Goal: Task Accomplishment & Management: Complete application form

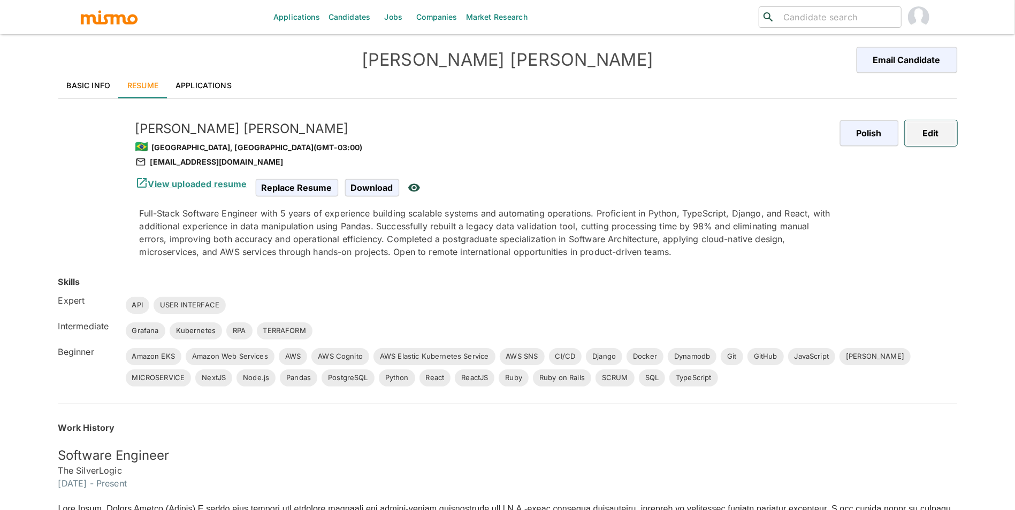
click at [931, 125] on button "Edit" at bounding box center [930, 133] width 52 height 26
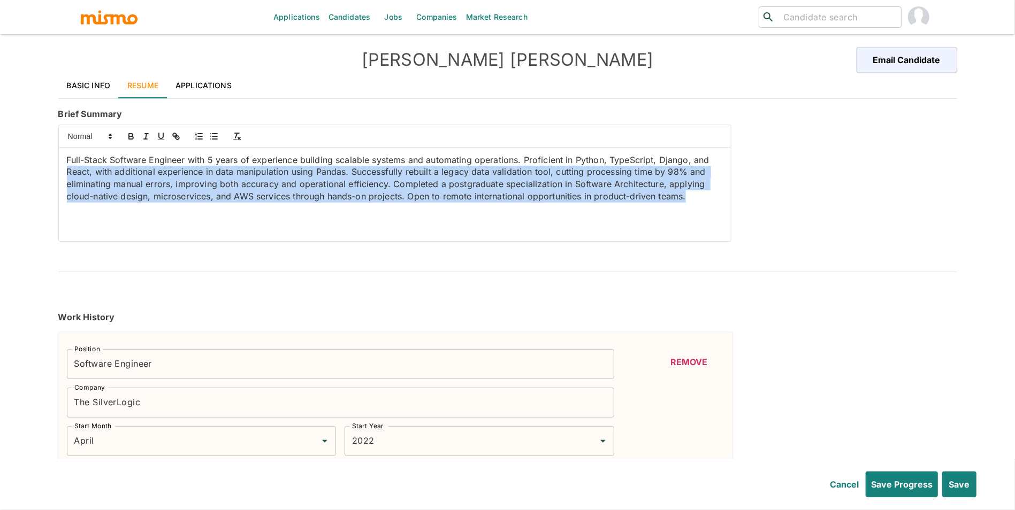
click at [0, 171] on div "Applications Candidates Jobs Companies Market Research ​ ​ Debora Silveira Emai…" at bounding box center [507, 268] width 1015 height 536
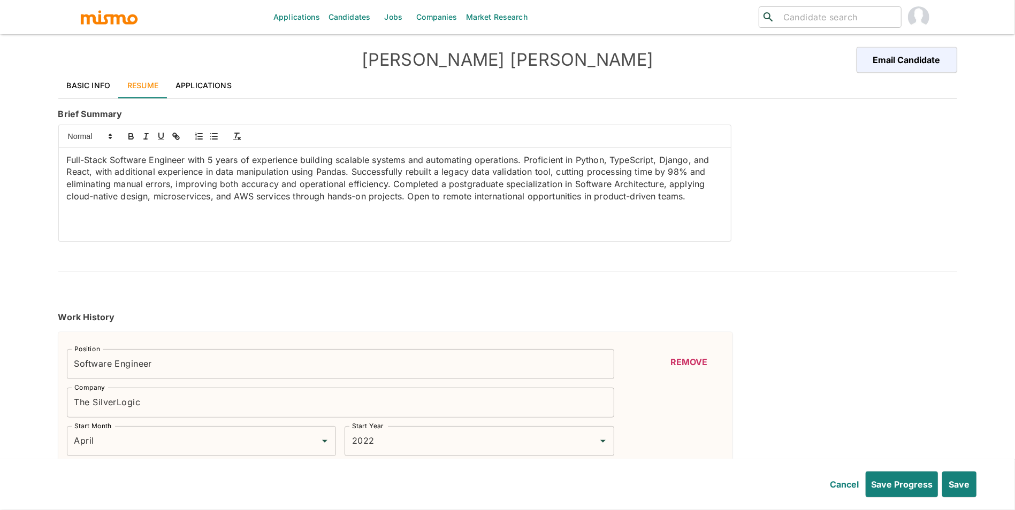
drag, startPoint x: 69, startPoint y: 156, endPoint x: 147, endPoint y: 226, distance: 104.5
click at [147, 226] on div "Full-Stack Software Engineer with 5 years of experience building scalable syste…" at bounding box center [395, 195] width 672 height 94
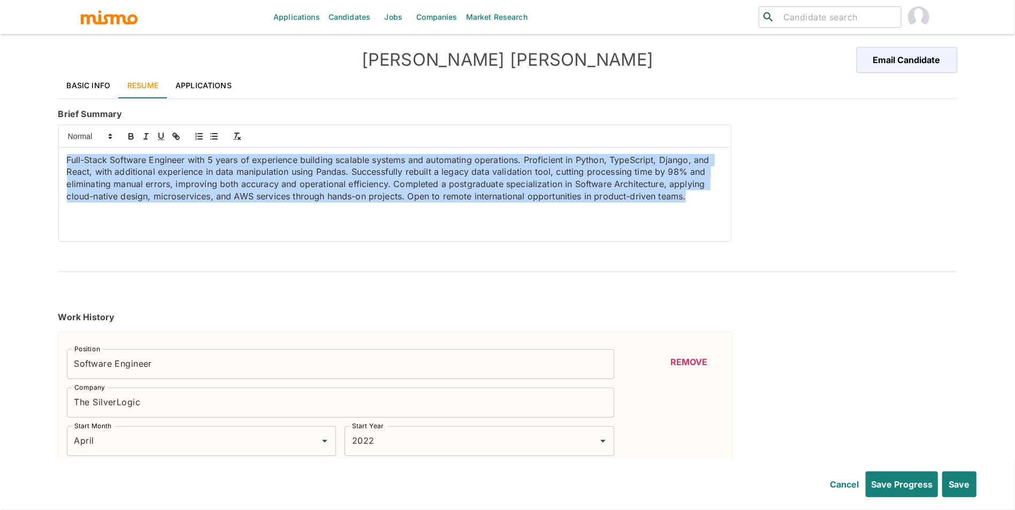
drag, startPoint x: 62, startPoint y: 161, endPoint x: 128, endPoint y: 219, distance: 88.3
click at [128, 219] on div "Full-Stack Software Engineer with 5 years of experience building scalable syste…" at bounding box center [395, 195] width 672 height 94
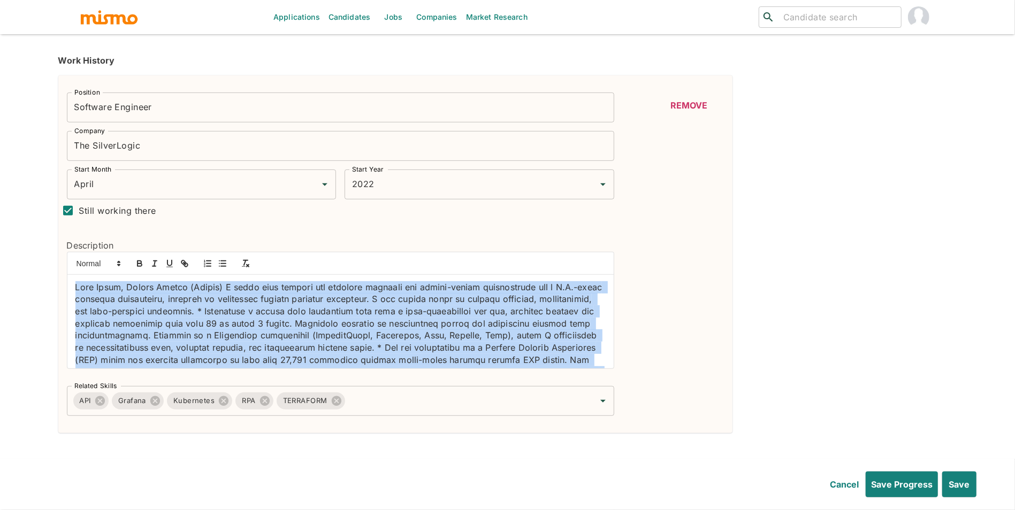
scroll to position [52, 0]
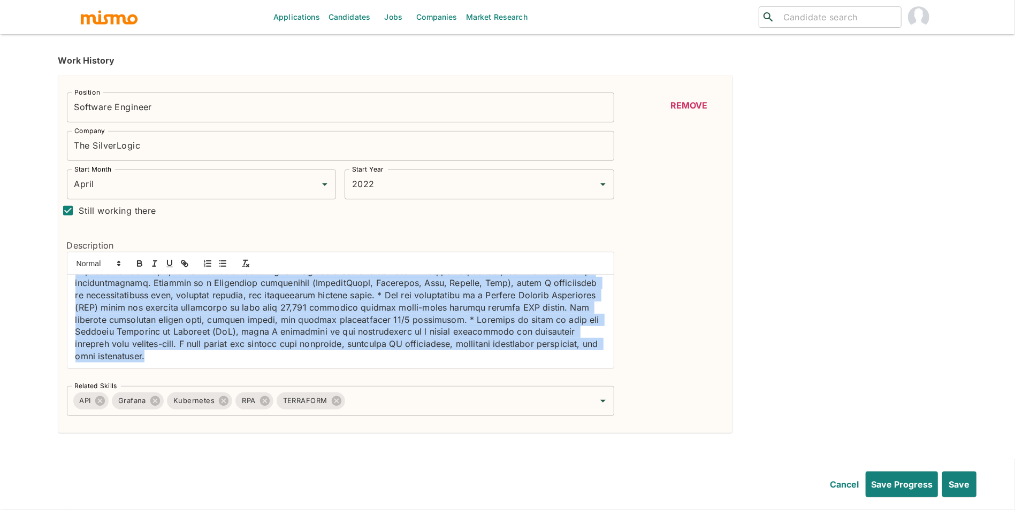
drag, startPoint x: 84, startPoint y: 293, endPoint x: 247, endPoint y: 454, distance: 229.2
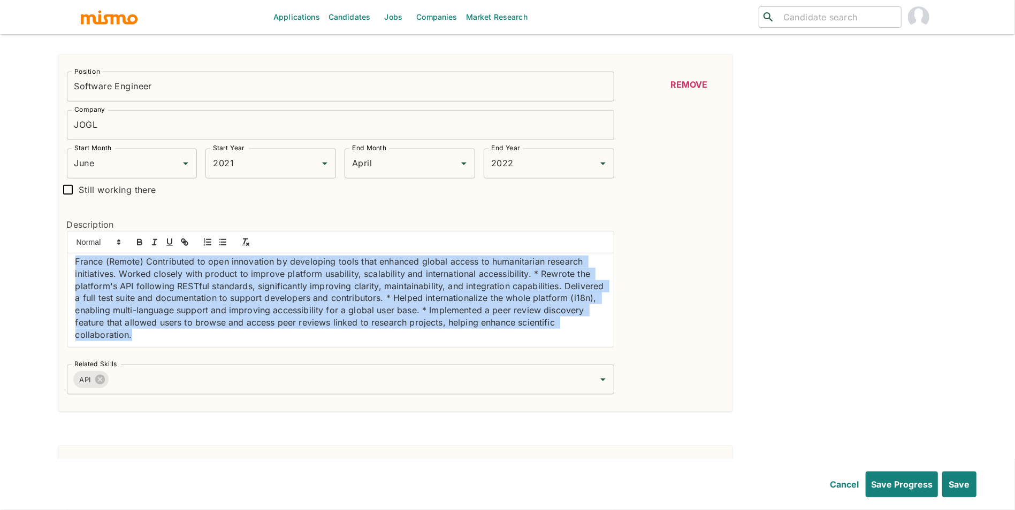
scroll to position [0, 0]
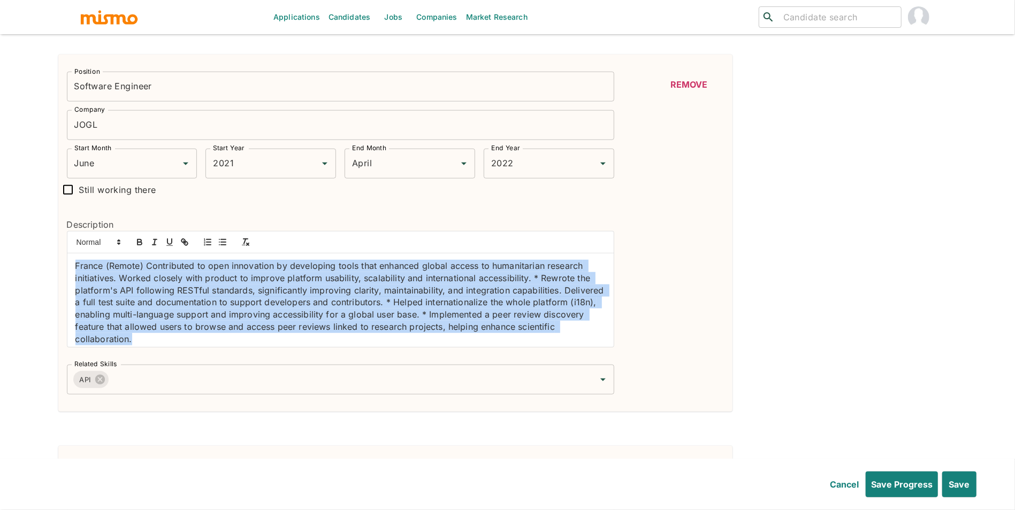
drag, startPoint x: 182, startPoint y: 344, endPoint x: 49, endPoint y: 268, distance: 153.3
click at [50, 268] on div "Work History Position Software Engineer Position Company The SilverLogic Compan…" at bounding box center [503, 434] width 907 height 1602
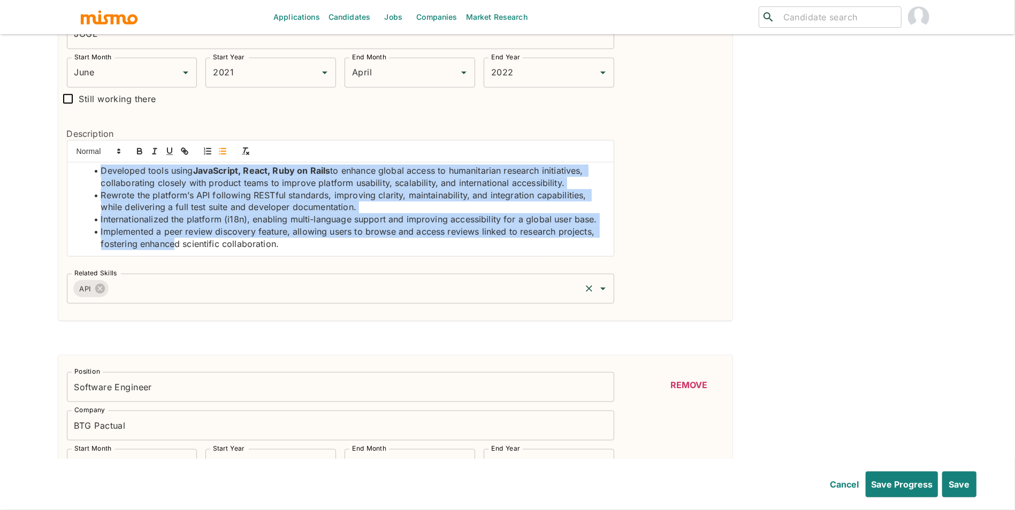
scroll to position [16, 0]
drag, startPoint x: 109, startPoint y: 177, endPoint x: 202, endPoint y: 293, distance: 148.3
click at [202, 293] on div "Position Software Engineer Position Company JOGL Company Start Month June Start…" at bounding box center [336, 138] width 556 height 332
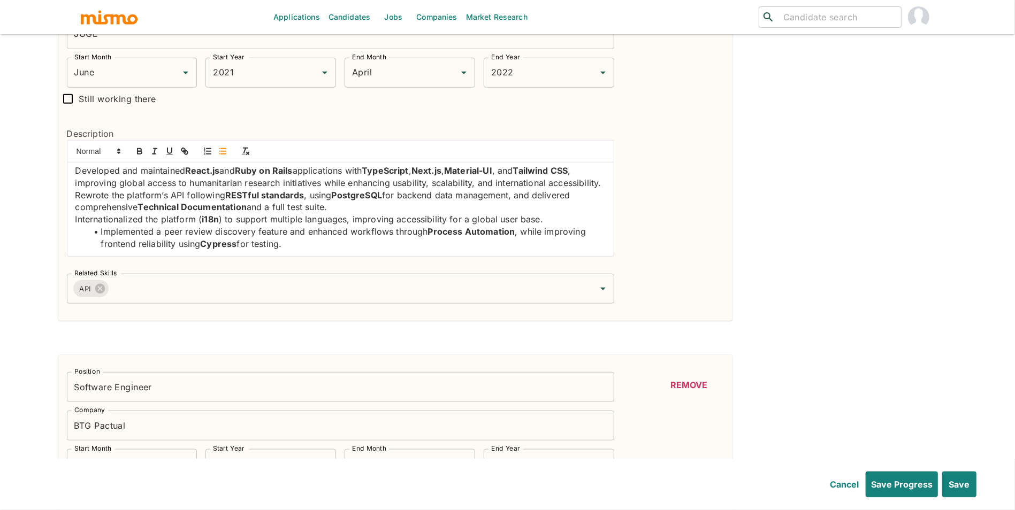
scroll to position [0, 0]
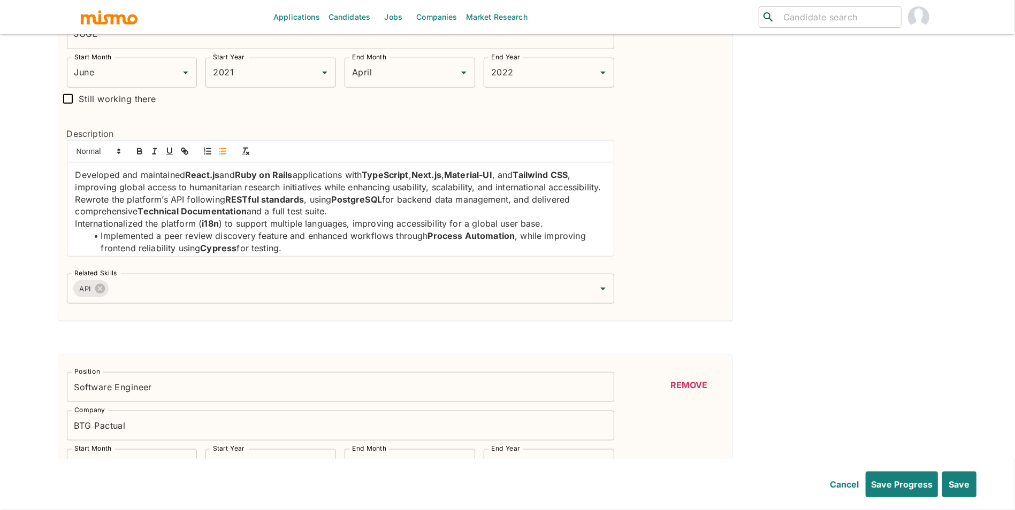
drag, startPoint x: 300, startPoint y: 251, endPoint x: 56, endPoint y: 116, distance: 278.6
click at [56, 116] on div "Work History Position Software Engineer Position Company The SilverLogic Compan…" at bounding box center [503, 343] width 907 height 1602
click at [222, 158] on button "button" at bounding box center [222, 151] width 15 height 13
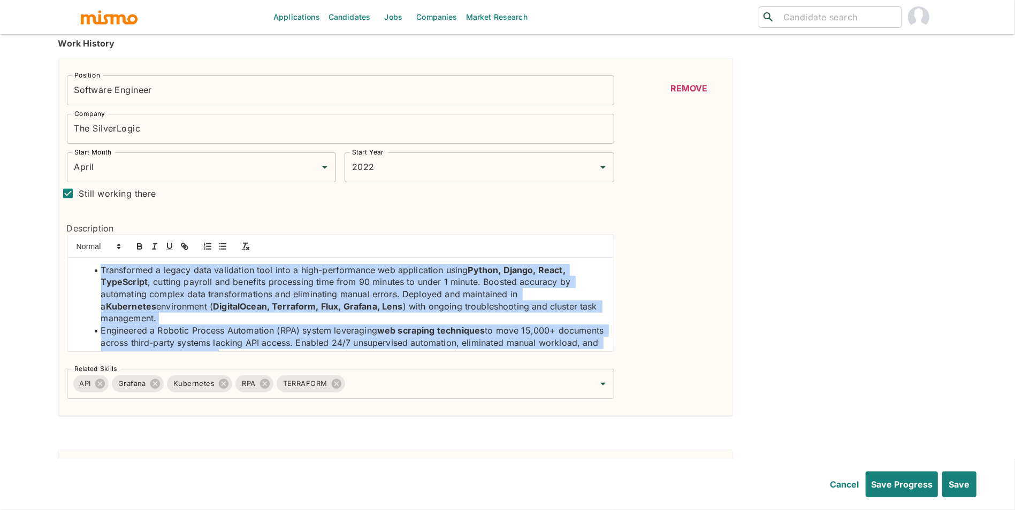
scroll to position [52, 0]
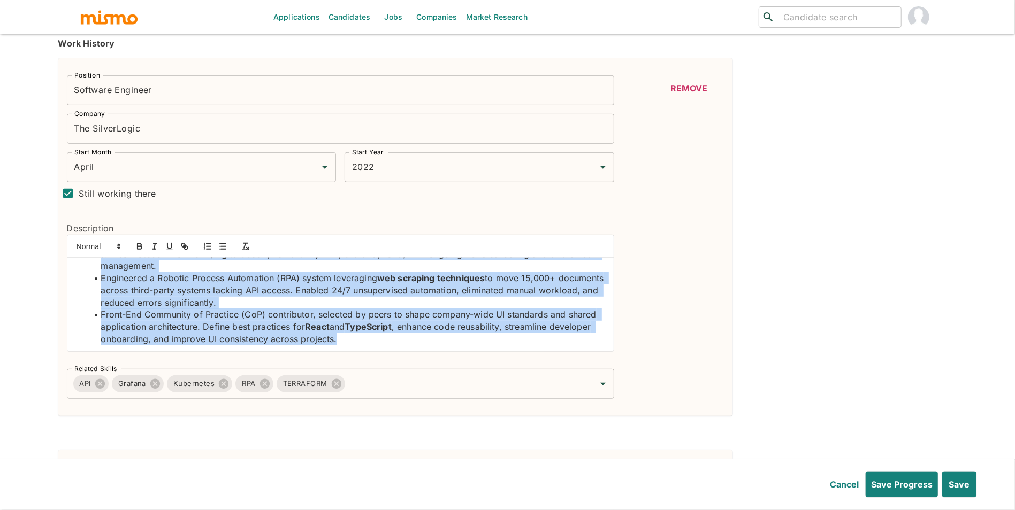
drag, startPoint x: 101, startPoint y: 273, endPoint x: 300, endPoint y: 434, distance: 255.5
copy ul "Transformed a legacy data validation tool into a high-performance web applicati…"
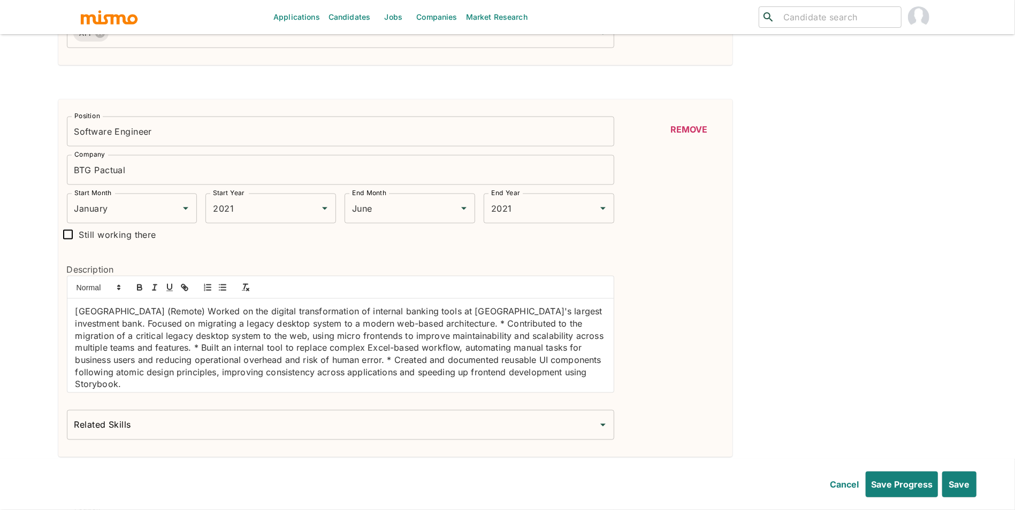
scroll to position [1016, 0]
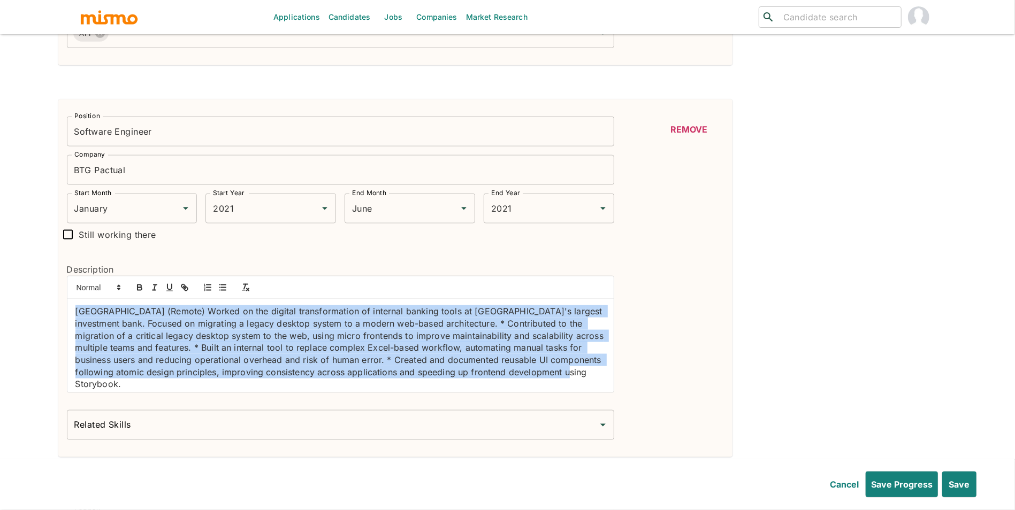
drag, startPoint x: 500, startPoint y: 376, endPoint x: 56, endPoint y: 309, distance: 448.4
click at [56, 309] on div "Work History Position Software Engineer Position Company The SilverLogic Compan…" at bounding box center [503, 87] width 907 height 1602
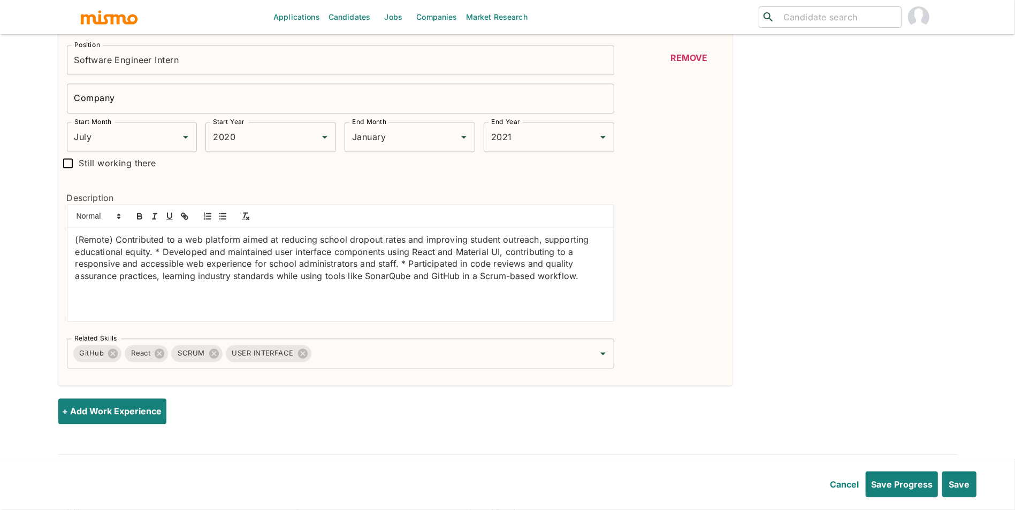
scroll to position [1475, 0]
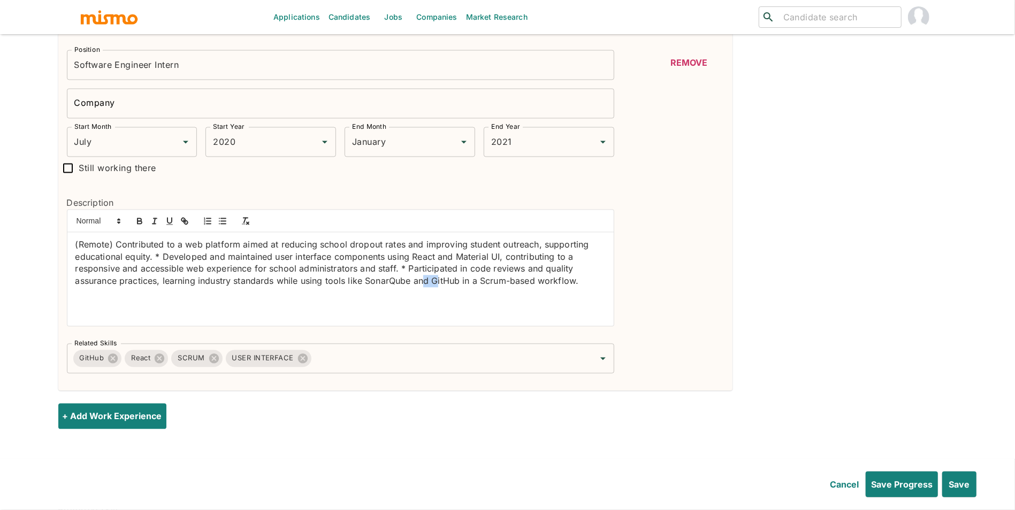
drag, startPoint x: 439, startPoint y: 291, endPoint x: 422, endPoint y: 290, distance: 17.1
click at [422, 288] on p "(Remote) Contributed to a web platform aimed at reducing school dropout rates a…" at bounding box center [340, 263] width 530 height 49
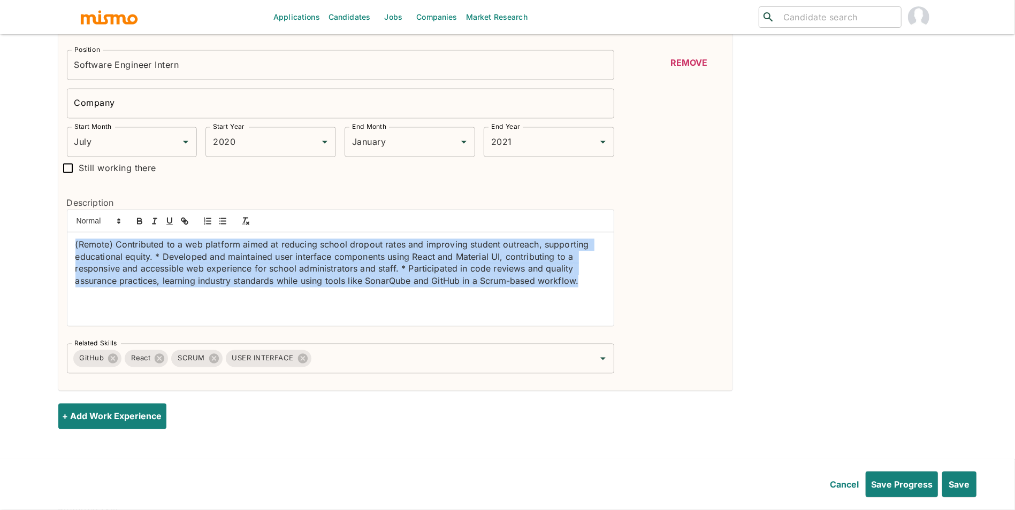
drag, startPoint x: 578, startPoint y: 303, endPoint x: 43, endPoint y: 247, distance: 538.3
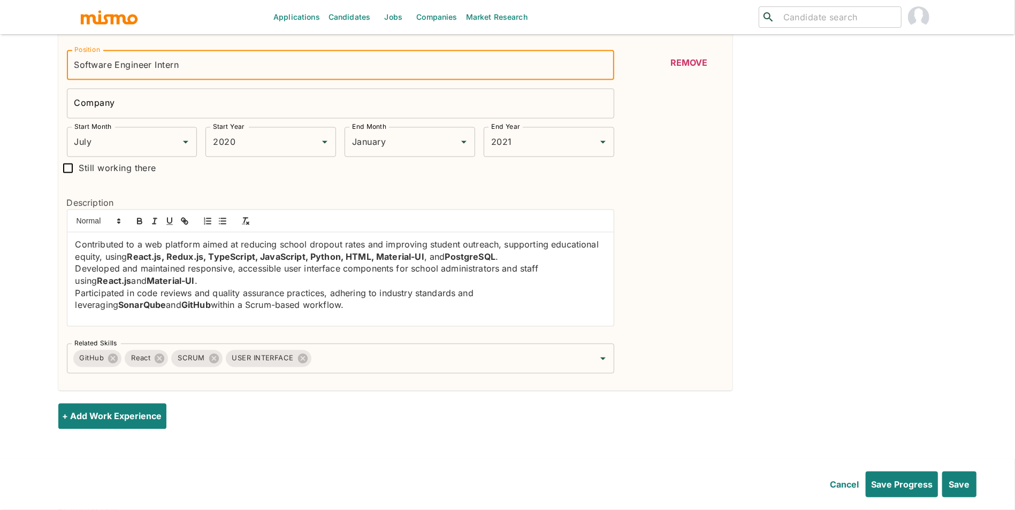
click at [225, 80] on input "Software Engineer Intern" at bounding box center [340, 65] width 547 height 30
click at [170, 72] on input "Software Engineer Intern" at bounding box center [340, 65] width 547 height 30
drag, startPoint x: 156, startPoint y: 71, endPoint x: 257, endPoint y: 76, distance: 101.3
click at [257, 76] on input "Software Engineer Intern" at bounding box center [340, 65] width 547 height 30
type input "Software Engineer"
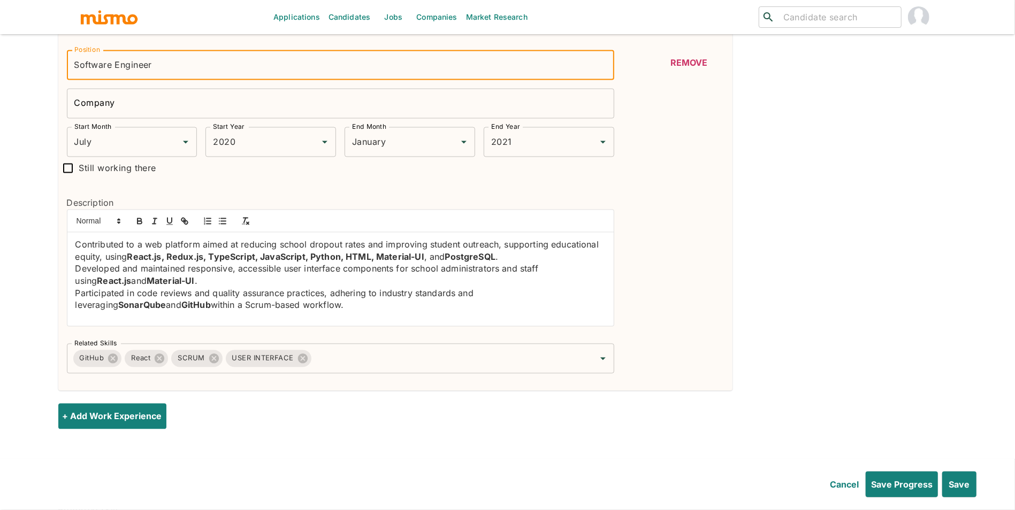
click at [189, 114] on input "Company" at bounding box center [340, 104] width 547 height 30
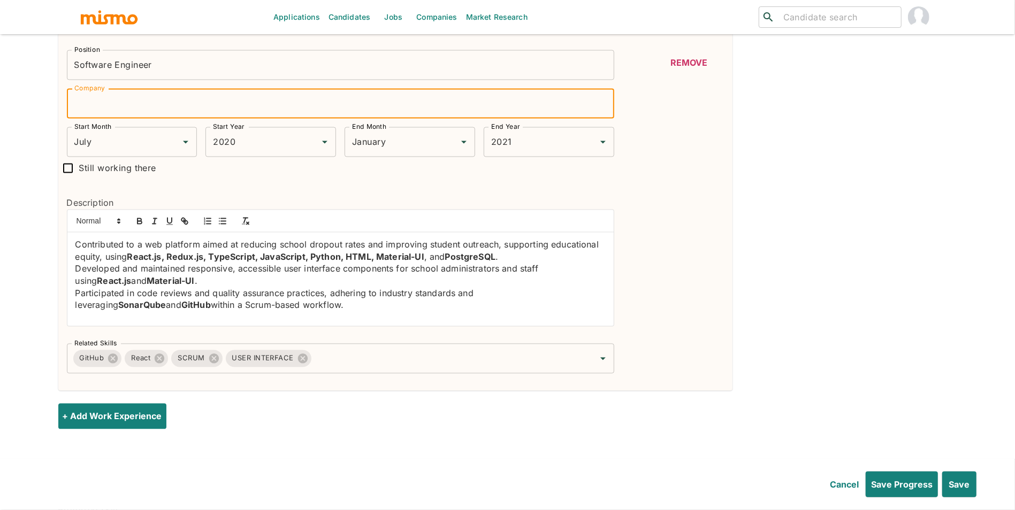
paste input "dti digital"
click at [79, 104] on input "dti digital" at bounding box center [340, 104] width 547 height 30
type input "Dti digital"
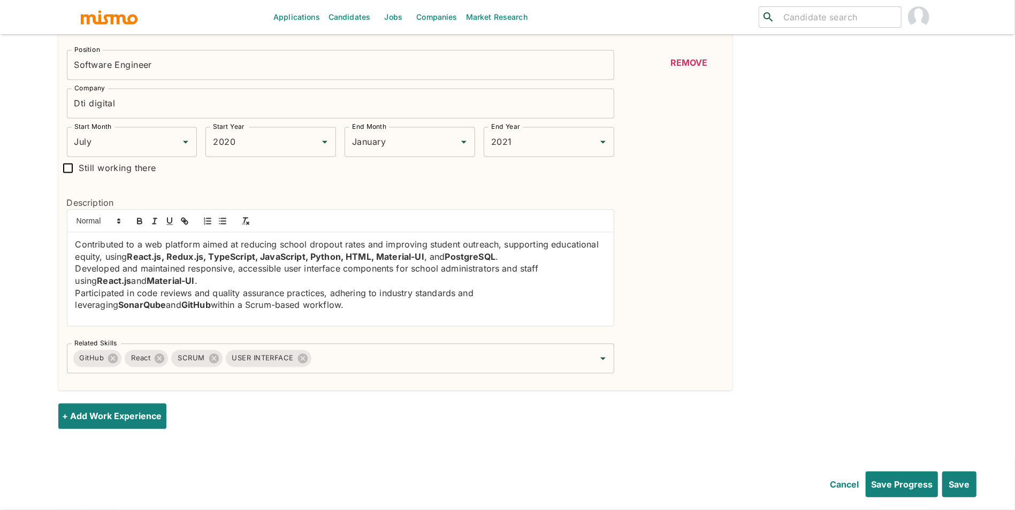
click at [173, 419] on div "+ Add Work Experience" at bounding box center [507, 417] width 899 height 26
click at [145, 425] on button "+ Add Work Experience" at bounding box center [114, 417] width 112 height 26
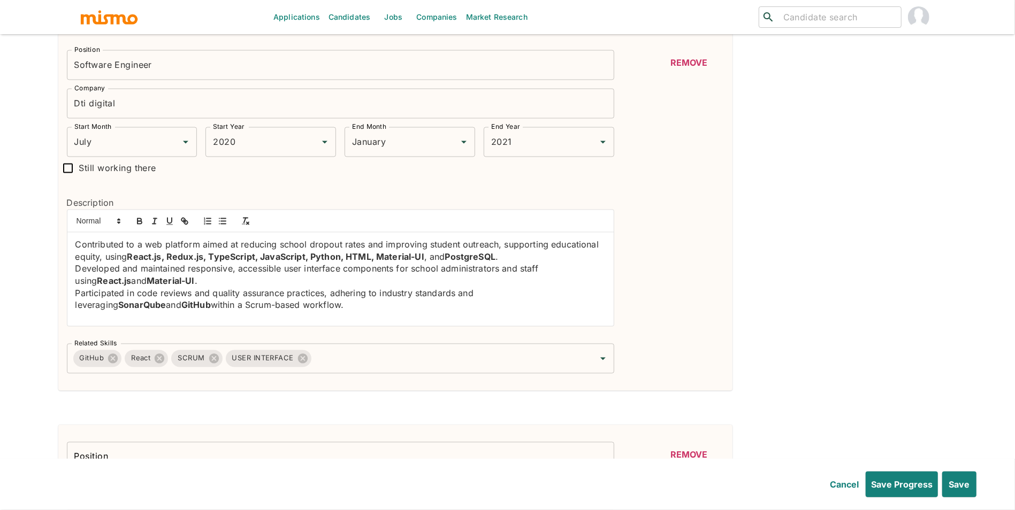
type input "July"
type input "2020"
type input "January"
type input "2021"
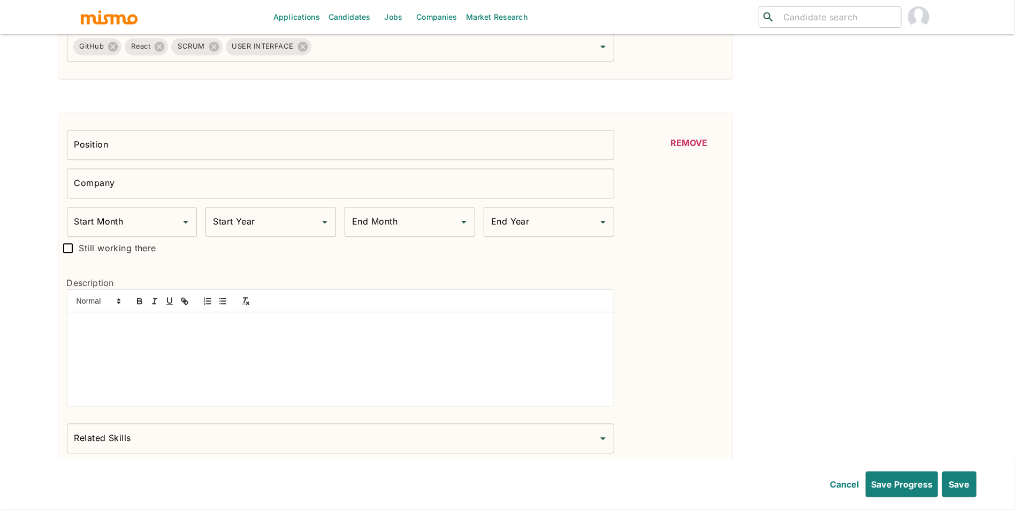
scroll to position [1763, 0]
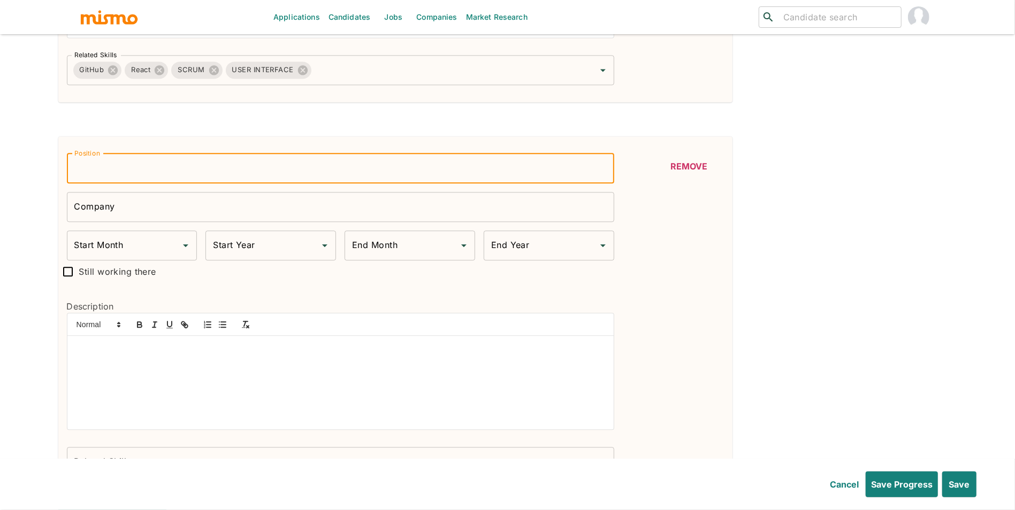
click at [455, 170] on input "Position" at bounding box center [340, 168] width 547 height 30
type input "Engineering Intern"
click at [378, 369] on div at bounding box center [340, 383] width 546 height 94
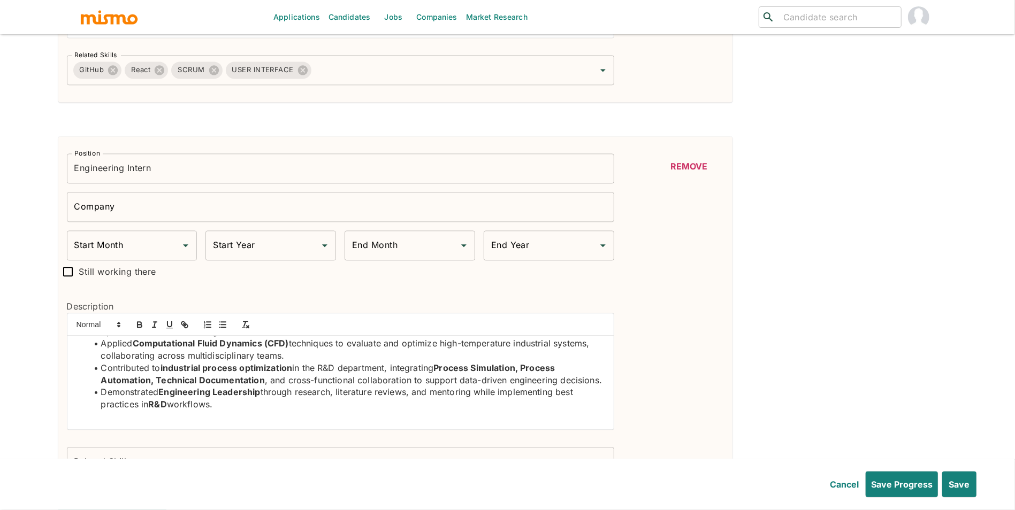
scroll to position [52, 0]
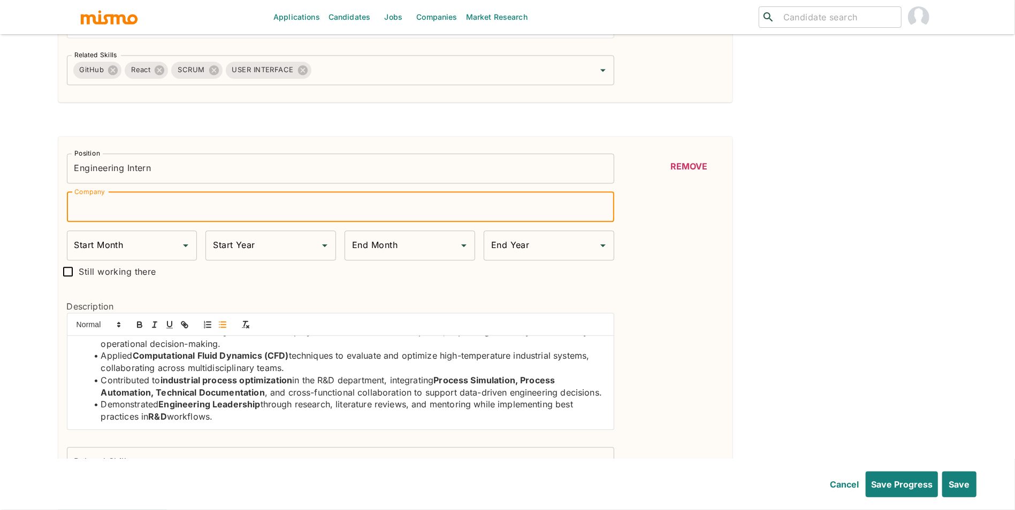
click at [165, 210] on input "Company" at bounding box center [340, 207] width 547 height 30
paste input "ArcelorMittal France"
click at [184, 252] on icon "Open" at bounding box center [185, 245] width 13 height 13
type input "ArcelorMittal France"
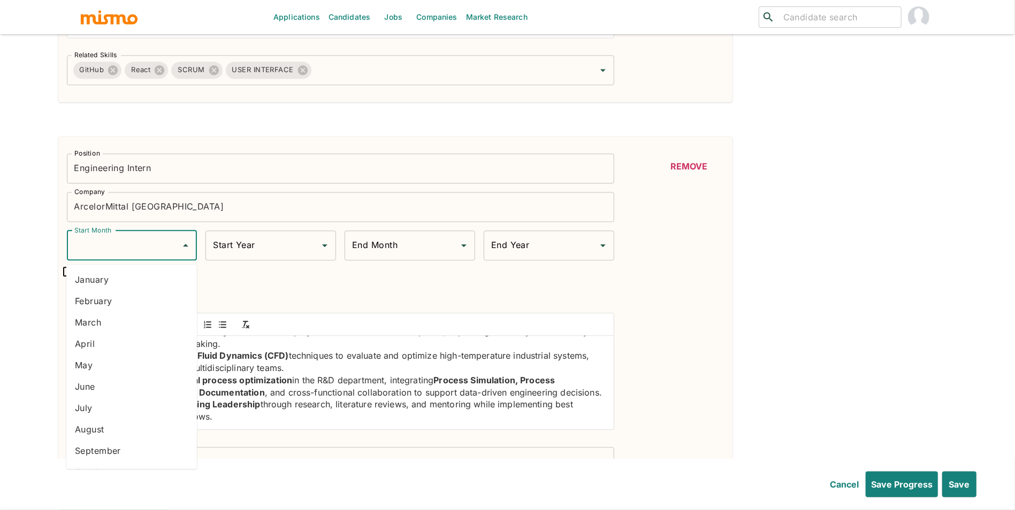
click at [158, 307] on li "February" at bounding box center [131, 300] width 130 height 21
type input "February"
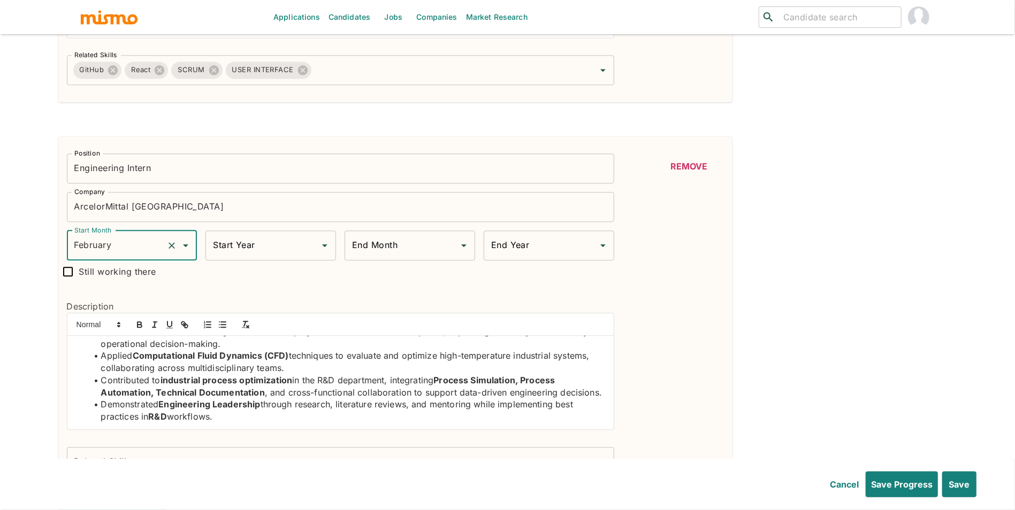
click at [256, 256] on input "Start Year" at bounding box center [262, 245] width 105 height 20
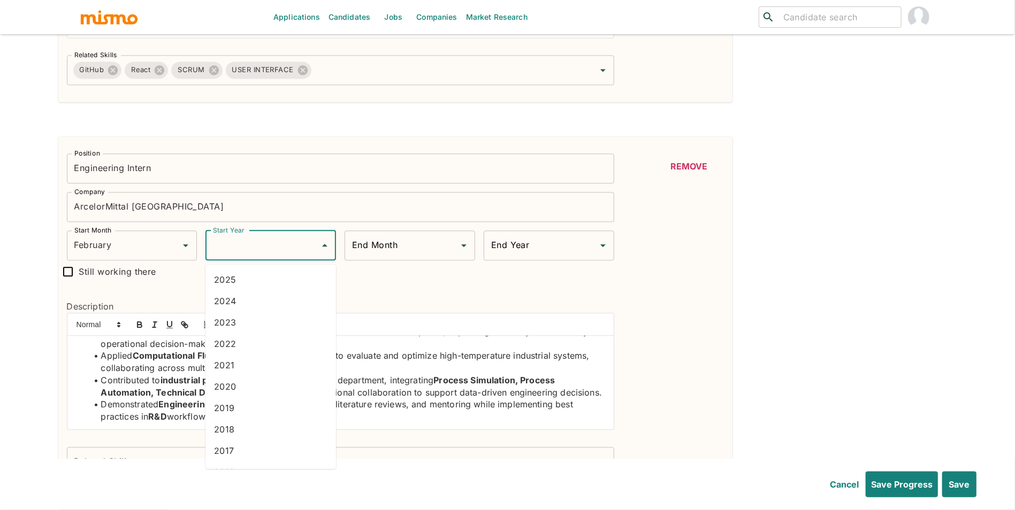
click at [252, 409] on li "2019" at bounding box center [270, 407] width 130 height 21
type input "2019"
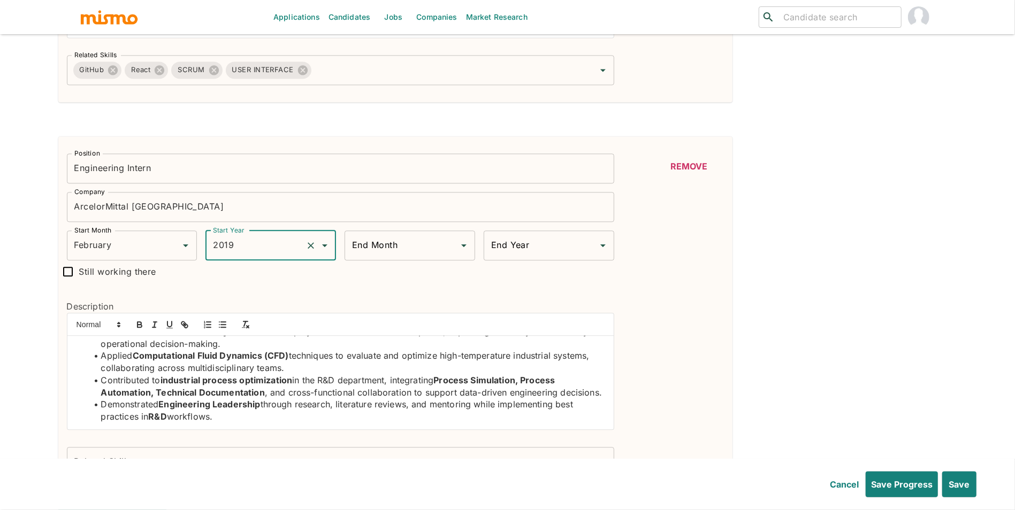
click at [396, 260] on div "End Month" at bounding box center [409, 246] width 130 height 30
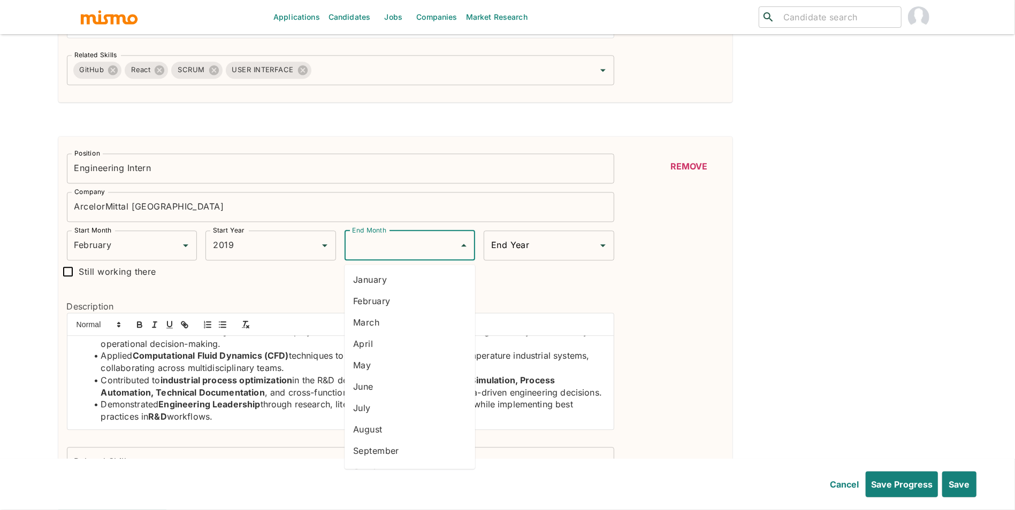
click at [378, 419] on li "August" at bounding box center [409, 429] width 130 height 21
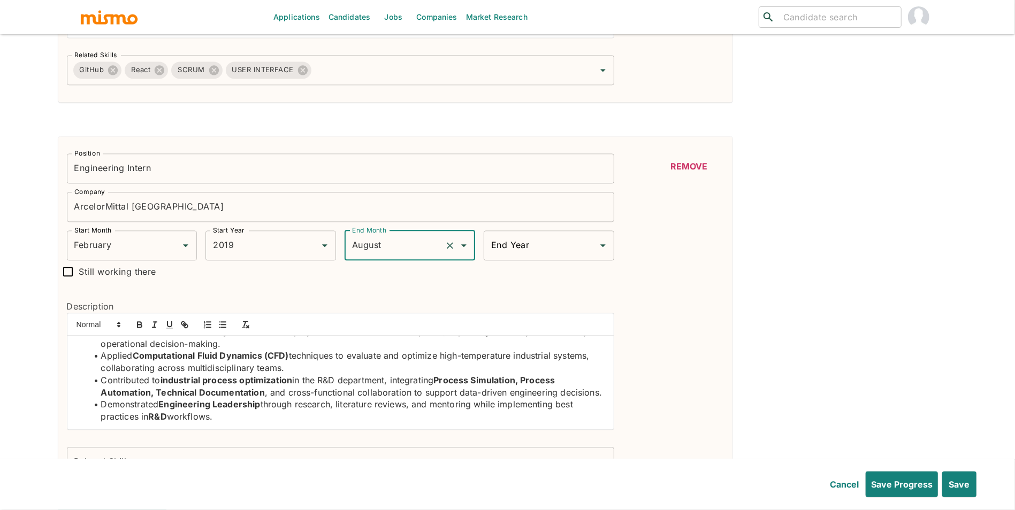
click at [401, 245] on input "August" at bounding box center [394, 245] width 91 height 20
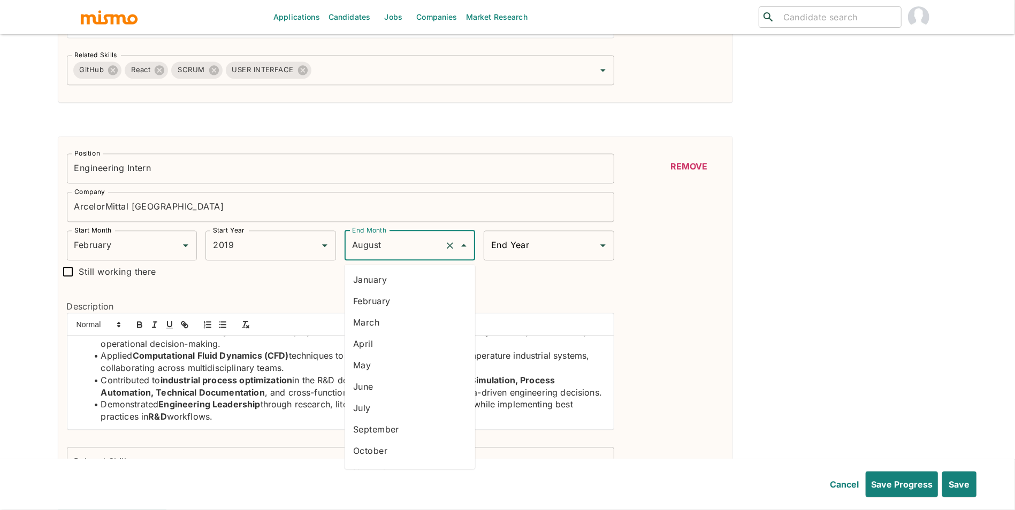
drag, startPoint x: 375, startPoint y: 416, endPoint x: 487, endPoint y: 314, distance: 151.1
click at [375, 415] on li "July" at bounding box center [409, 407] width 130 height 21
type input "July"
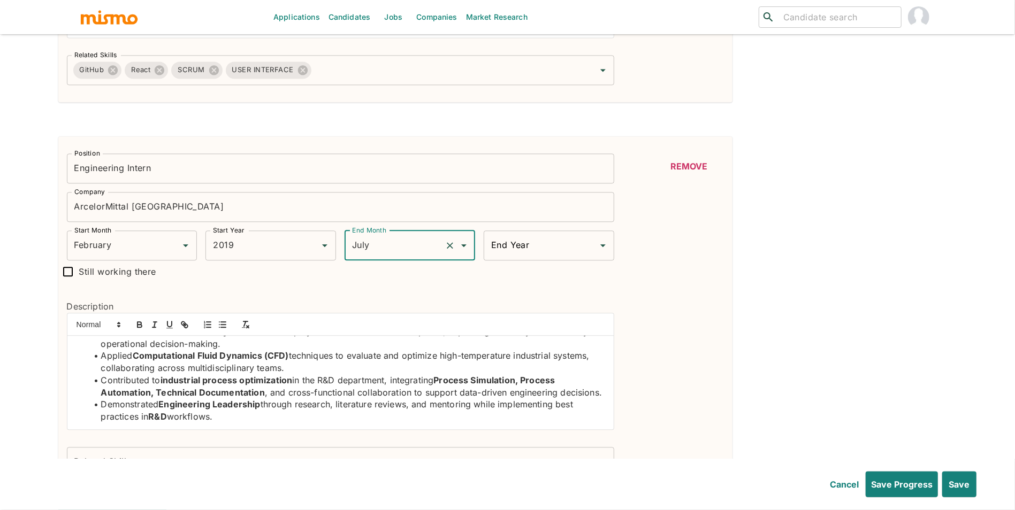
click at [534, 251] on input "End Year" at bounding box center [540, 245] width 105 height 20
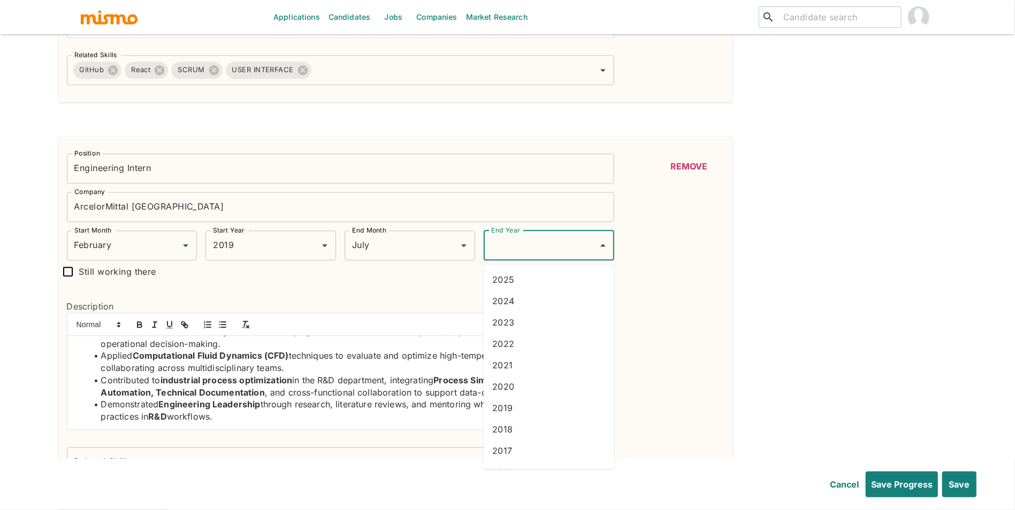
click at [509, 413] on li "2019" at bounding box center [548, 407] width 130 height 21
type input "2019"
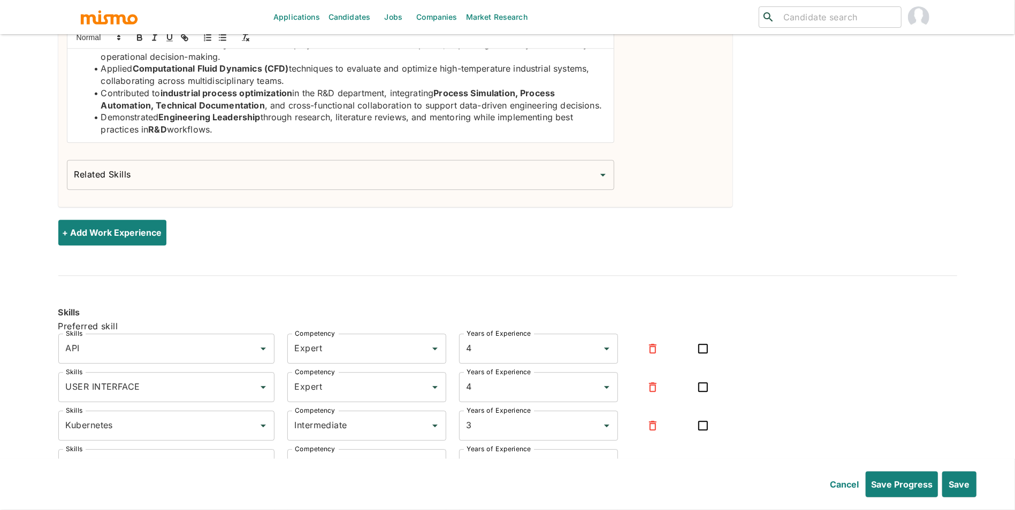
scroll to position [2056, 0]
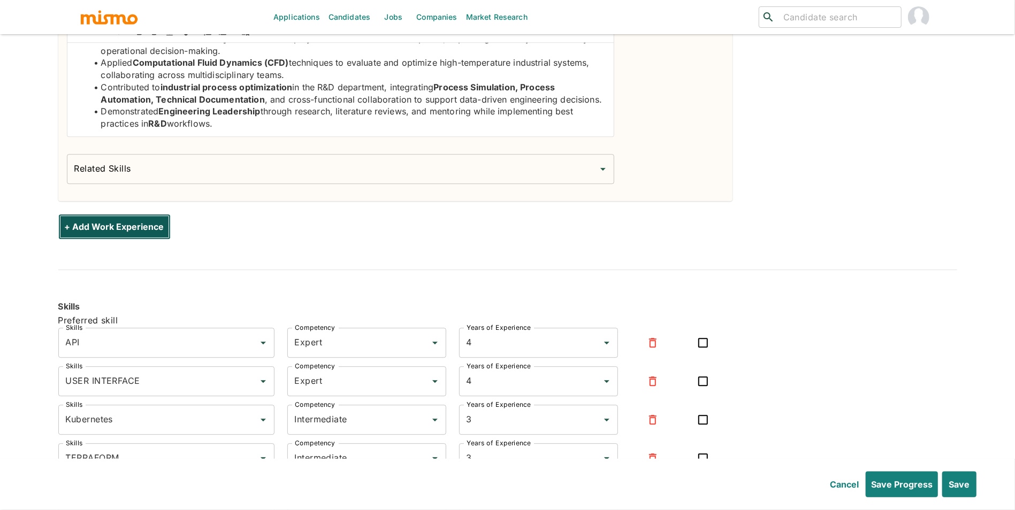
click at [150, 229] on button "+ Add Work Experience" at bounding box center [114, 227] width 112 height 26
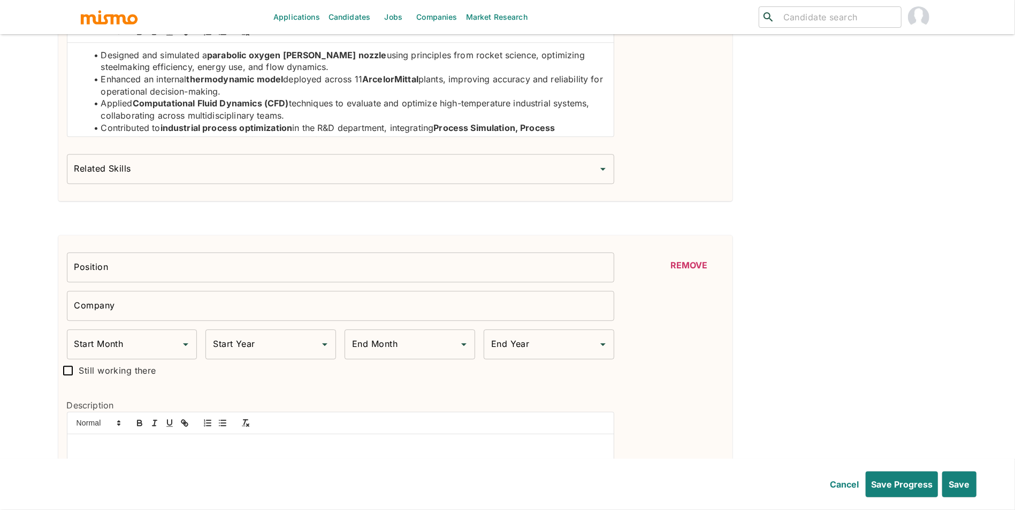
type input "February"
type input "2019"
type input "July"
type input "2019"
click at [197, 453] on p at bounding box center [340, 447] width 530 height 12
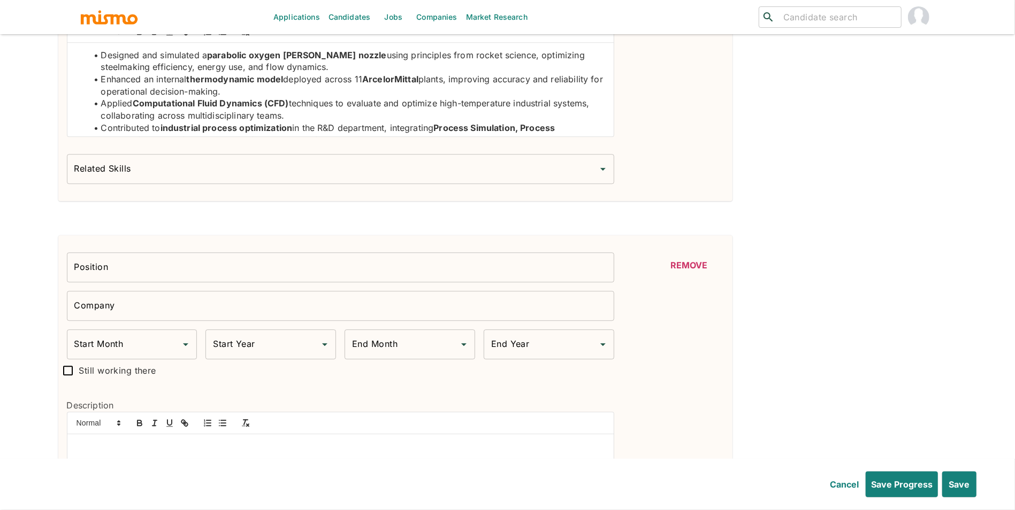
scroll to position [45, 0]
click at [208, 278] on input "Position" at bounding box center [340, 267] width 547 height 30
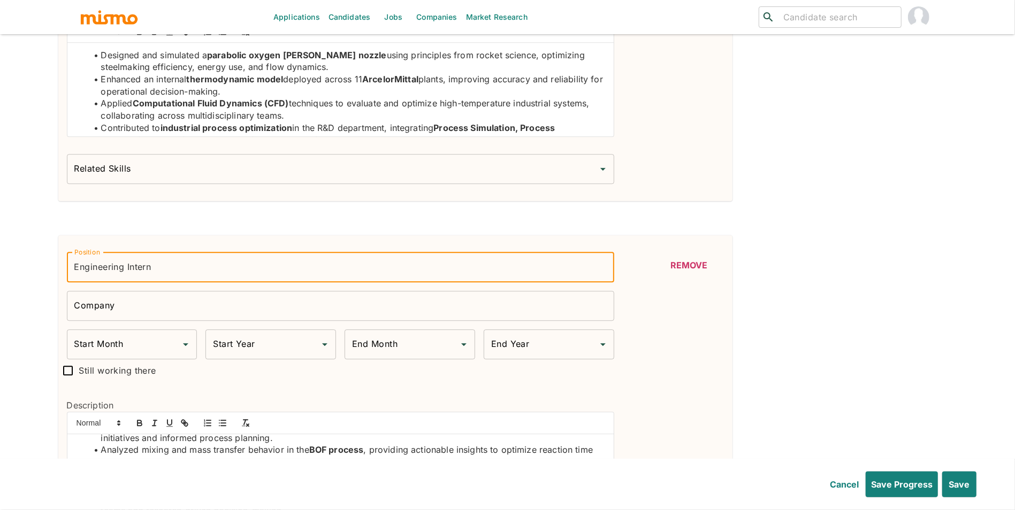
type input "Engineering Intern"
click at [131, 355] on input "Start Month" at bounding box center [124, 344] width 105 height 20
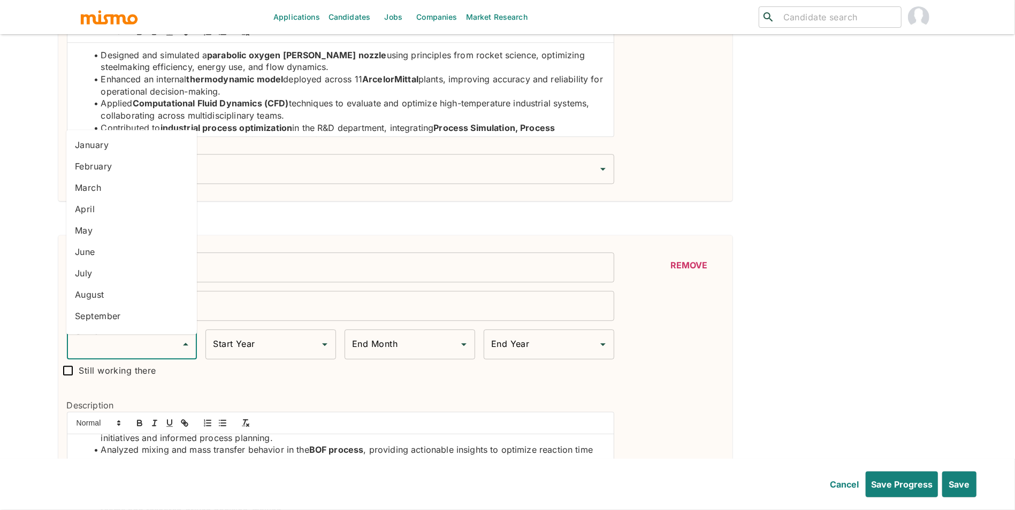
click at [128, 296] on li "August" at bounding box center [131, 294] width 130 height 21
type input "August"
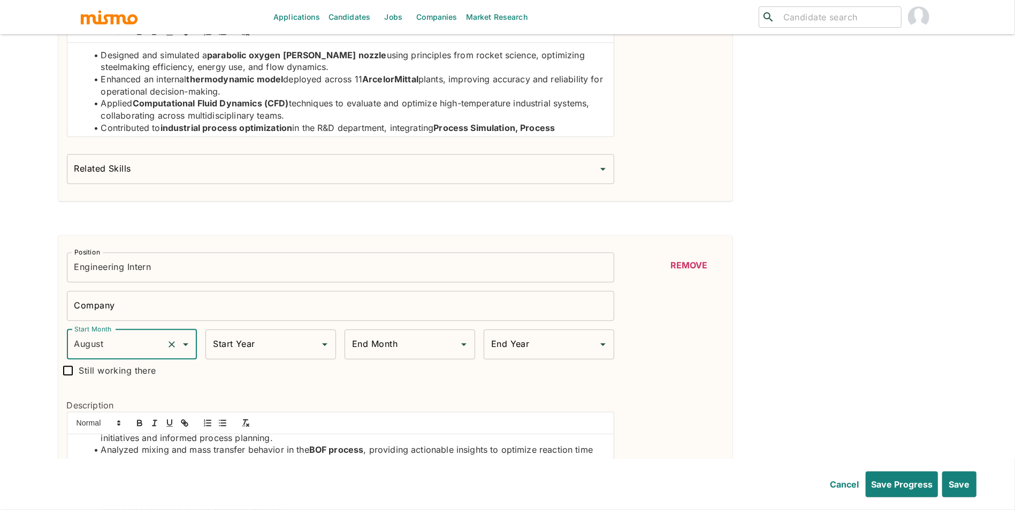
click at [239, 333] on div "Start Year" at bounding box center [270, 344] width 130 height 30
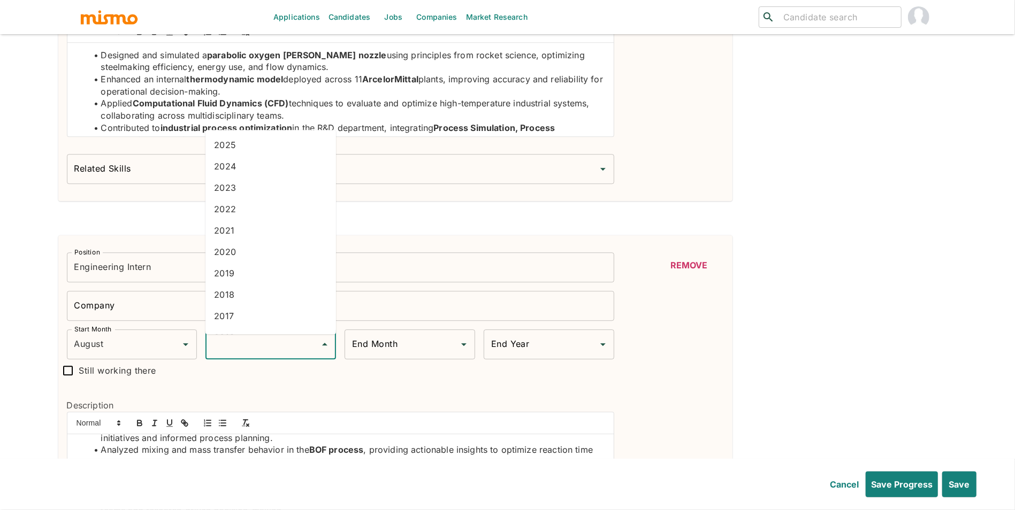
click at [244, 310] on li "2017" at bounding box center [270, 315] width 130 height 21
type input "2017"
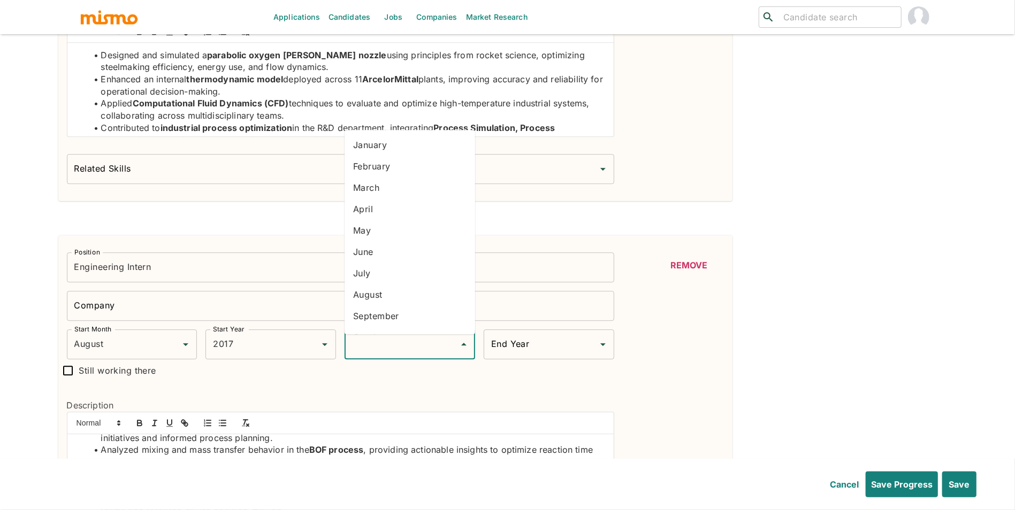
click at [387, 351] on input "End Month" at bounding box center [401, 344] width 105 height 20
click at [373, 293] on li "August" at bounding box center [409, 294] width 130 height 21
type input "August"
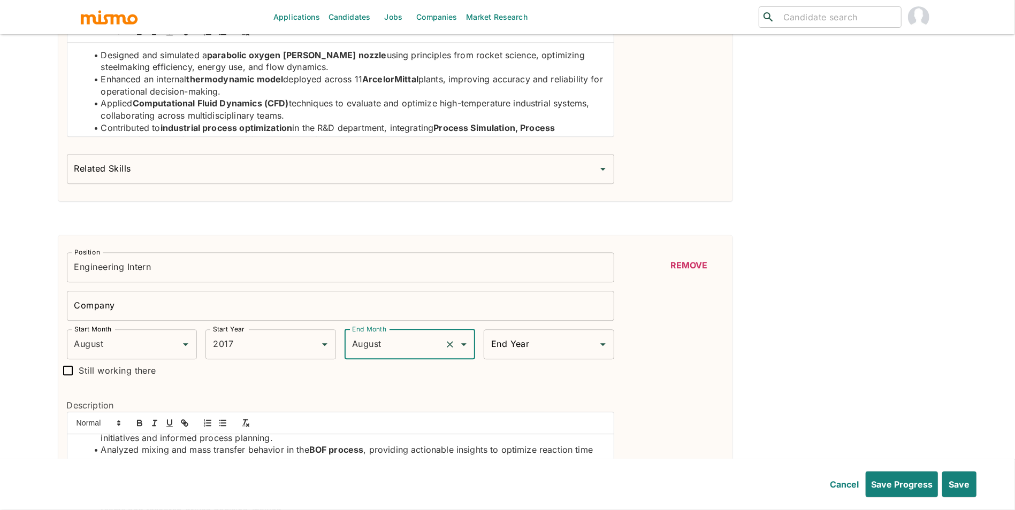
click at [500, 353] on input "End Year" at bounding box center [540, 344] width 105 height 20
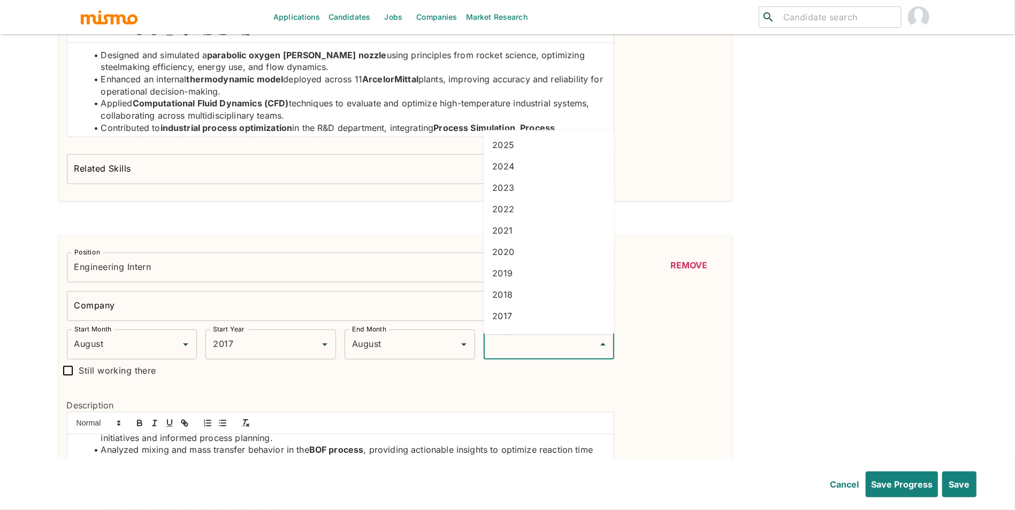
click at [509, 297] on li "2018" at bounding box center [548, 294] width 130 height 21
type input "2018"
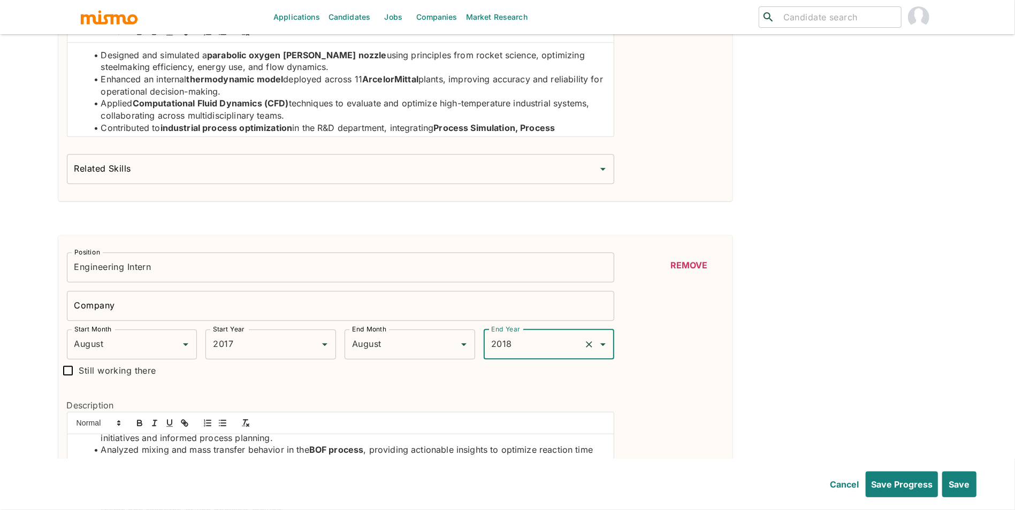
click at [319, 305] on input "Company" at bounding box center [340, 306] width 547 height 30
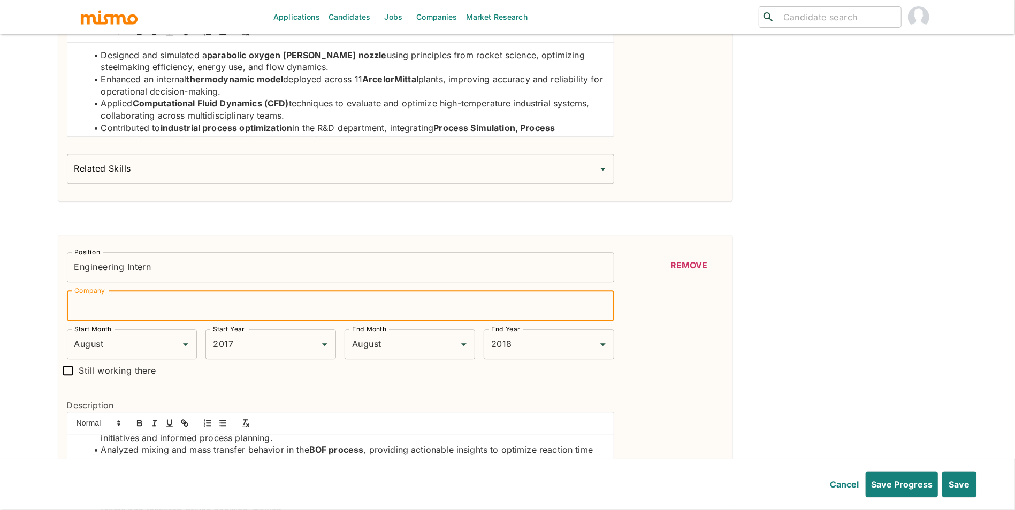
paste input "Ternium"
type input "Ternium"
click at [955, 490] on button "Save" at bounding box center [958, 485] width 36 height 26
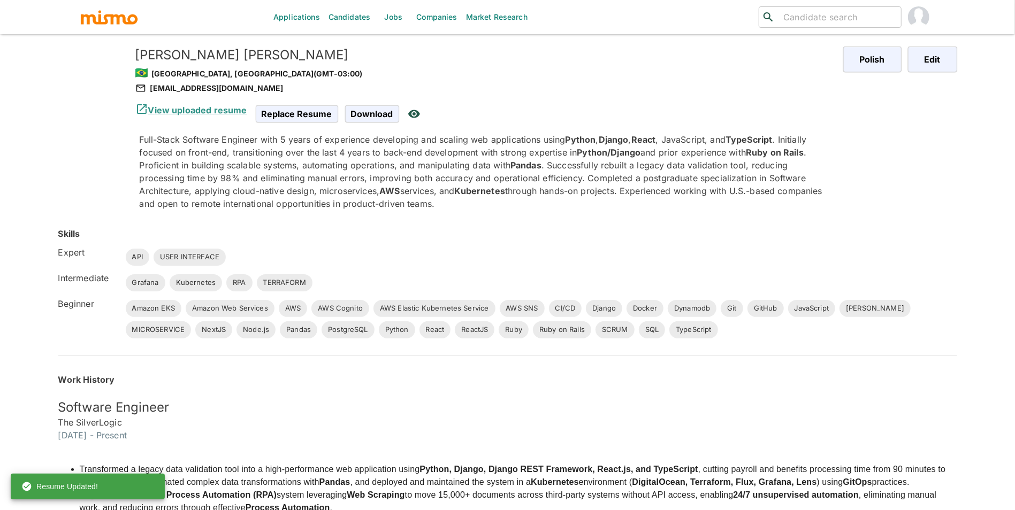
scroll to position [0, 0]
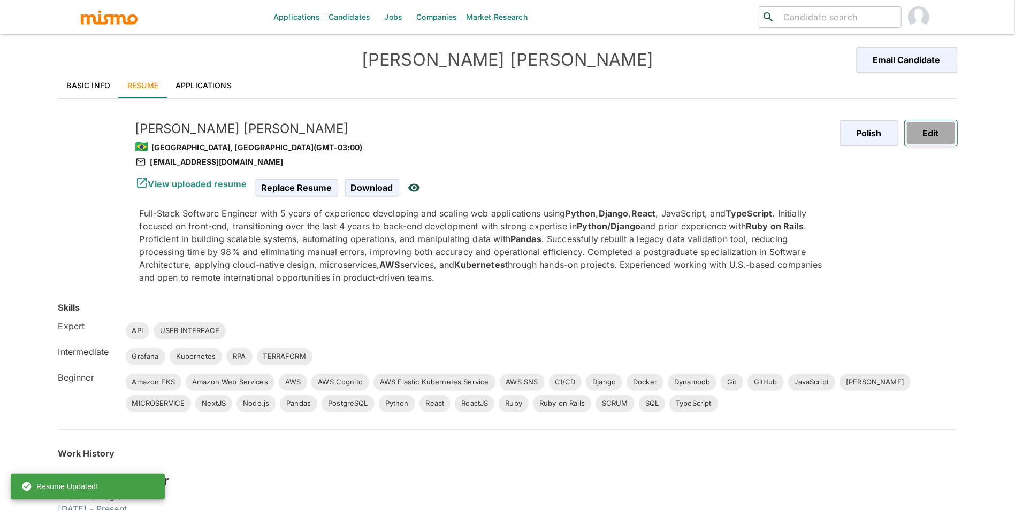
click at [950, 132] on button "Edit" at bounding box center [930, 133] width 52 height 26
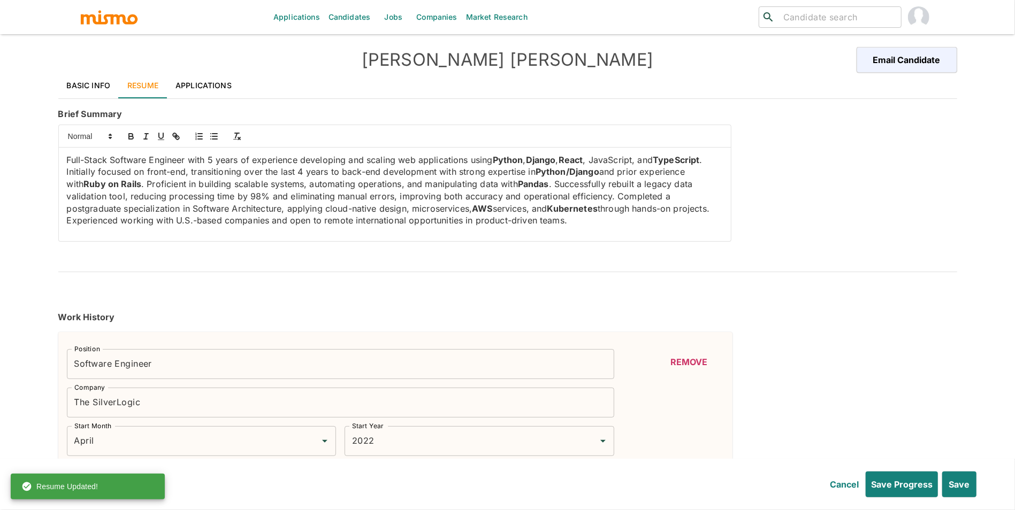
type input "April"
type input "2022"
type input "June"
type input "2021"
type input "April"
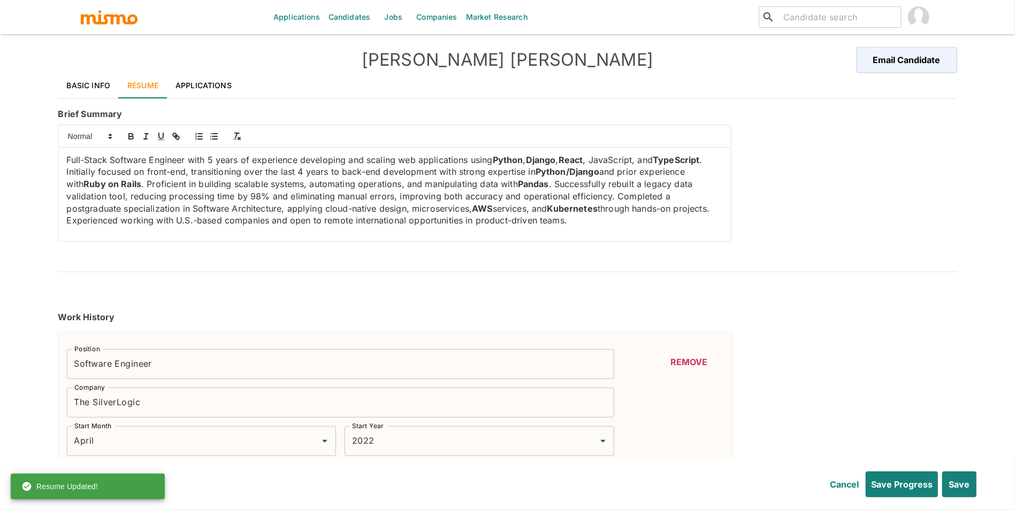
type input "2022"
type input "January"
type input "2021"
type input "June"
type input "2021"
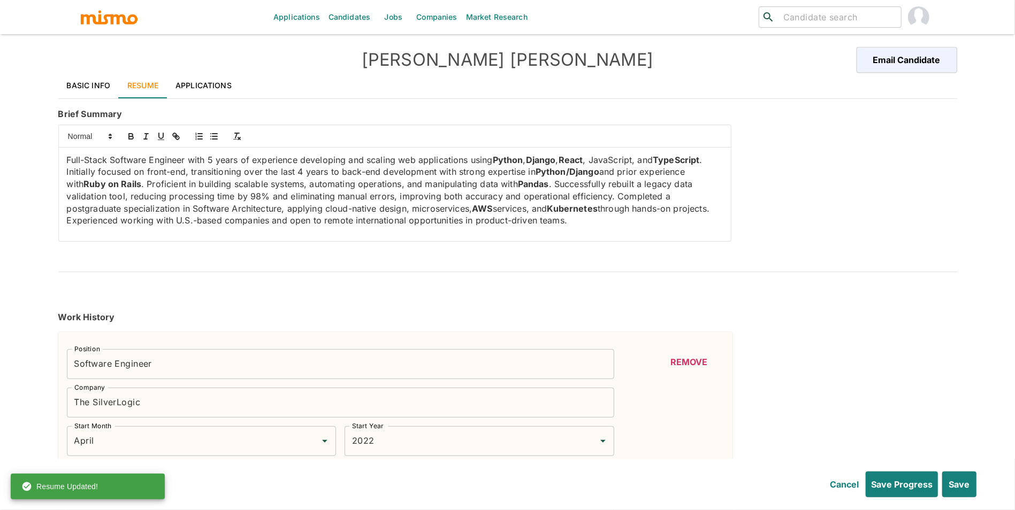
type input "July"
type input "2020"
type input "January"
type input "2021"
type input "February"
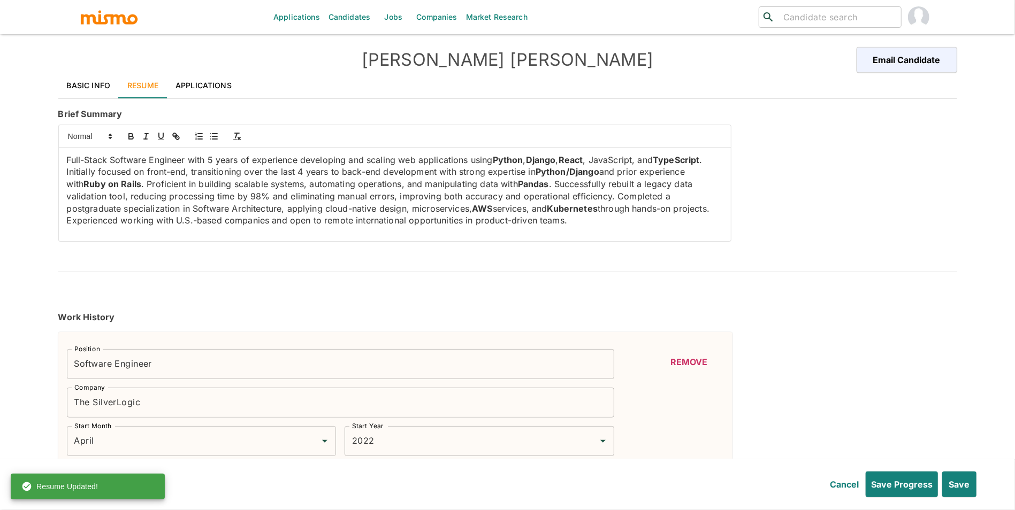
type input "2019"
type input "July"
type input "2019"
type input "August"
type input "2017"
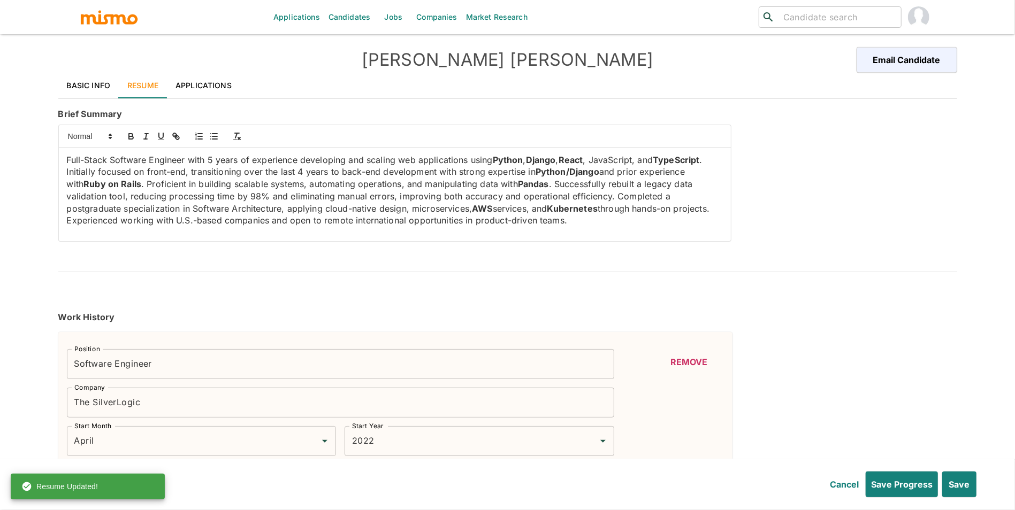
type input "August"
type input "2018"
type input "API"
type input "Expert"
type input "4"
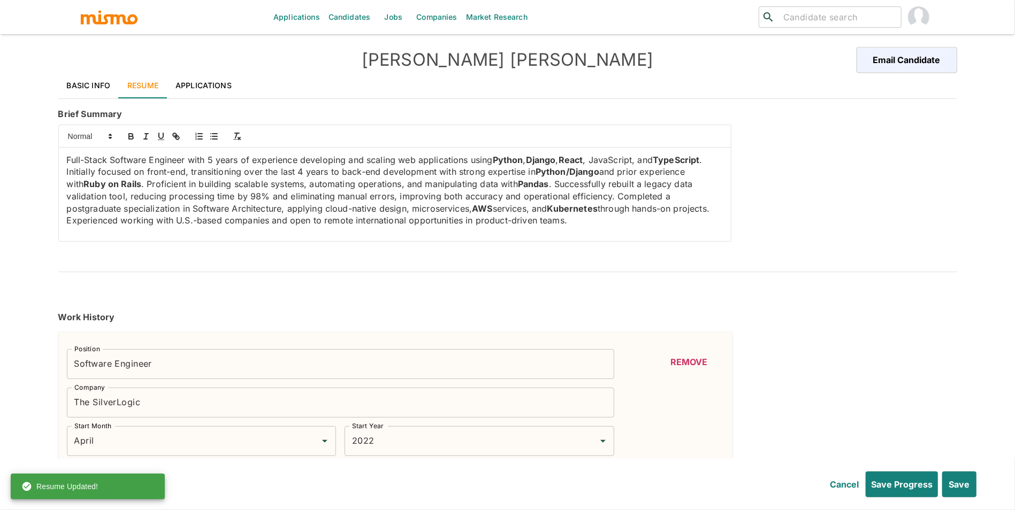
type input "USER INTERFACE"
type input "Expert"
type input "4"
type input "Kubernetes"
type input "Intermediate"
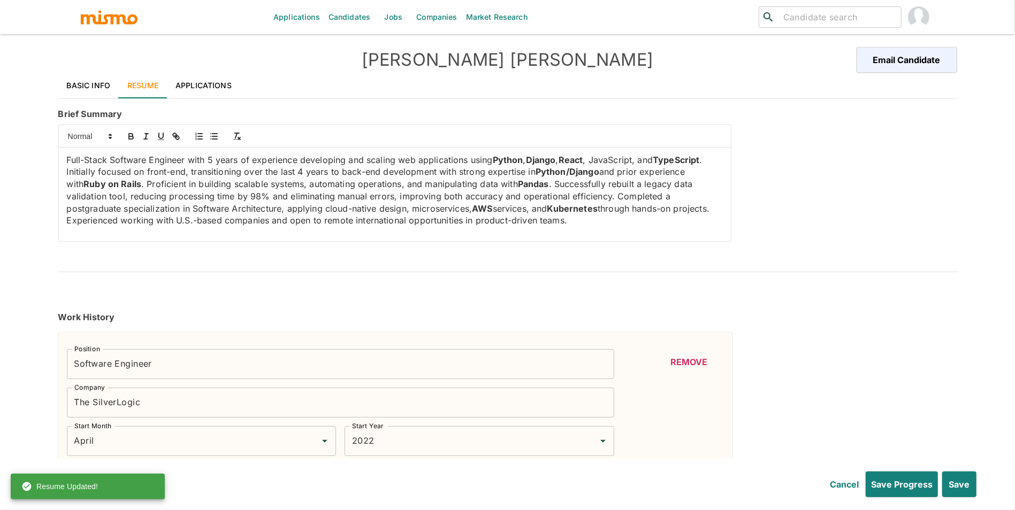
type input "3"
type input "TERRAFORM"
type input "Intermediate"
type input "3"
type input "Grafana"
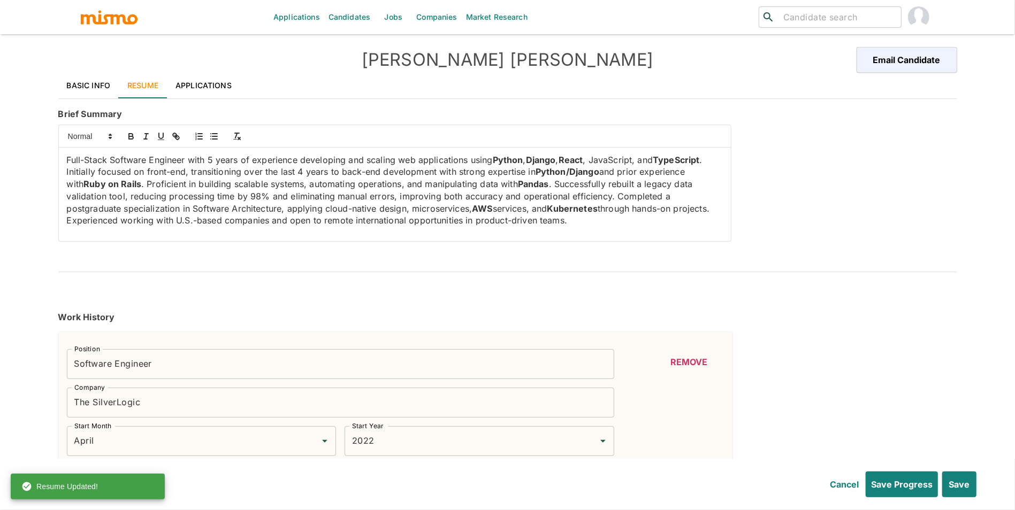
type input "Intermediate"
type input "3"
type input "RPA"
type input "Intermediate"
type input "3"
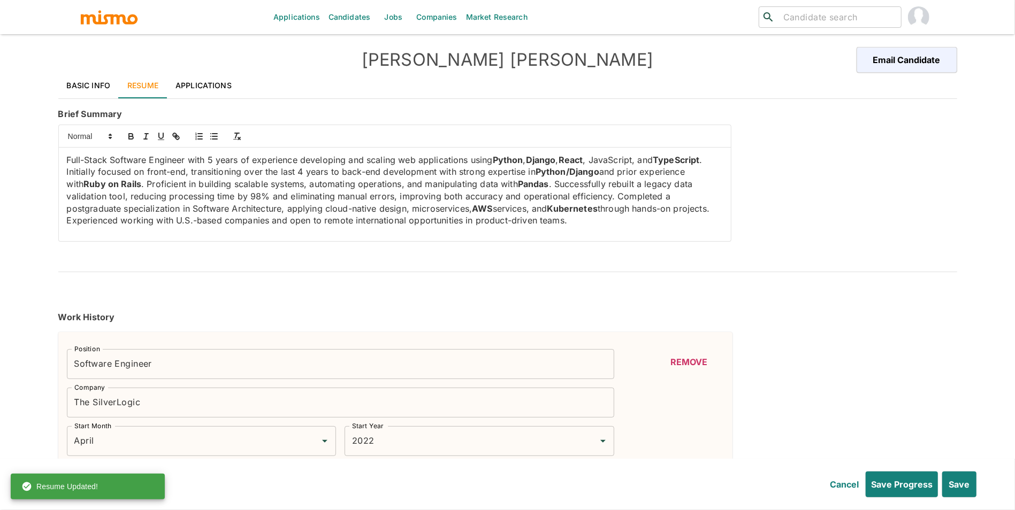
type input "GitHub"
type input "Beginner"
type input "1"
type input "AWS Elastic Kubernetes Service"
type input "Beginner"
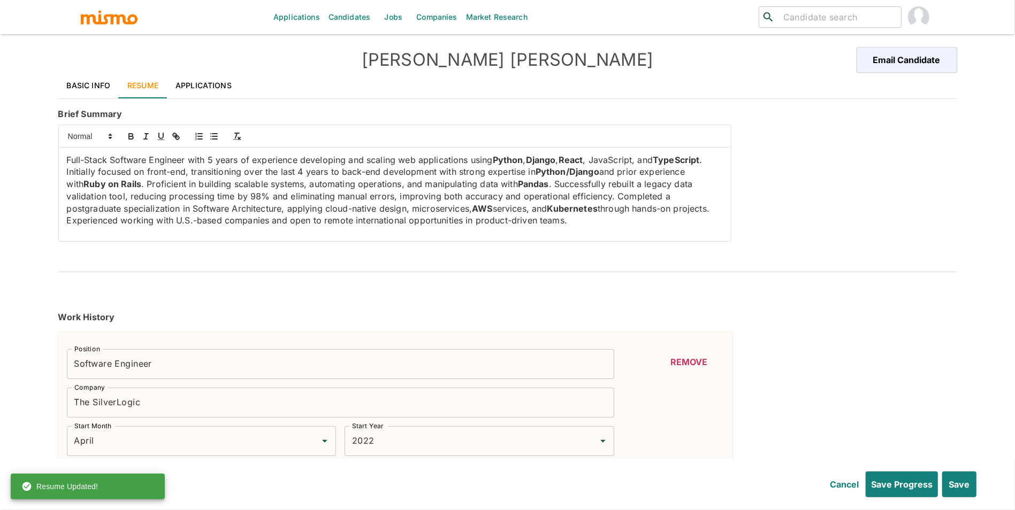
type input "1"
type input "Amazon EKS"
type input "Beginner"
type input "1"
type input "Docker"
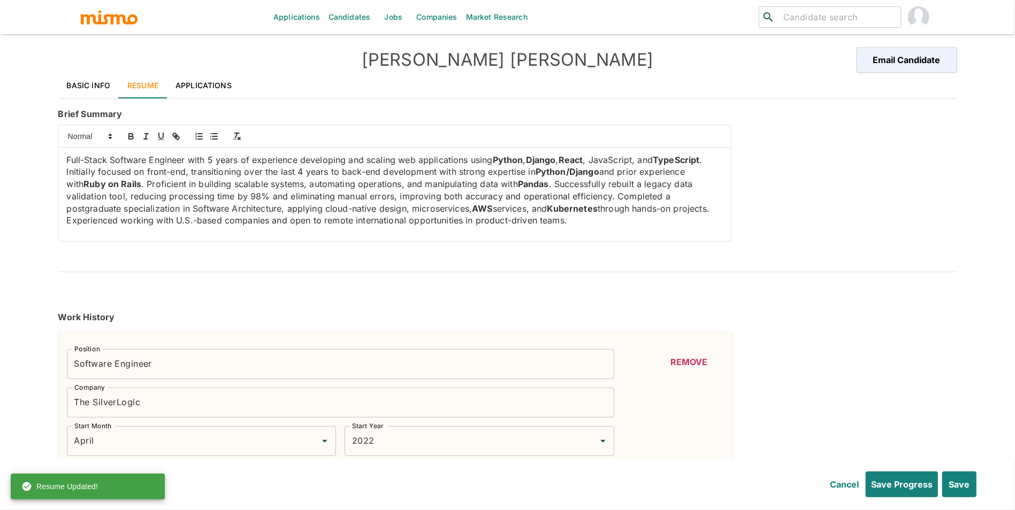
type input "Beginner"
type input "1"
type input "Amazon Web Services"
type input "Beginner"
type input "1"
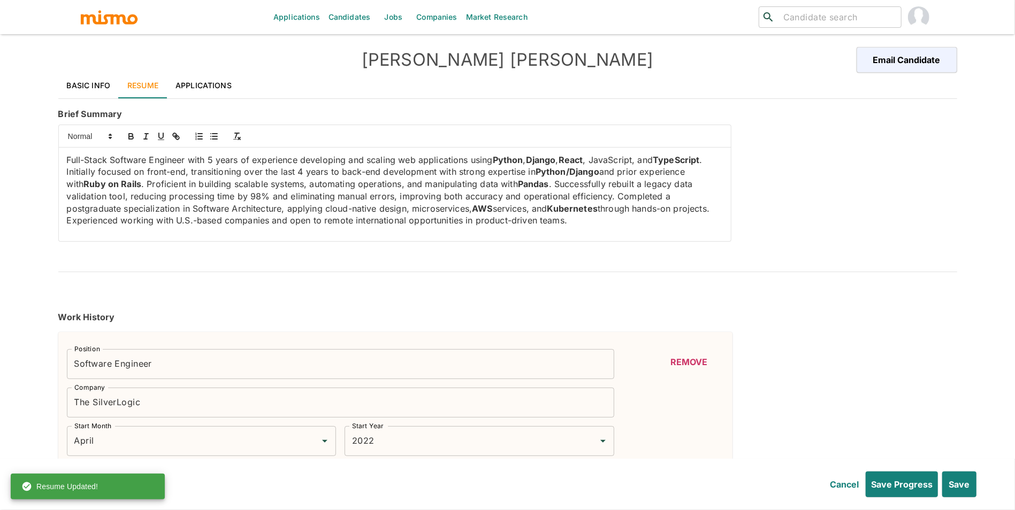
type input "SCRUM"
type input "Beginner"
type input "1"
type input "PostgreSQL"
type input "Beginner"
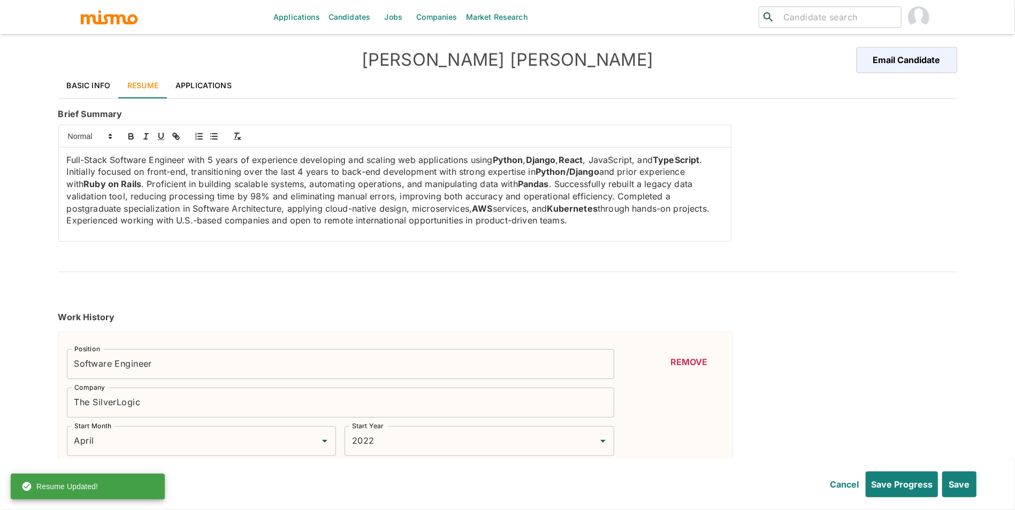
type input "1"
type input "SQL"
type input "Beginner"
type input "1"
type input "MICROSERVICE"
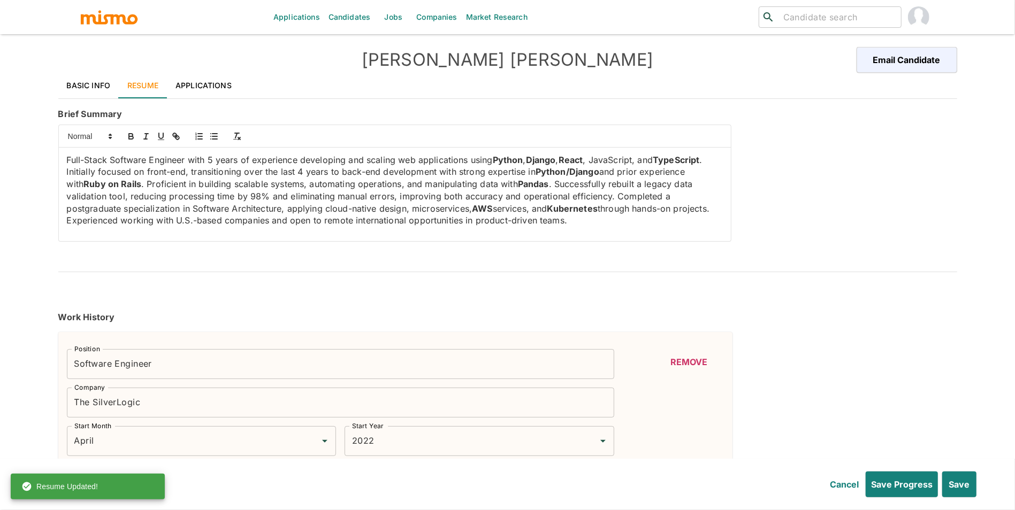
type input "Beginner"
type input "1"
type input "Dynamodb"
type input "Beginner"
type input "1"
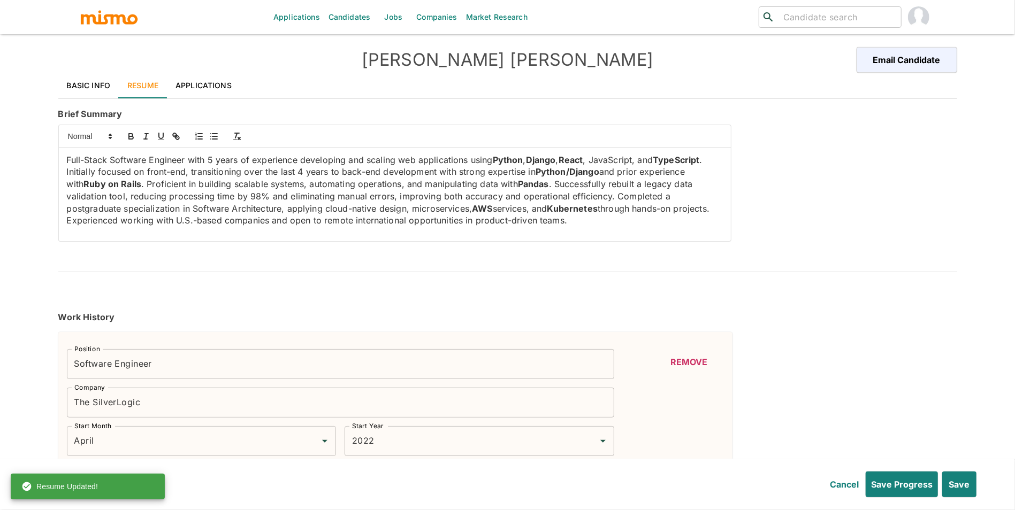
type input "AWS SNS"
type input "Beginner"
type input "1"
type input "AWS"
type input "Beginner"
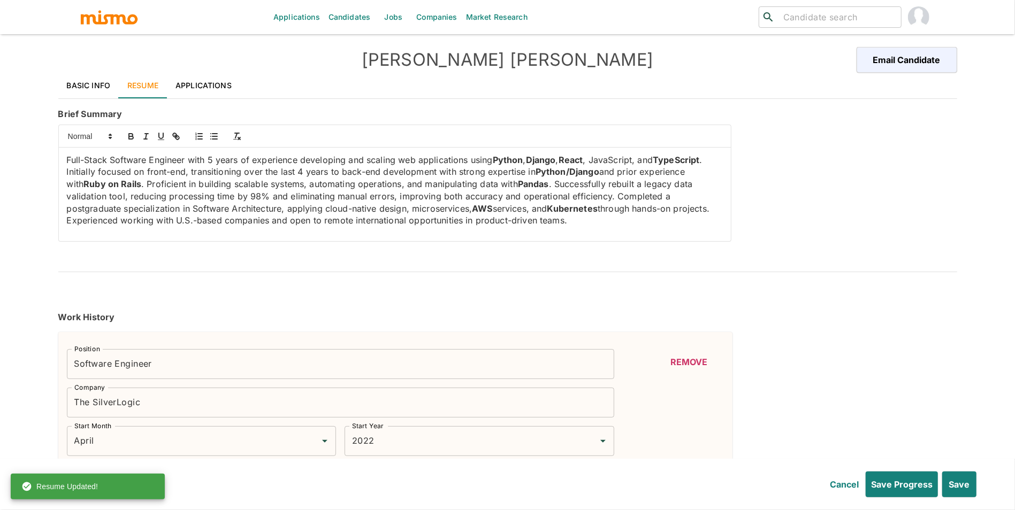
type input "1"
type input "TypeScript"
type input "Beginner"
type input "1"
type input "Ruby on Rails"
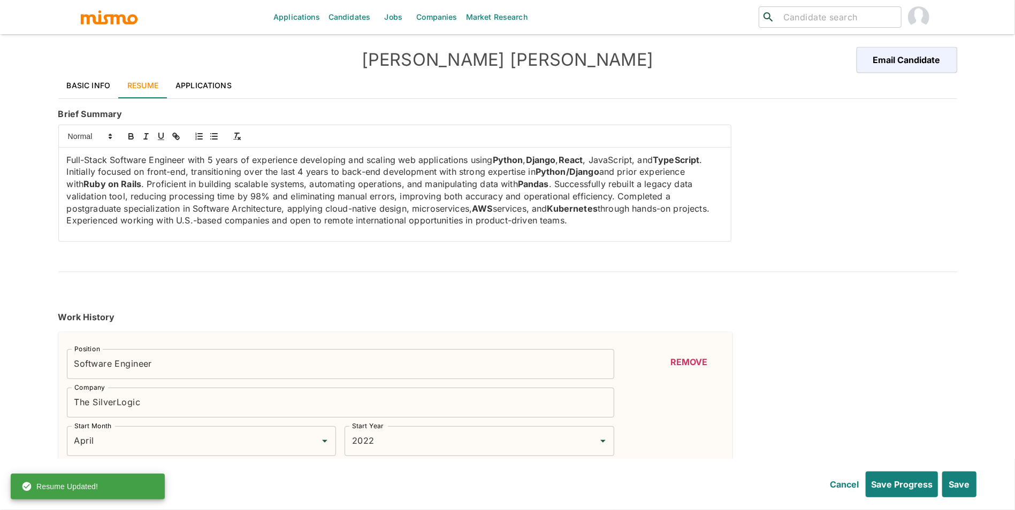
type input "Beginner"
type input "1"
type input "Ruby"
type input "Beginner"
type input "1"
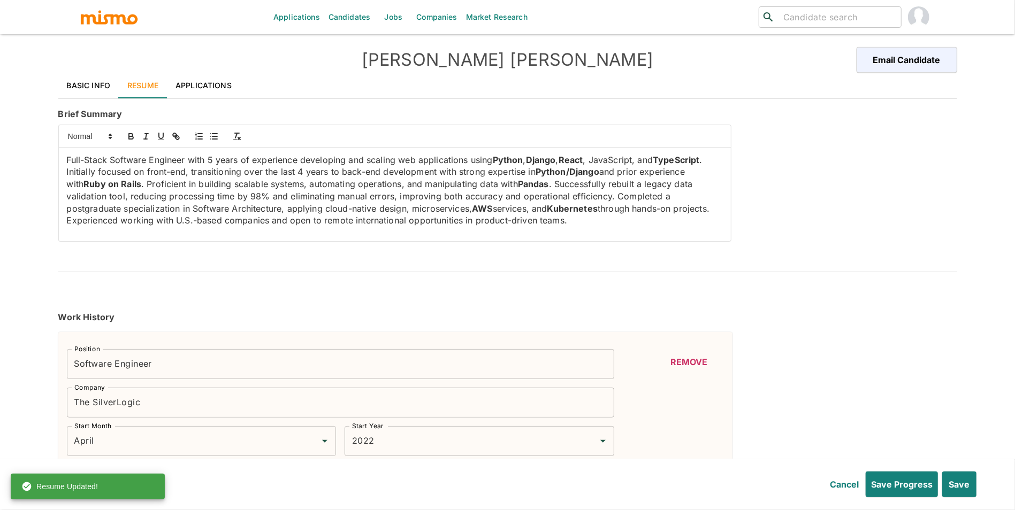
type input "React"
type input "Beginner"
type input "1"
type input "ReactJS"
type input "Beginner"
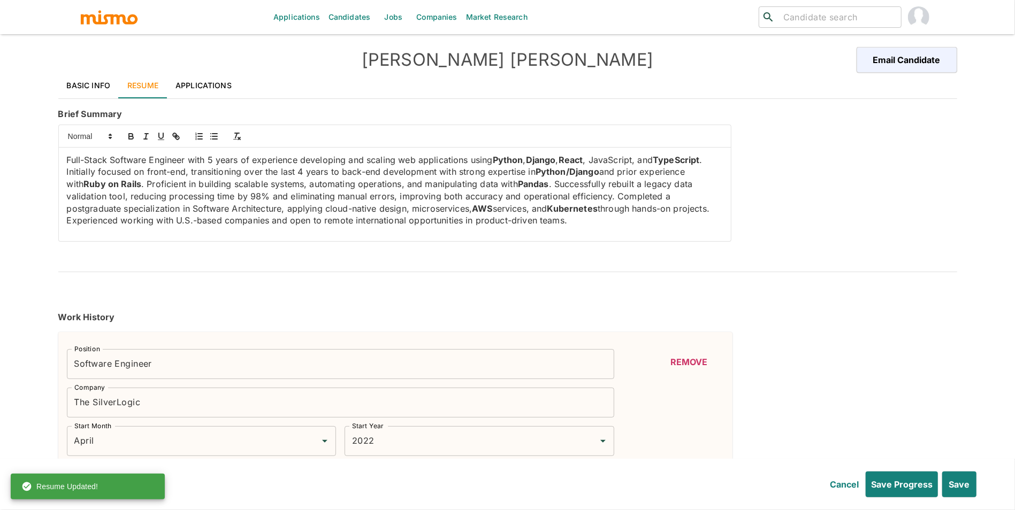
type input "1"
type input "Pandas"
type input "Beginner"
type input "1"
type input "Python"
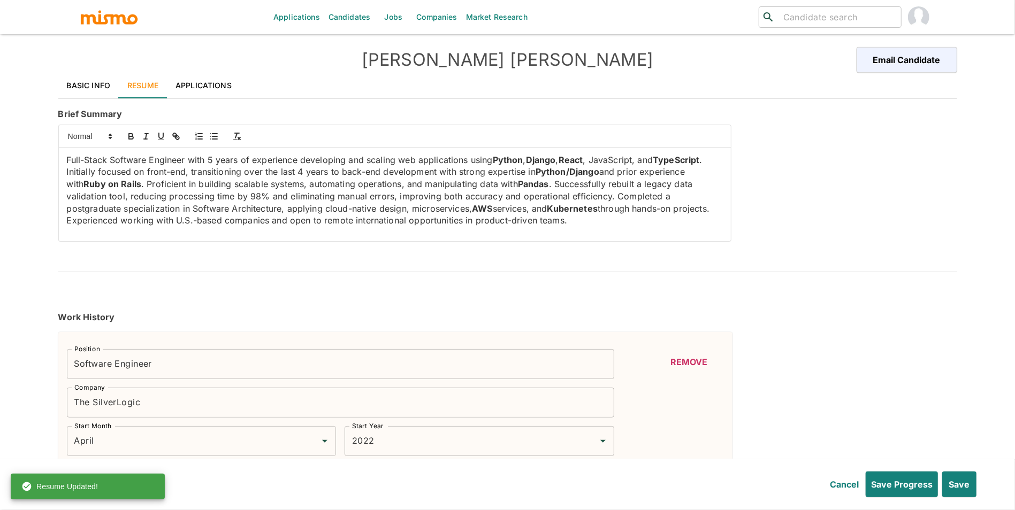
type input "Beginner"
type input "1"
type input "Node.js"
type input "Beginner"
type input "1"
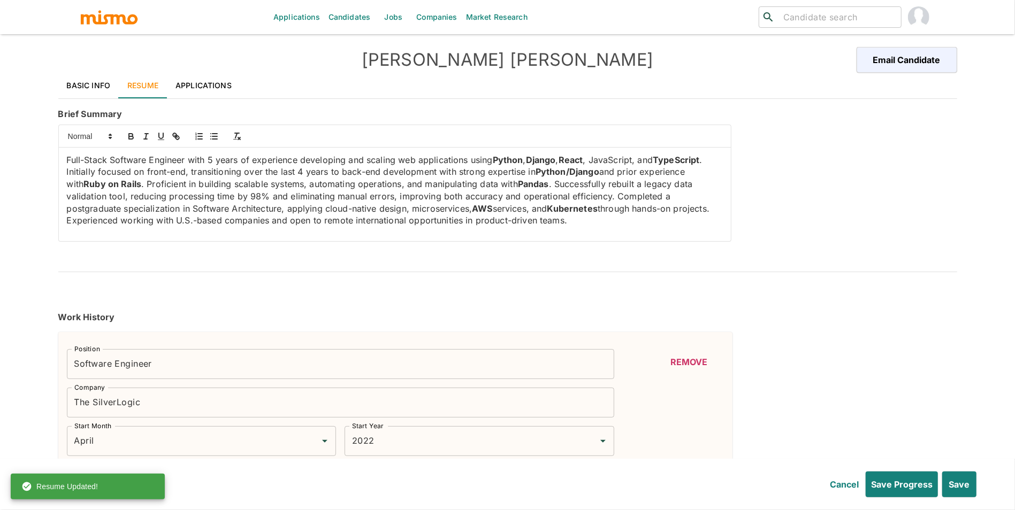
type input "NextJS"
type input "Beginner"
type input "1"
type input "JENKINS"
type input "Beginner"
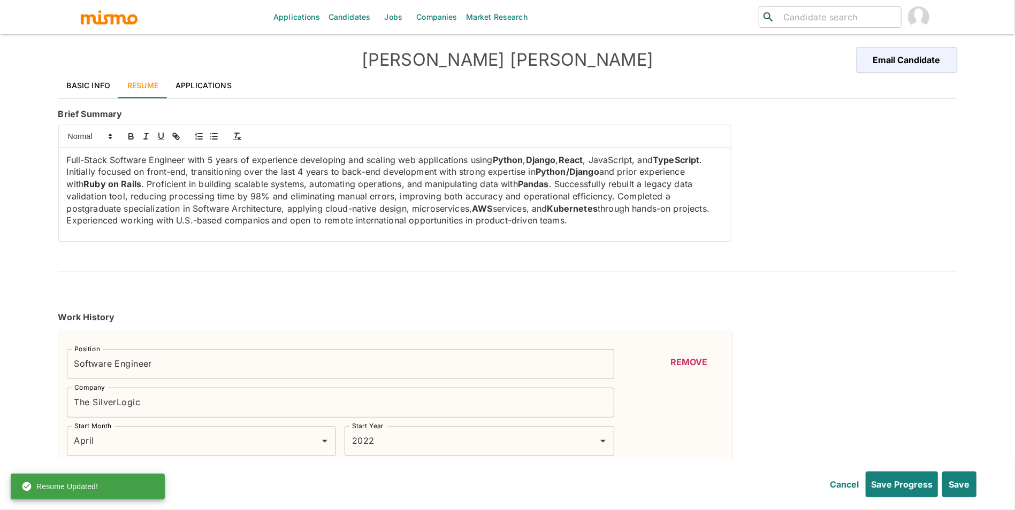
type input "1"
type input "JavaScript"
type input "Beginner"
type input "1"
type input "Git"
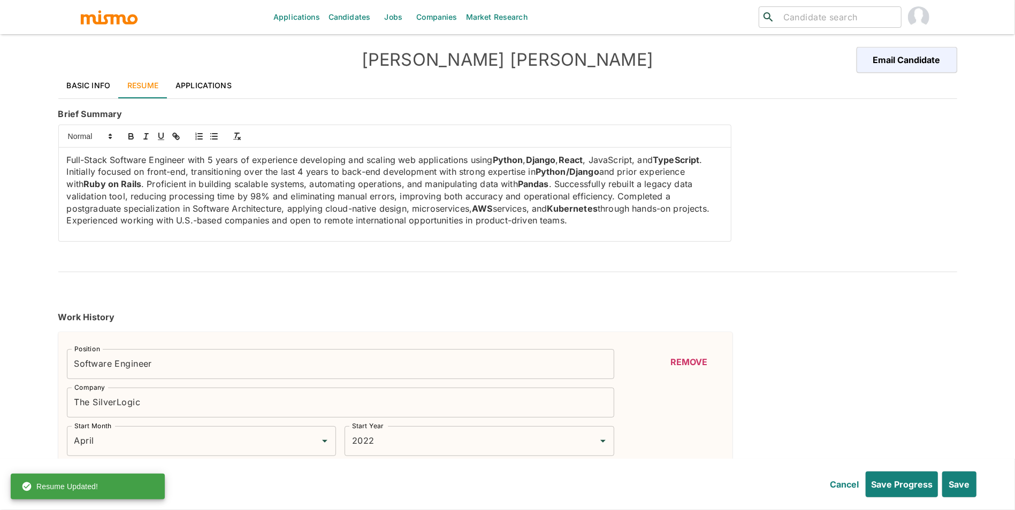
type input "Beginner"
type input "1"
type input "Django"
type input "Beginner"
type input "1"
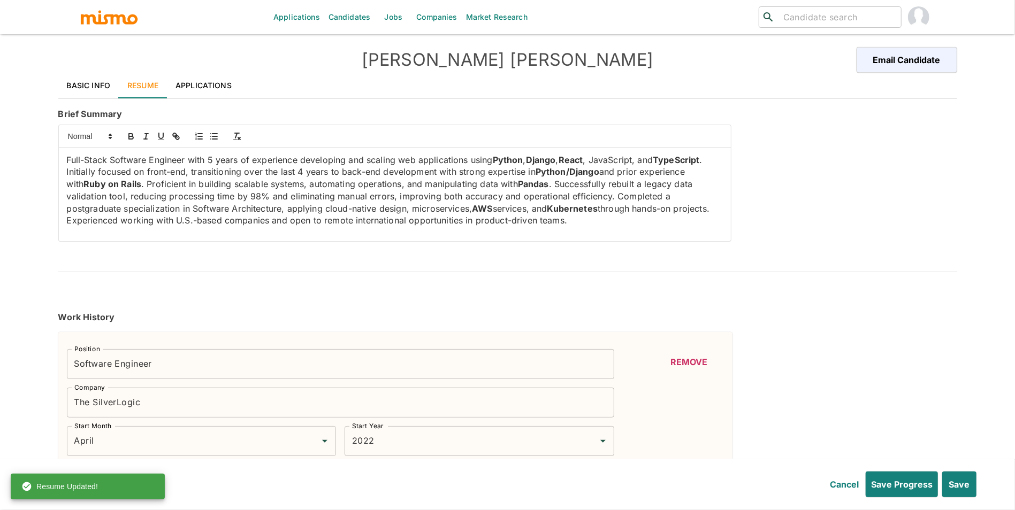
type input "CI/CD"
type input "Beginner"
type input "1"
type input "AWS Cognito"
type input "Beginner"
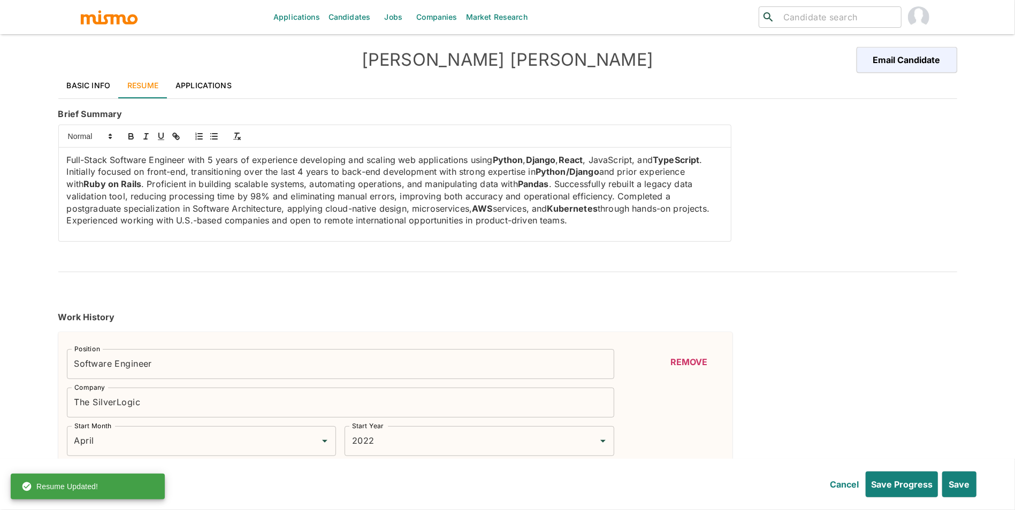
type input "1"
type input "January"
type input "2024"
type input "December"
type input "2025"
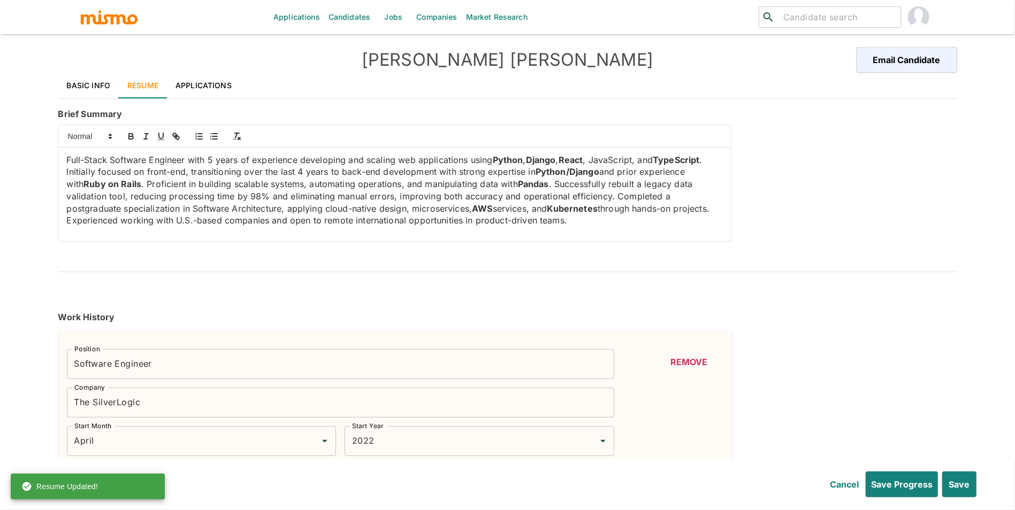
type input "January"
type input "2020"
type input "December"
type input "2022"
type input "January"
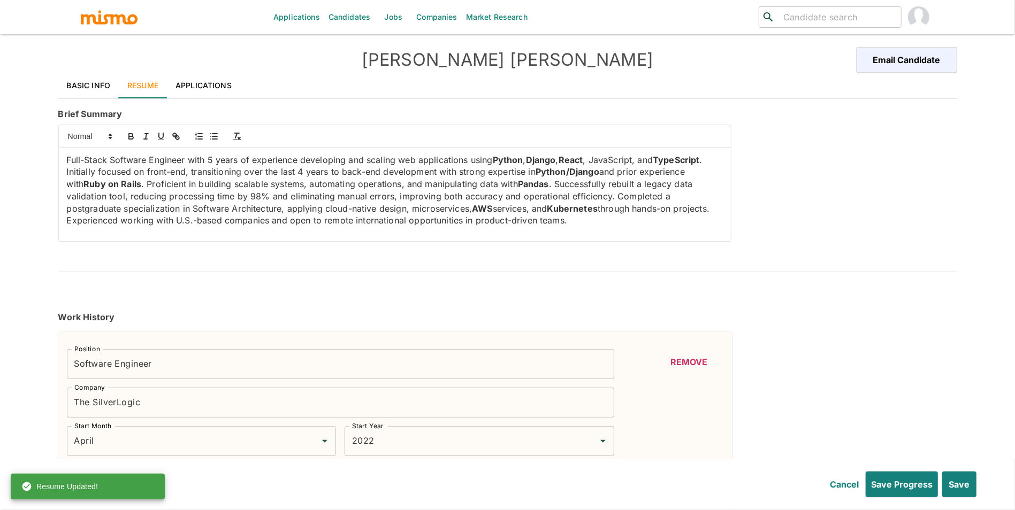
type input "2012"
type input "December"
type input "2019"
type input "January"
type input "2015"
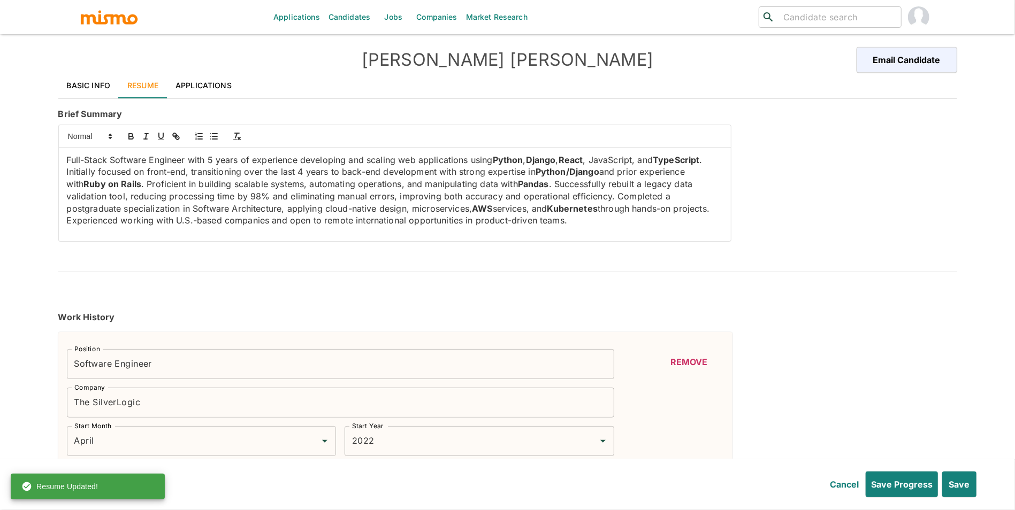
type input "December"
type input "2016"
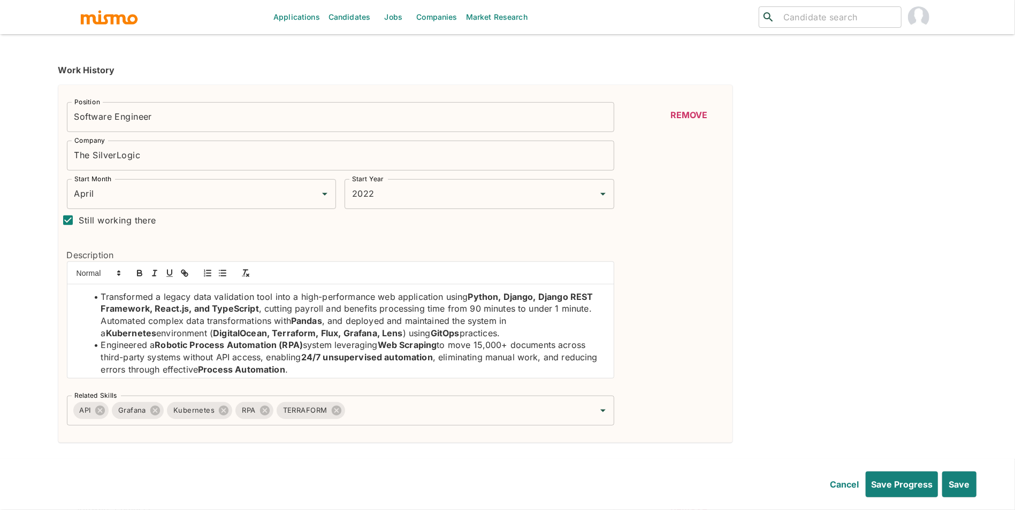
scroll to position [273, 0]
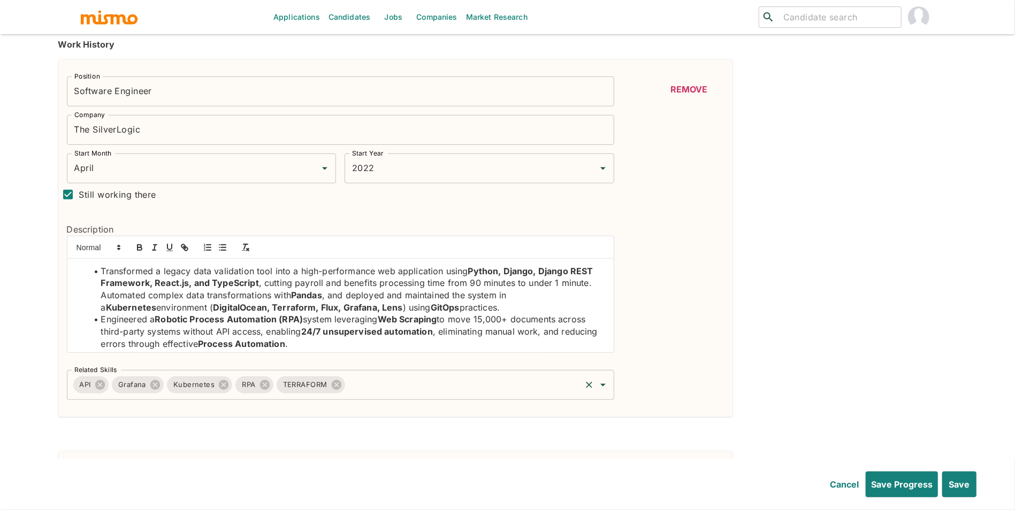
click at [488, 388] on input "Related Skills" at bounding box center [463, 385] width 233 height 20
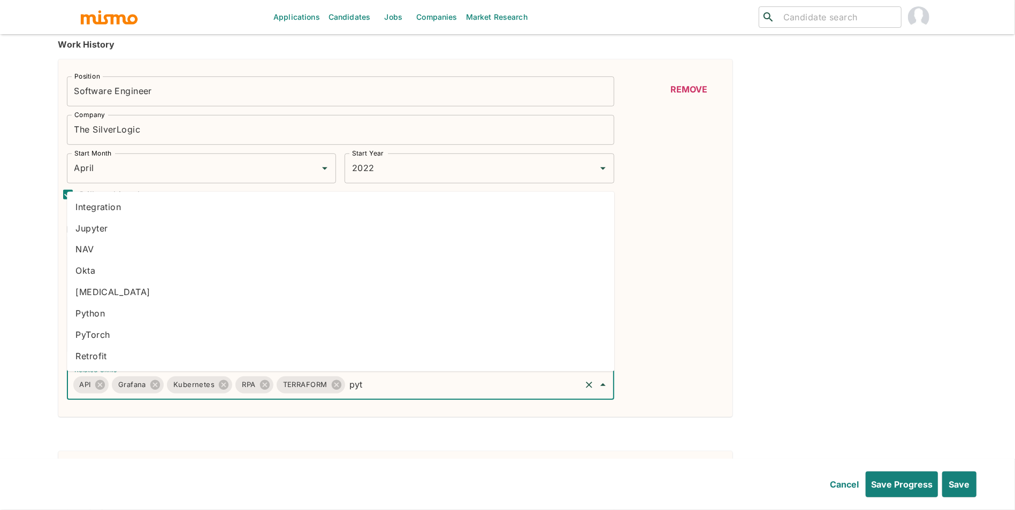
type input "pyth"
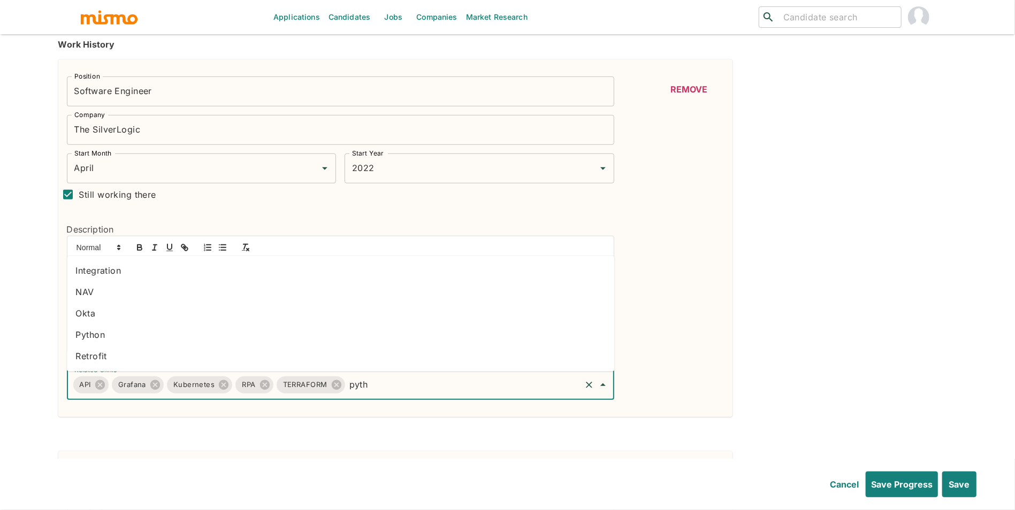
click at [233, 337] on li "Python" at bounding box center [340, 335] width 547 height 21
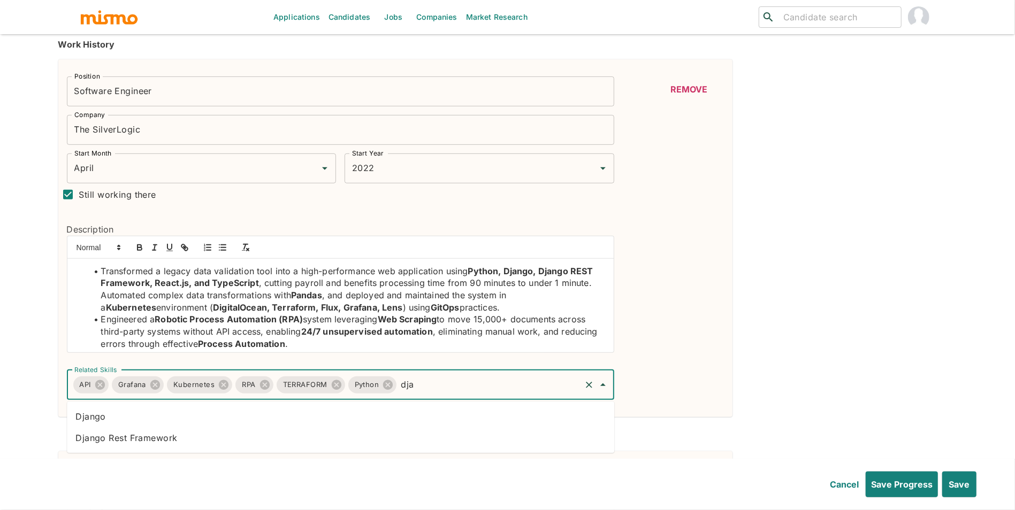
type input "djan"
click at [97, 416] on li "Django" at bounding box center [340, 416] width 547 height 21
type input "djang"
click at [107, 411] on li "Django Rest Framework" at bounding box center [340, 416] width 547 height 21
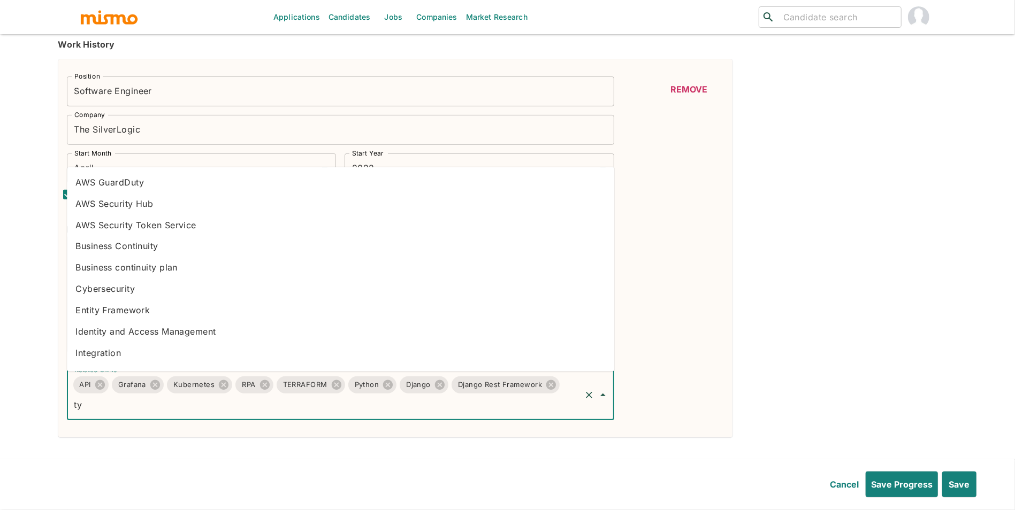
type input "typ"
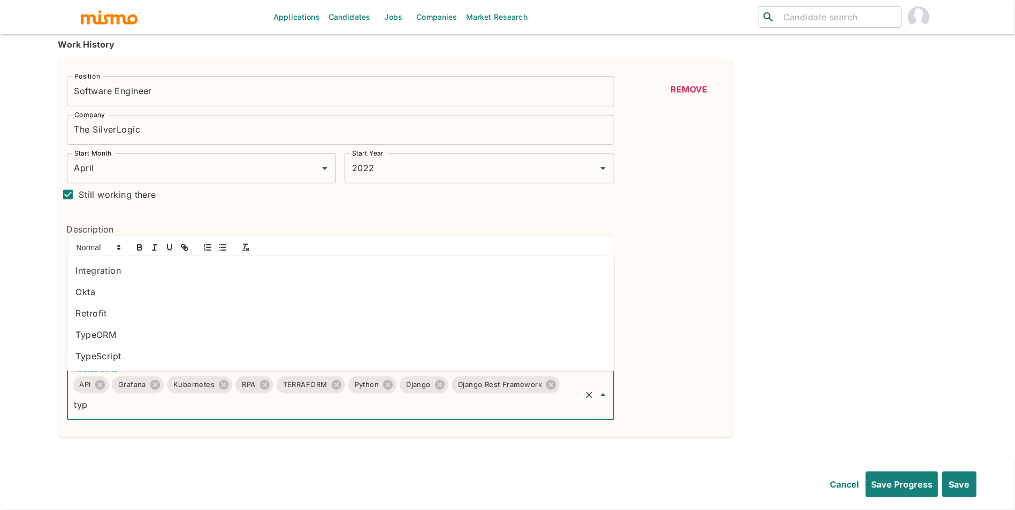
click at [114, 350] on li "TypeScript" at bounding box center [340, 356] width 547 height 21
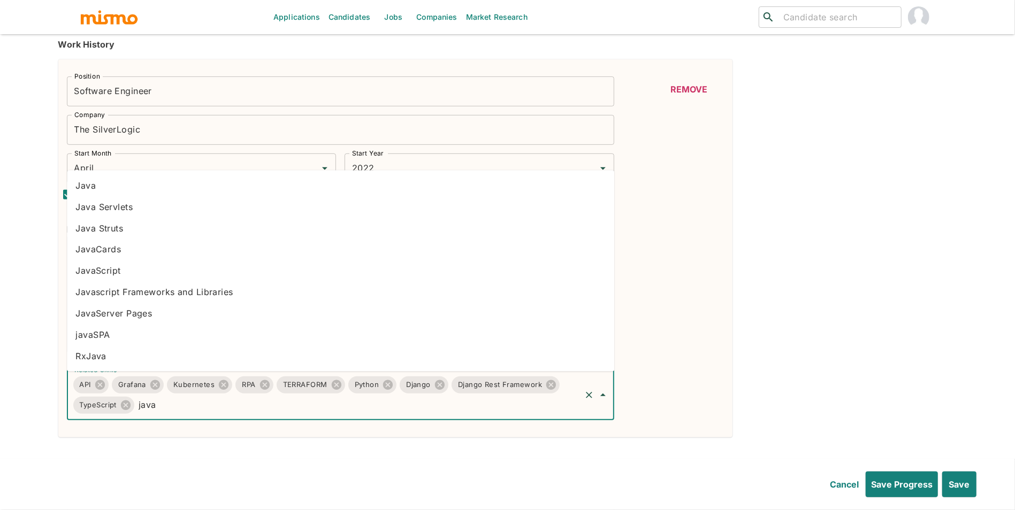
type input "javas"
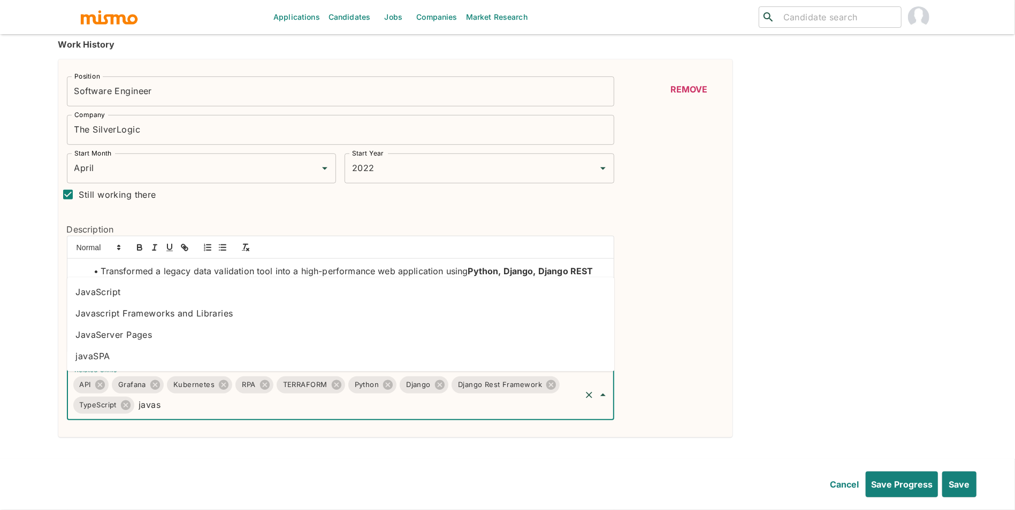
click at [149, 290] on li "JavaScript" at bounding box center [340, 292] width 547 height 21
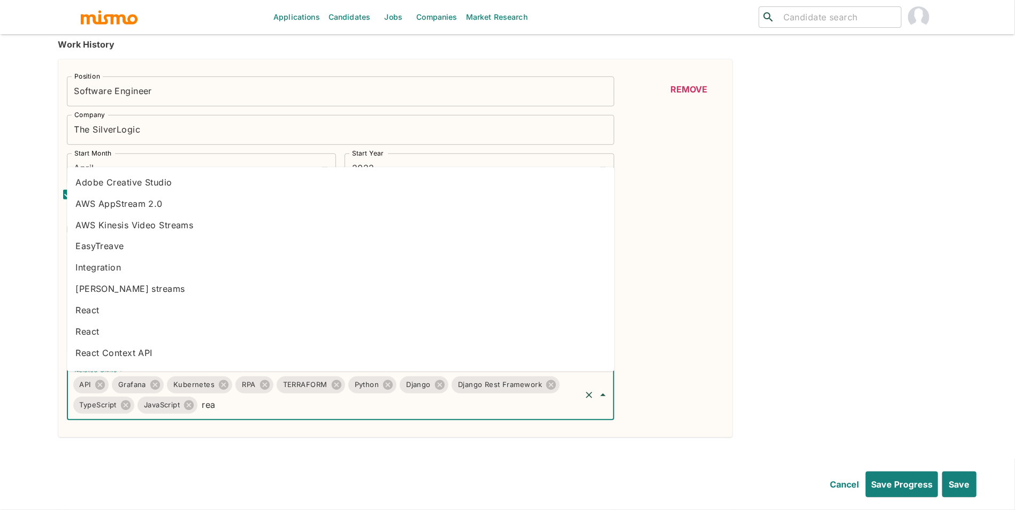
type input "reac"
click at [101, 196] on li "React" at bounding box center [340, 203] width 547 height 21
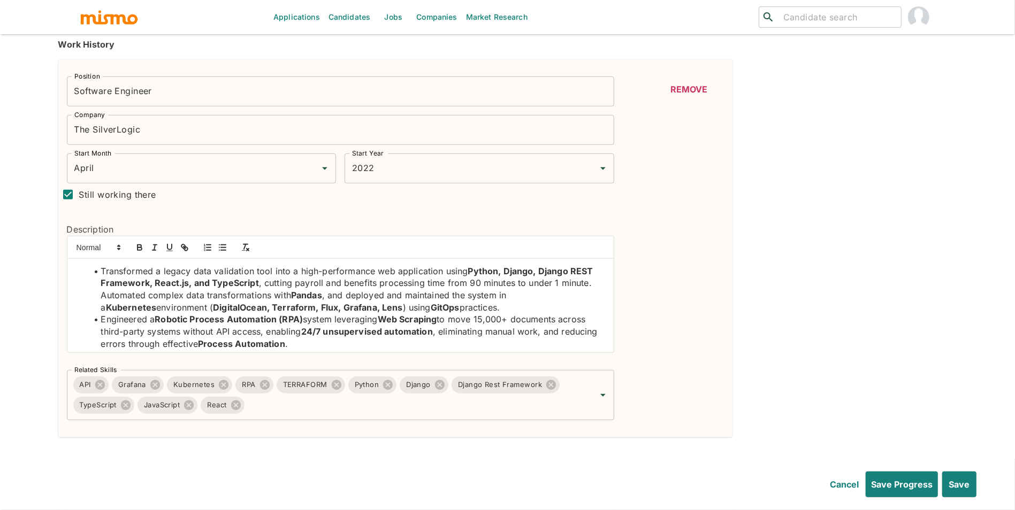
scroll to position [77, 0]
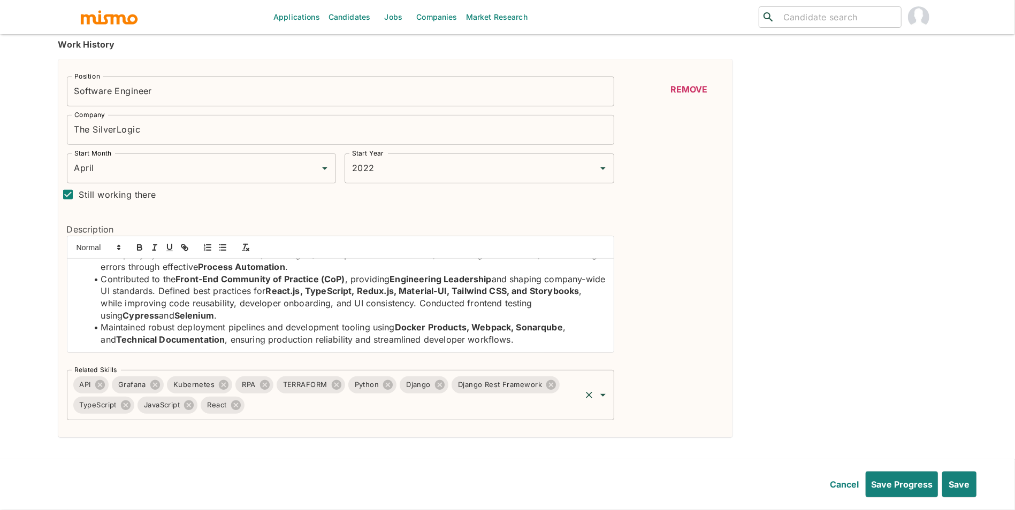
click at [423, 417] on div "API Grafana Kubernetes RPA TERRAFORM Python Django Django Rest Framework TypeSc…" at bounding box center [340, 395] width 547 height 50
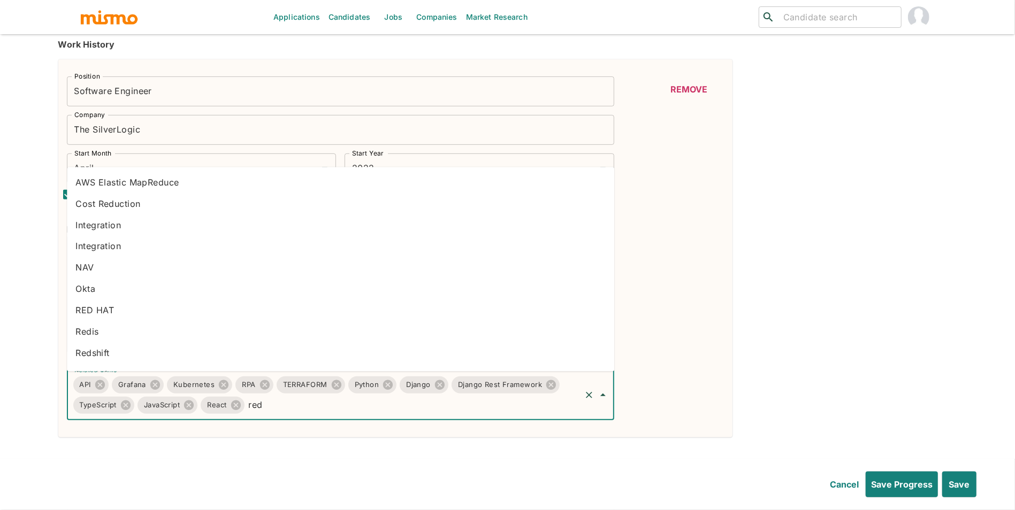
type input "redu"
click at [258, 317] on li "Redux" at bounding box center [340, 310] width 547 height 21
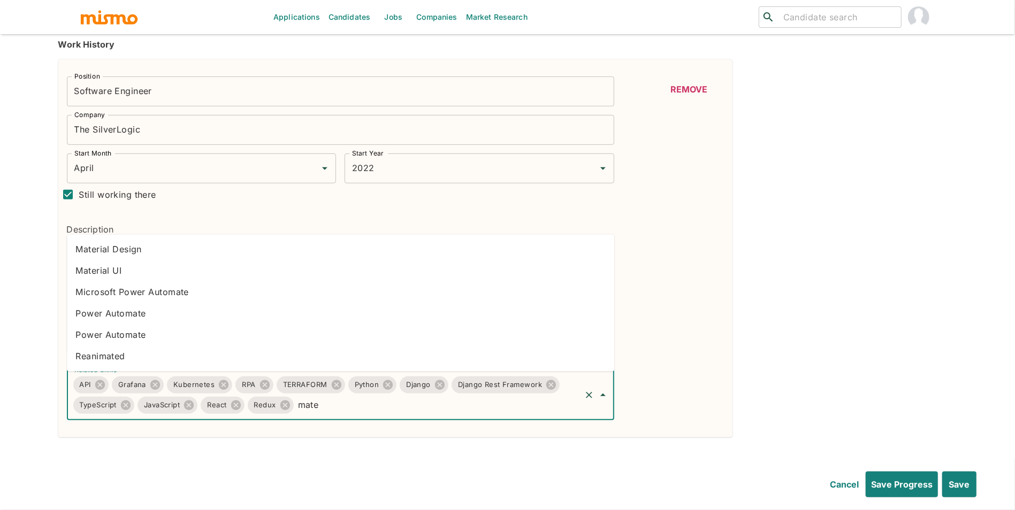
type input "mater"
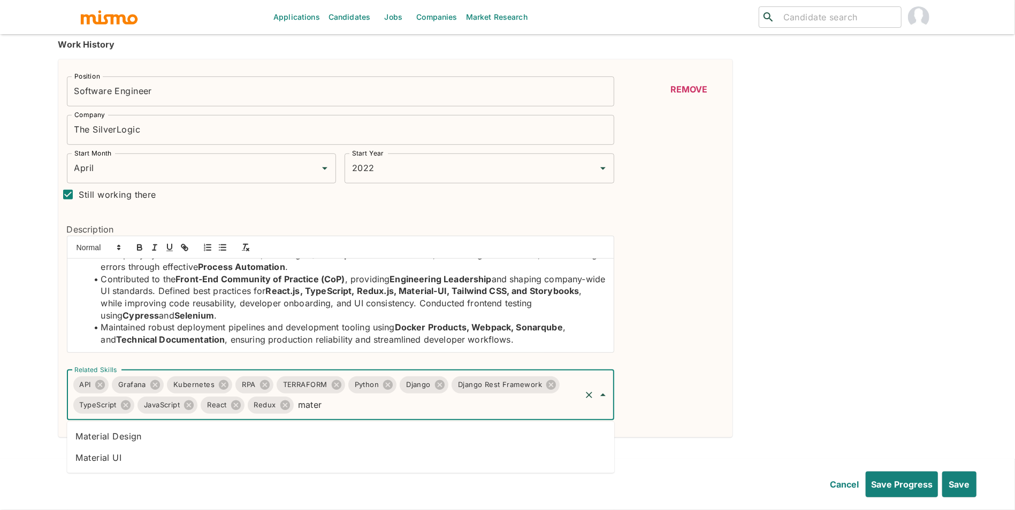
click at [105, 458] on li "Material UI" at bounding box center [340, 458] width 547 height 21
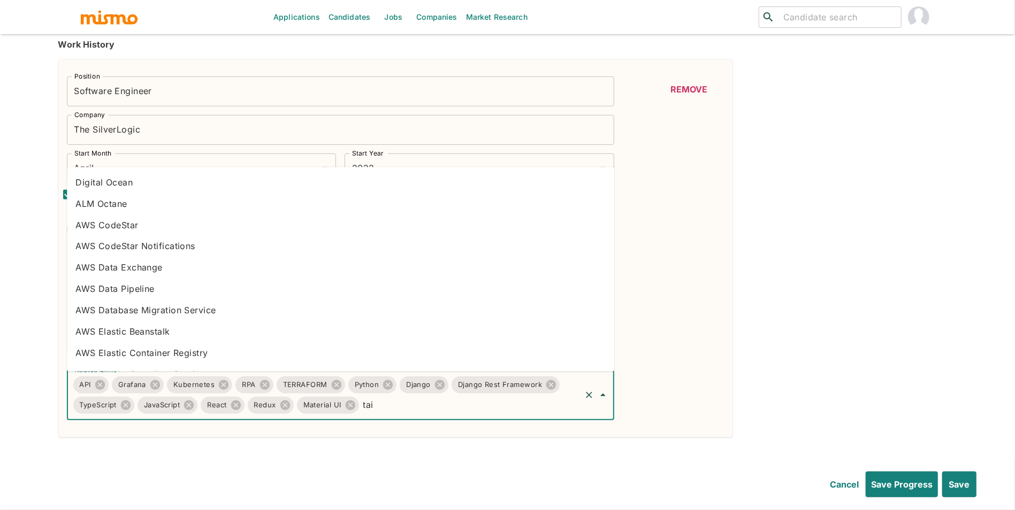
type input "tail"
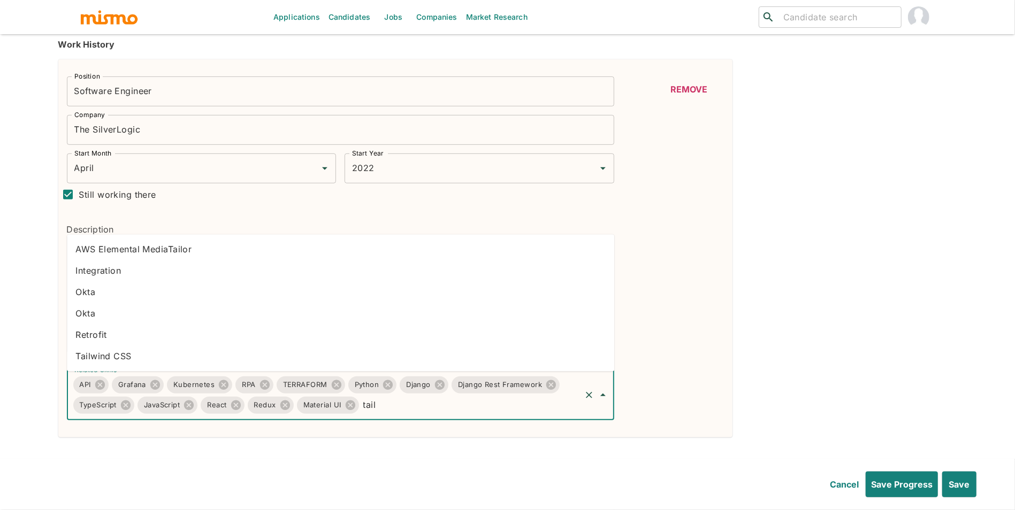
click at [268, 351] on li "Tailwind CSS" at bounding box center [340, 356] width 547 height 21
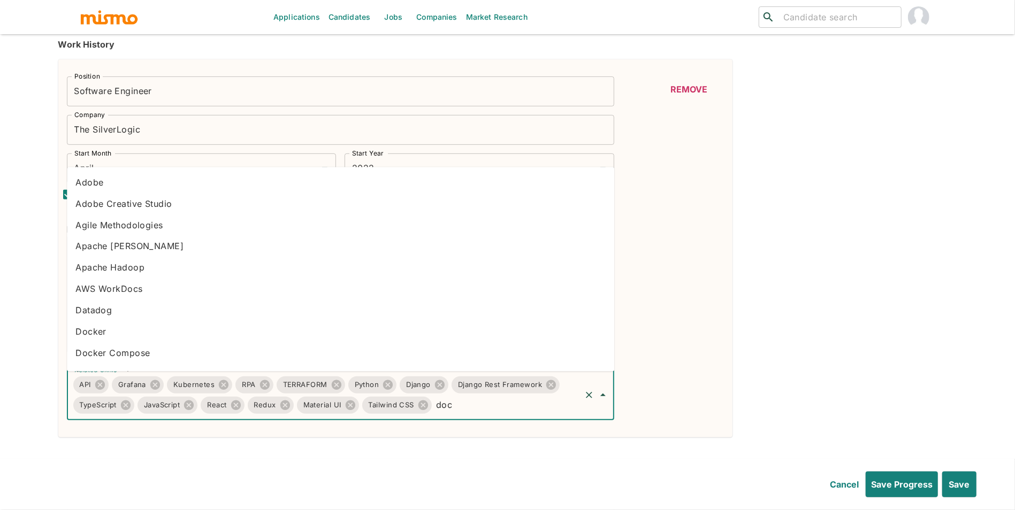
type input "dock"
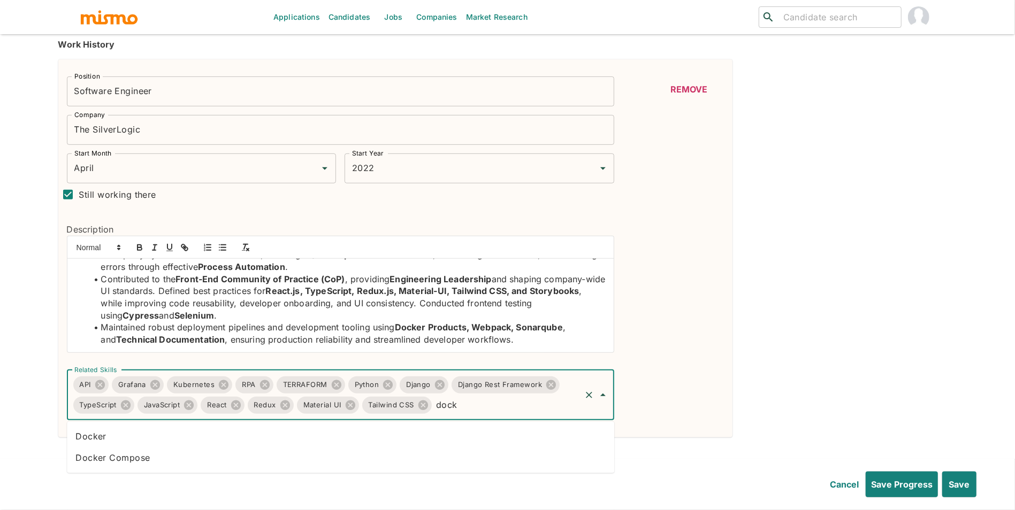
click at [332, 431] on li "Docker" at bounding box center [340, 436] width 547 height 21
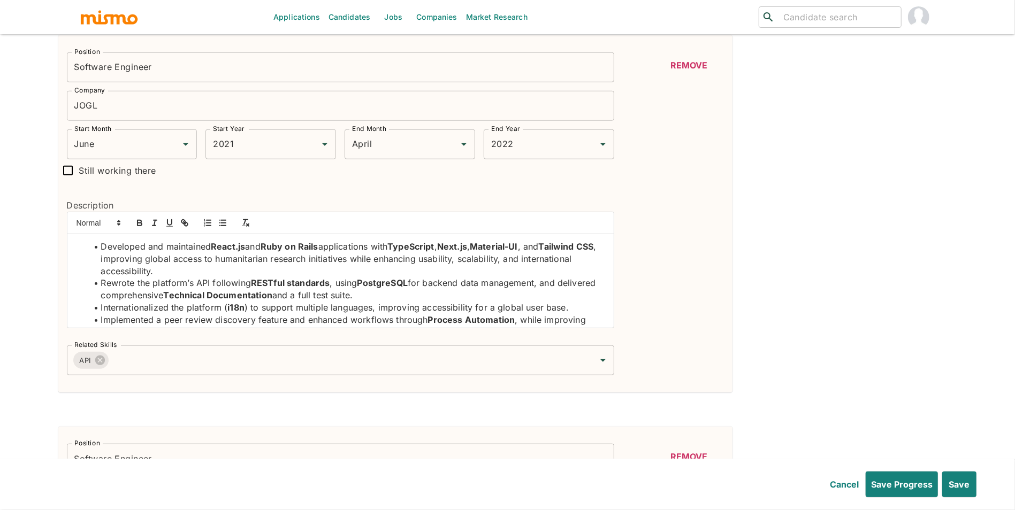
scroll to position [696, 0]
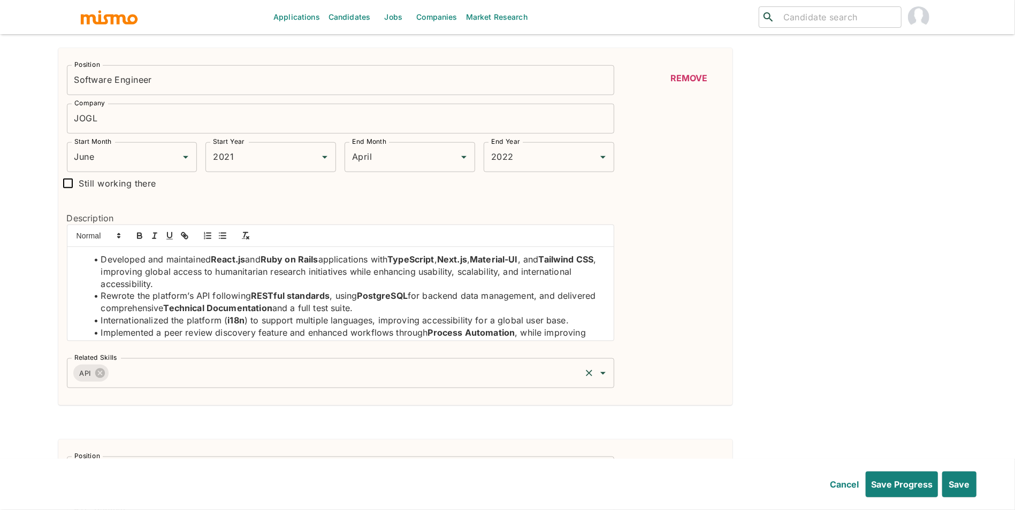
click at [255, 387] on div "API Related Skills" at bounding box center [340, 373] width 547 height 30
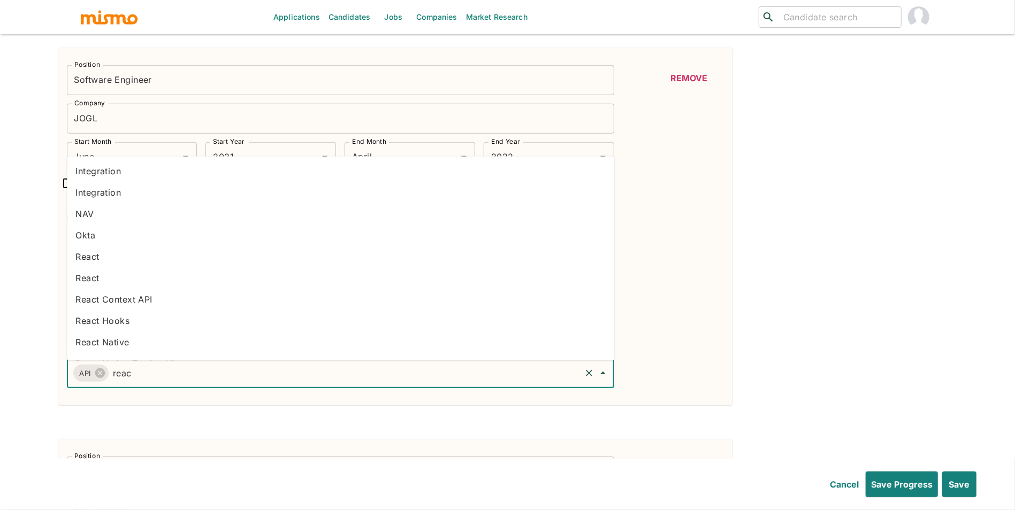
type input "react"
click at [150, 264] on li "React" at bounding box center [340, 257] width 547 height 21
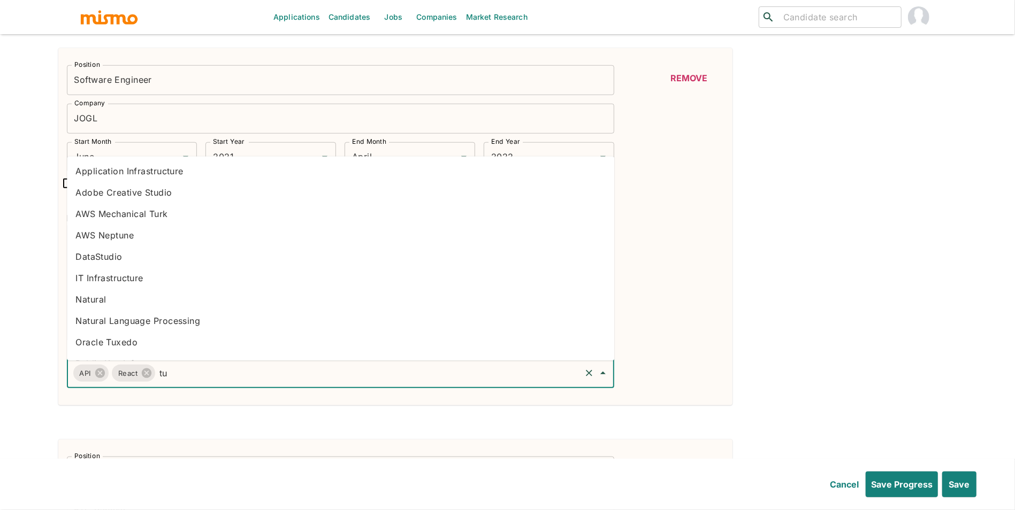
type input "t"
type input "ruby on"
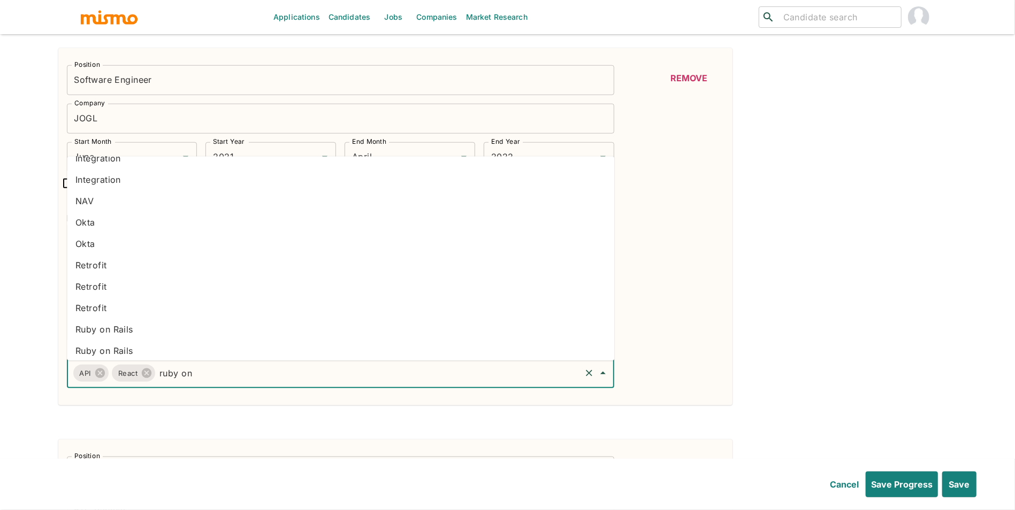
click at [394, 334] on li "Ruby on Rails" at bounding box center [340, 329] width 547 height 21
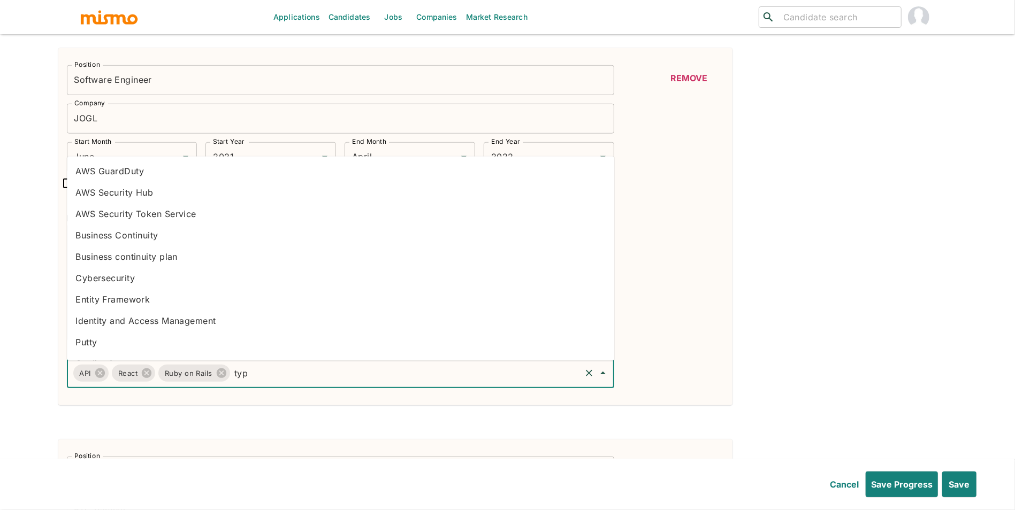
type input "type"
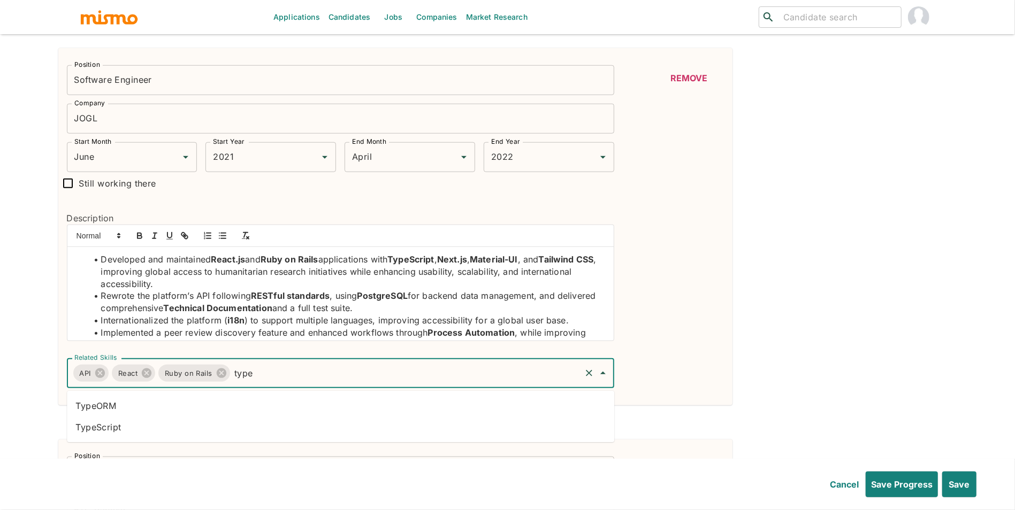
click at [267, 429] on li "TypeScript" at bounding box center [340, 427] width 547 height 21
type input "next"
click at [207, 449] on li "NextJS" at bounding box center [340, 448] width 547 height 21
type input "a"
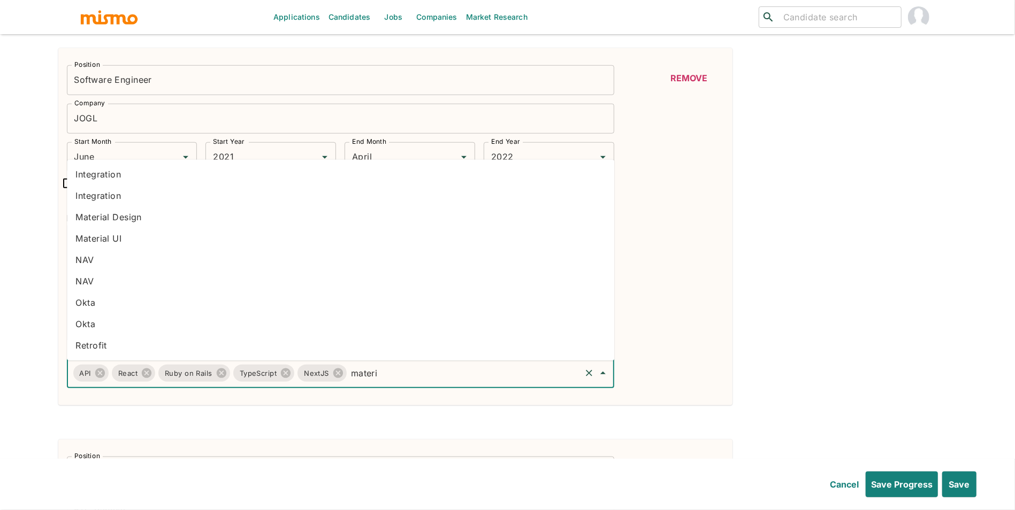
type input "materia"
click at [199, 235] on li "Material UI" at bounding box center [340, 238] width 547 height 21
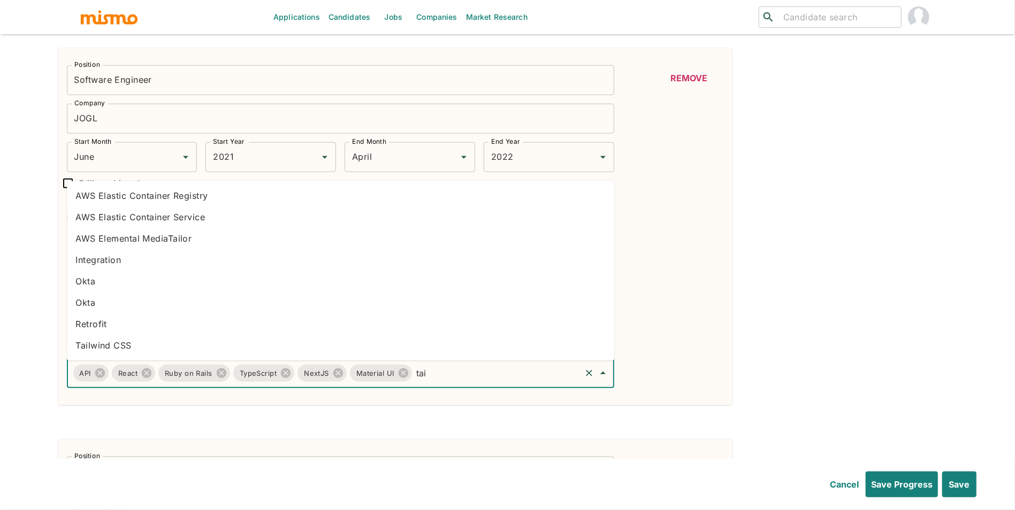
type input "tail"
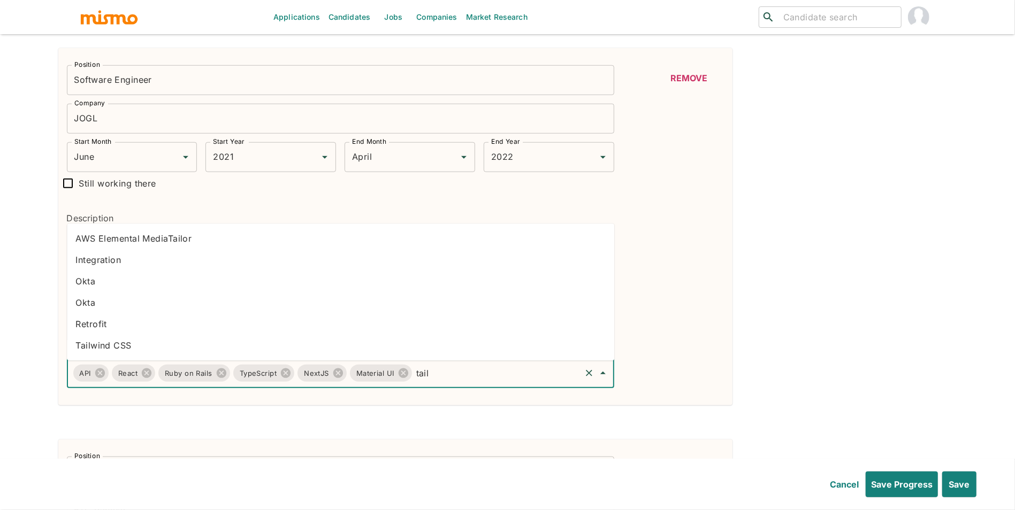
click at [159, 344] on li "Tailwind CSS" at bounding box center [340, 345] width 547 height 21
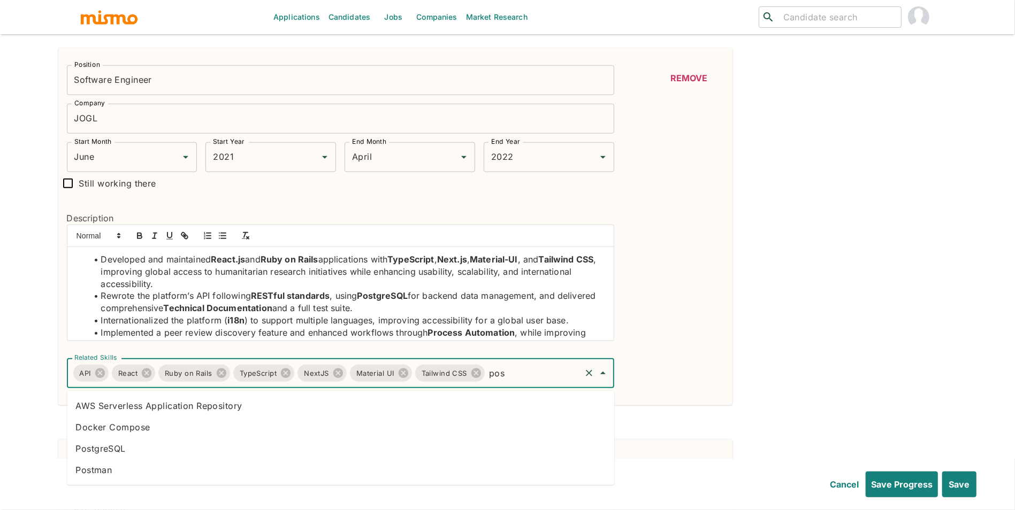
type input "post"
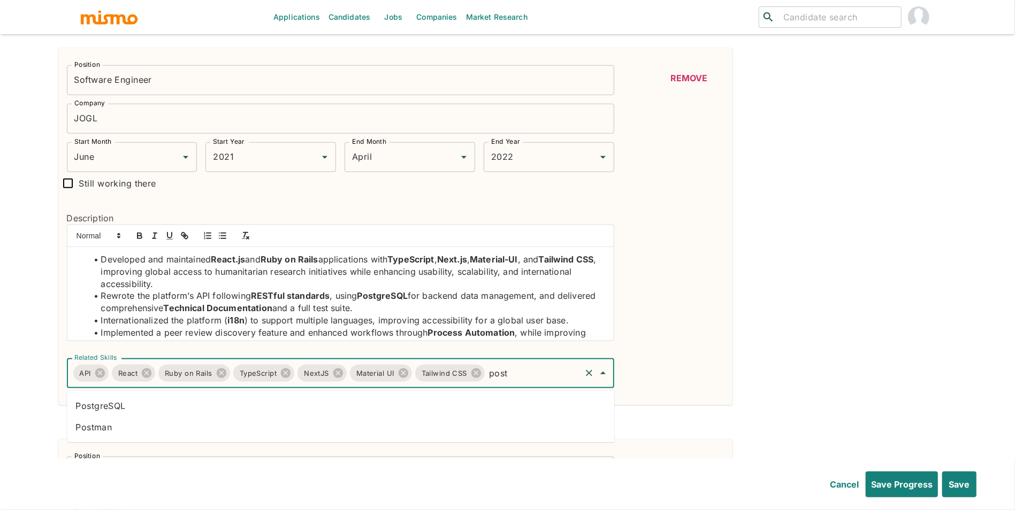
click at [450, 417] on li "Postman" at bounding box center [340, 427] width 547 height 21
click at [531, 378] on icon at bounding box center [533, 373] width 10 height 10
type input "postg"
click at [485, 410] on li "PostgreSQL" at bounding box center [340, 405] width 547 height 21
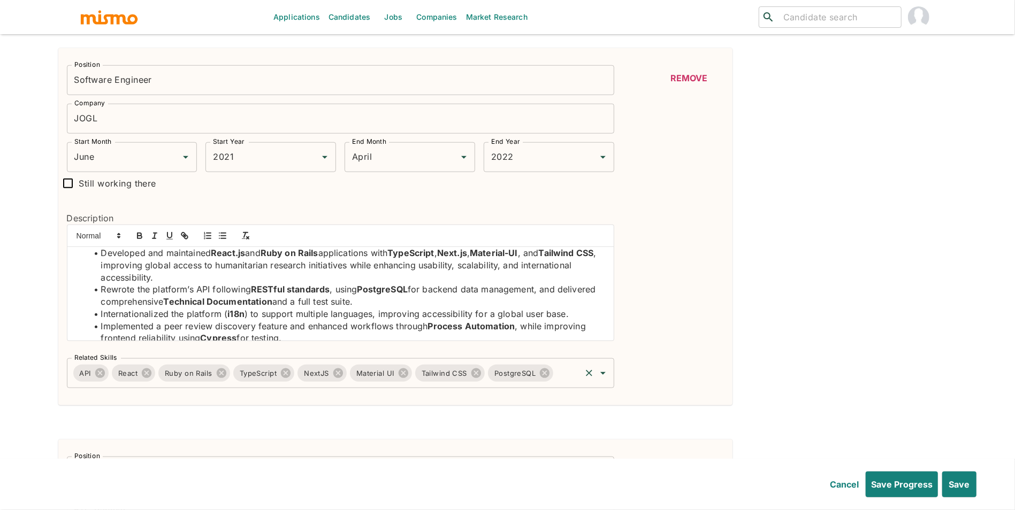
scroll to position [16, 0]
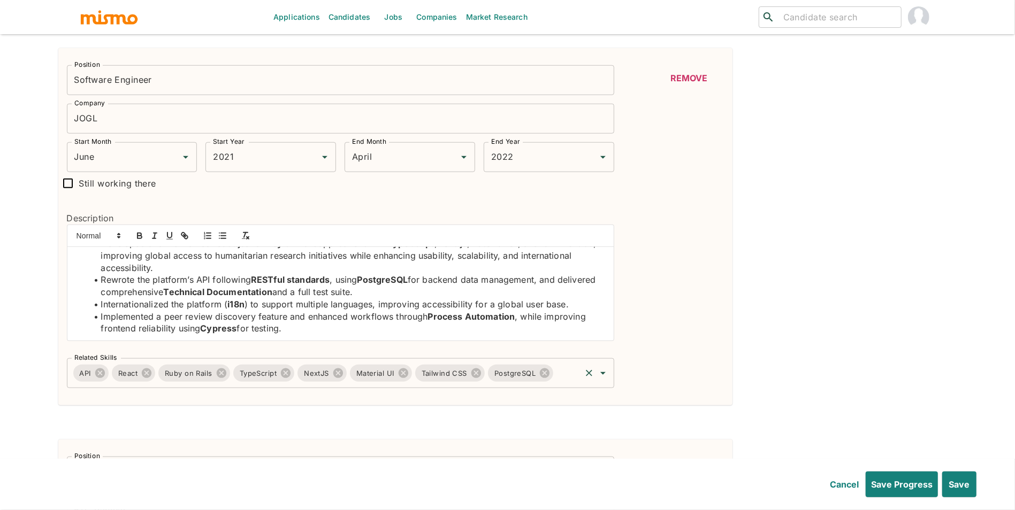
click at [560, 372] on input "Related Skills" at bounding box center [567, 373] width 24 height 20
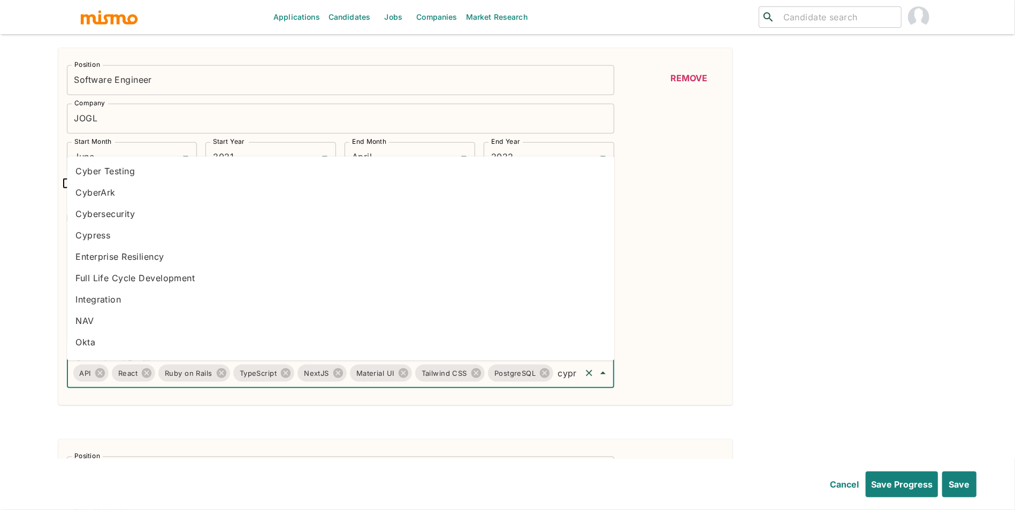
type input "cypre"
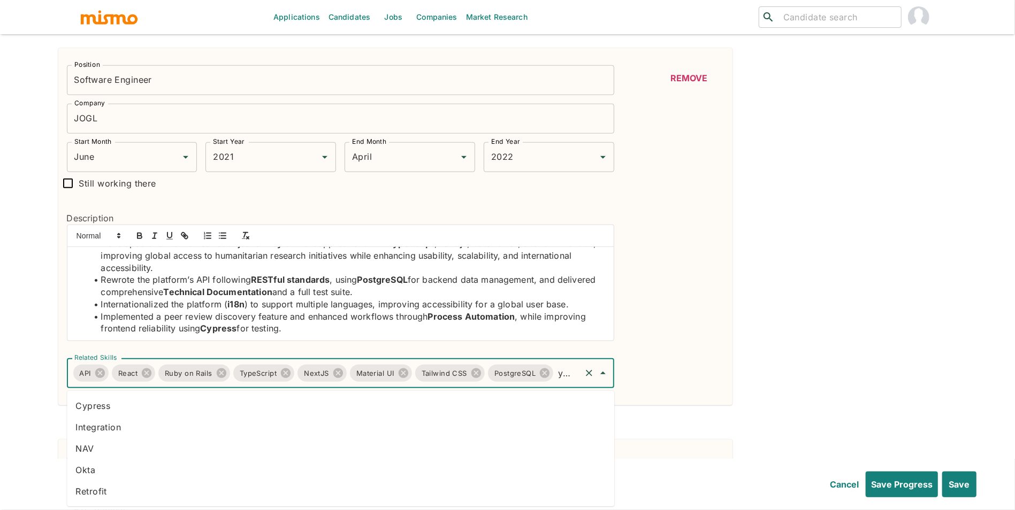
click at [437, 415] on li "Cypress" at bounding box center [340, 405] width 547 height 21
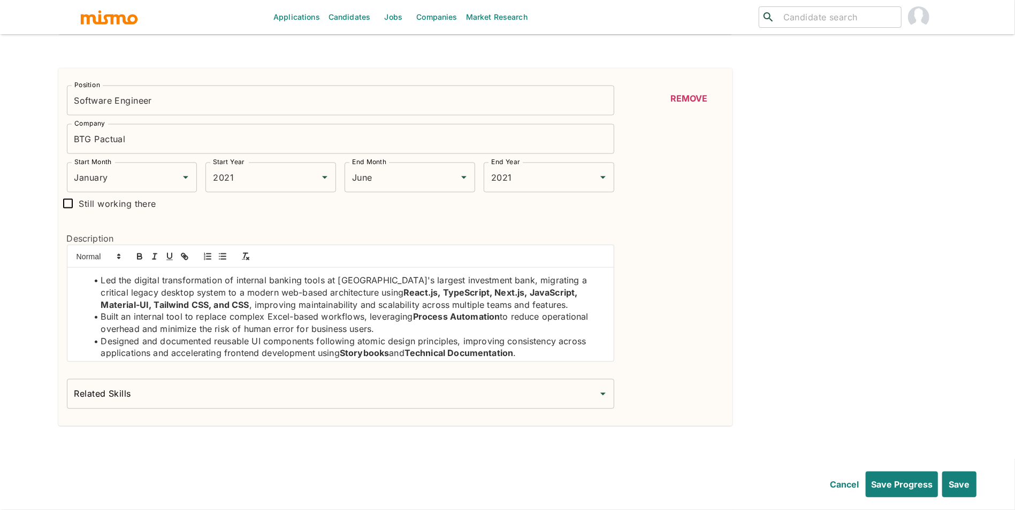
scroll to position [1075, 0]
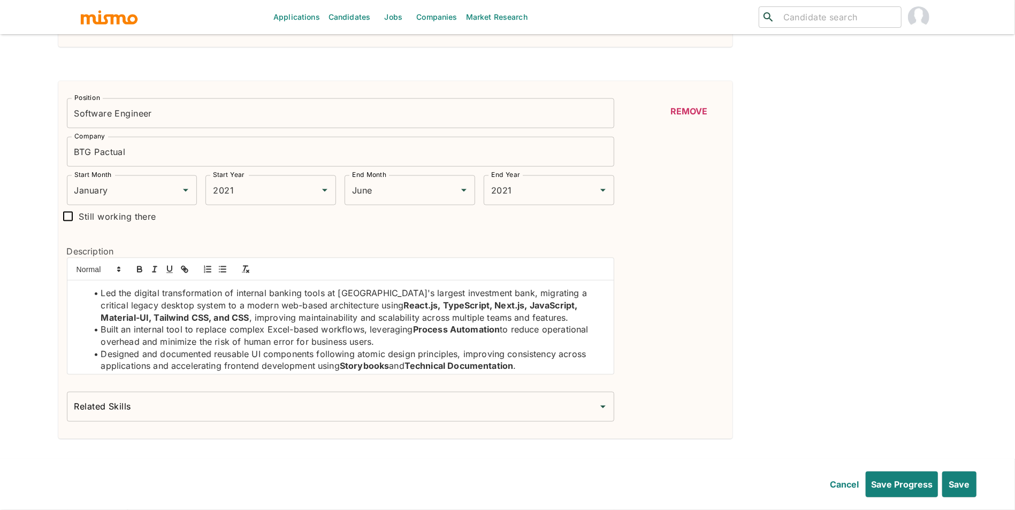
click at [478, 399] on input "Related Skills" at bounding box center [332, 407] width 521 height 20
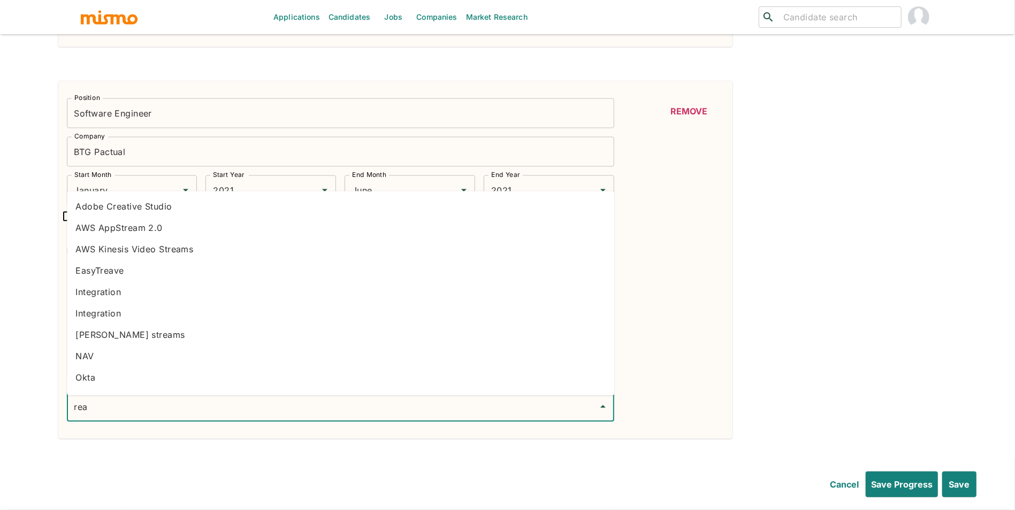
type input "reac"
click at [117, 295] on li "React" at bounding box center [340, 291] width 547 height 21
type input "type"
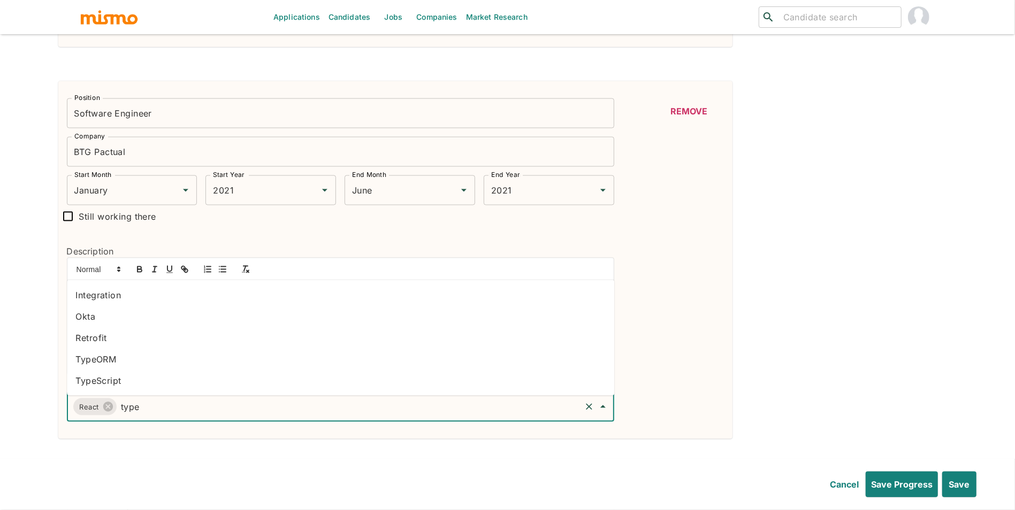
click at [130, 388] on li "TypeScript" at bounding box center [340, 380] width 547 height 21
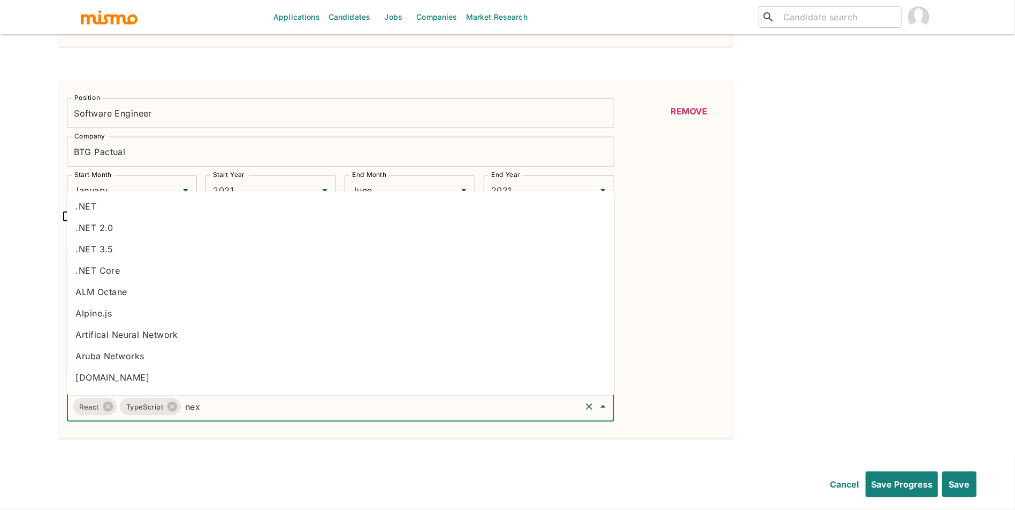
type input "next"
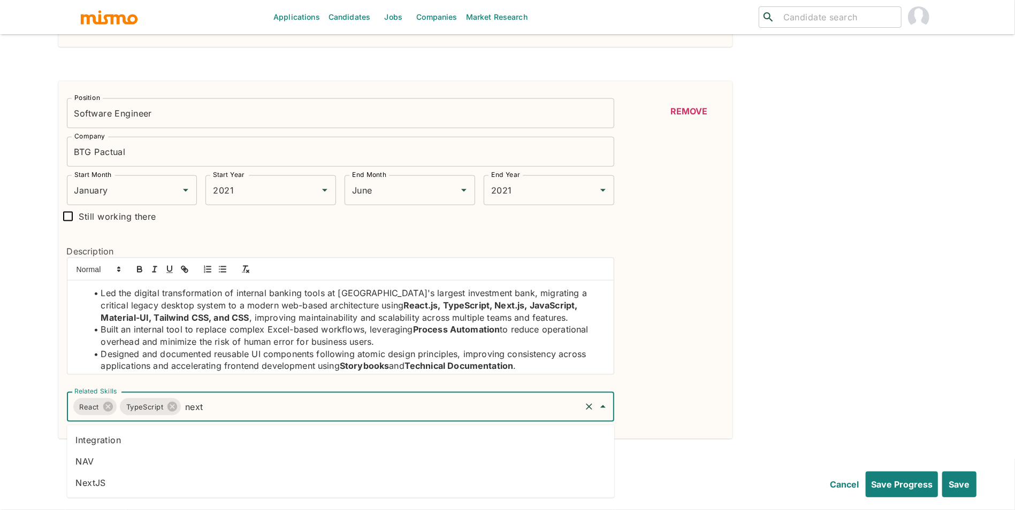
click at [141, 487] on li "NextJS" at bounding box center [340, 482] width 547 height 21
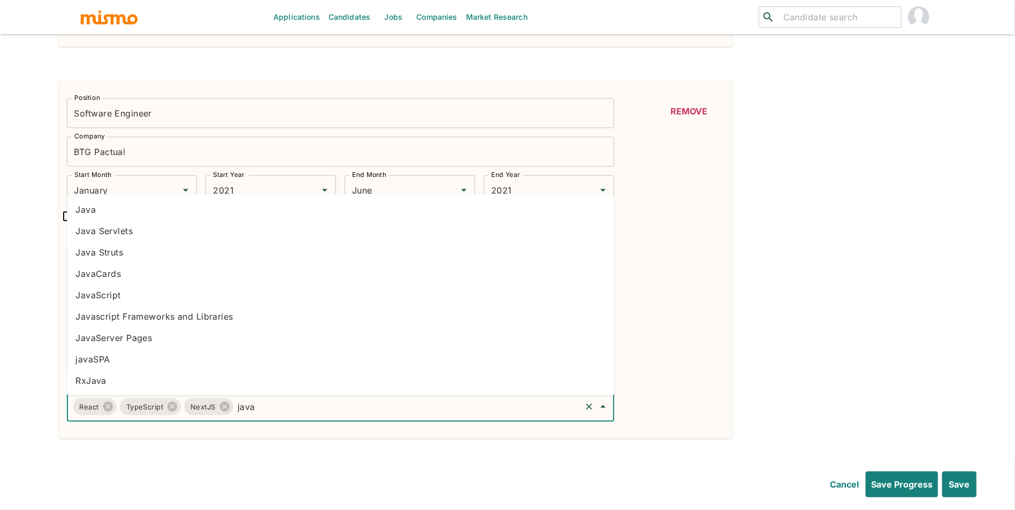
type input "javas"
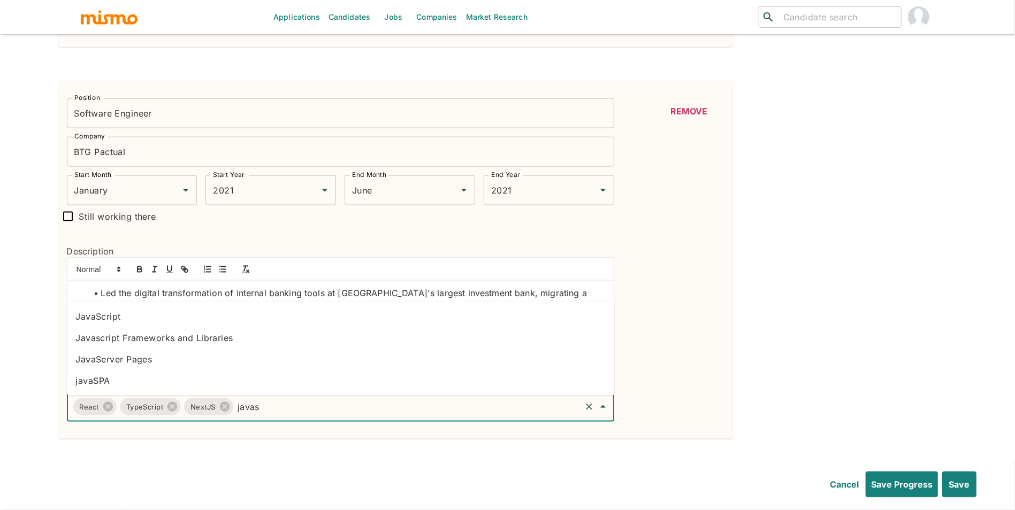
click at [136, 326] on li "JavaScript" at bounding box center [340, 316] width 547 height 21
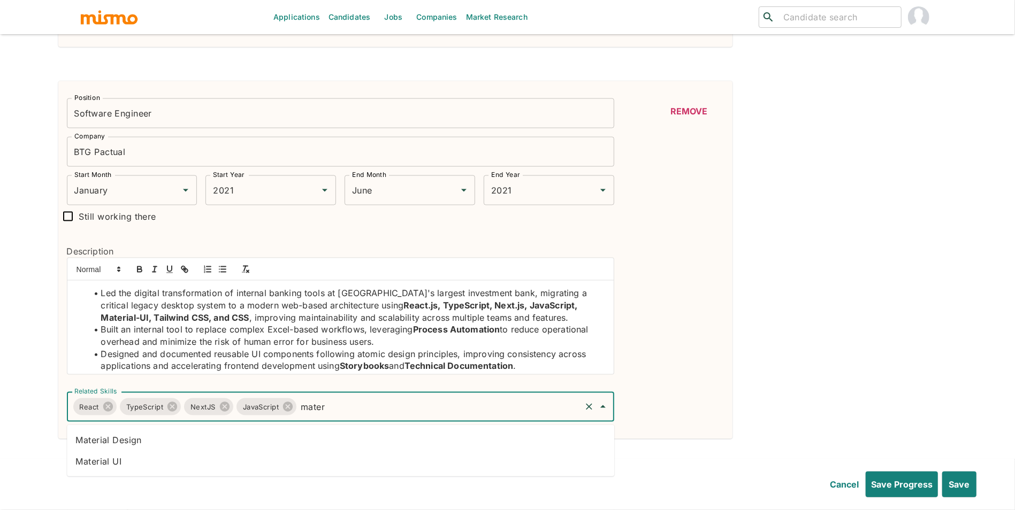
type input "materi"
click at [365, 451] on li "Material UI" at bounding box center [340, 461] width 547 height 21
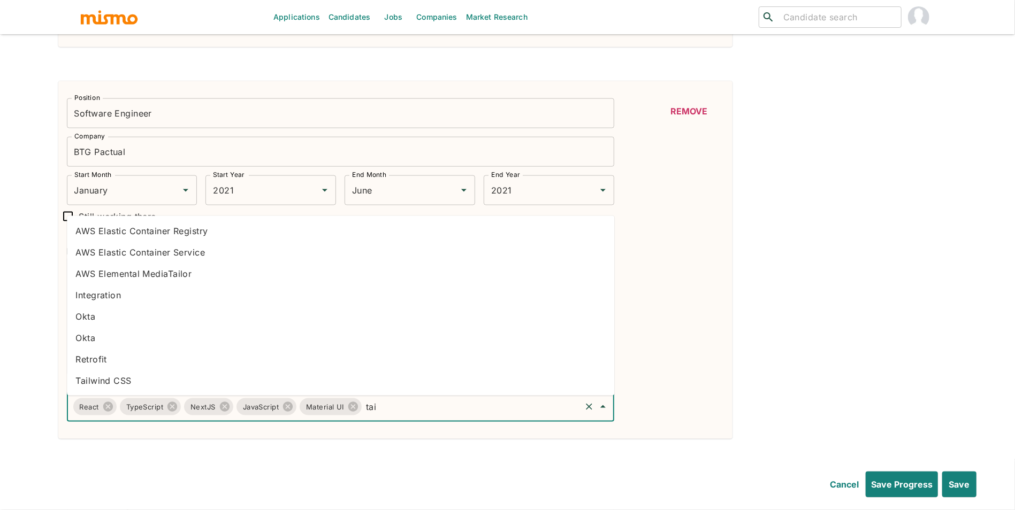
type input "tail"
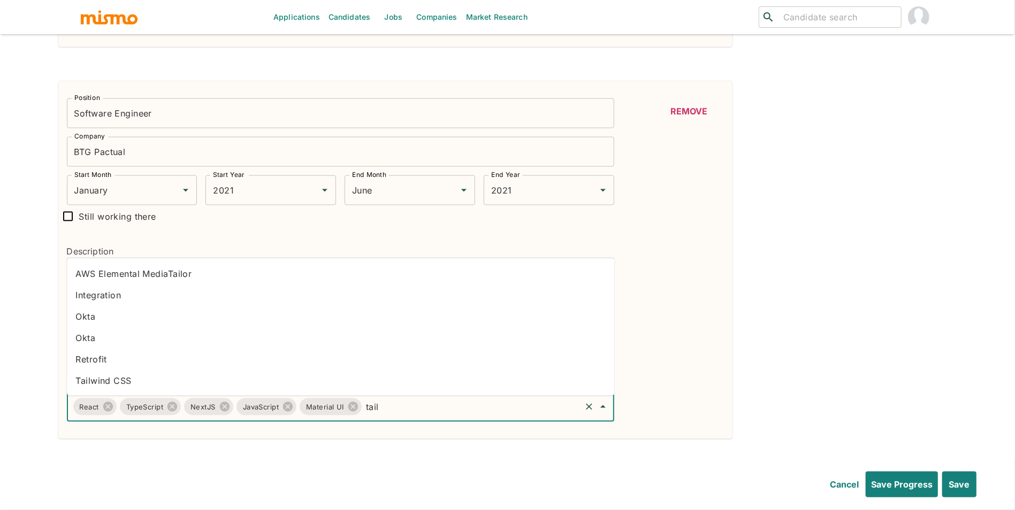
click at [250, 394] on ul "AWS Elemental MediaTailor Integration Okta Okta Retrofit Tailwind CSS" at bounding box center [340, 327] width 547 height 137
click at [300, 385] on li "Tailwind CSS" at bounding box center [340, 380] width 547 height 21
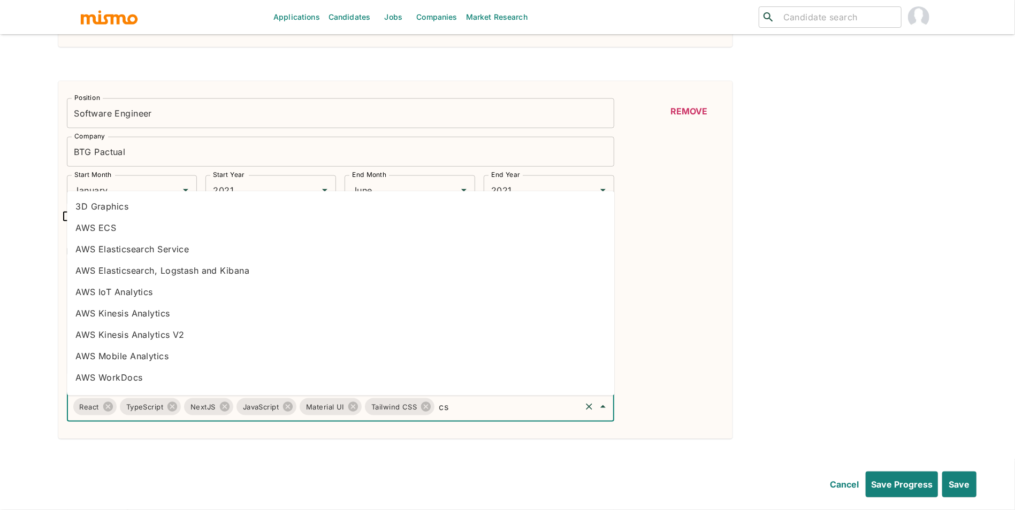
type input "css"
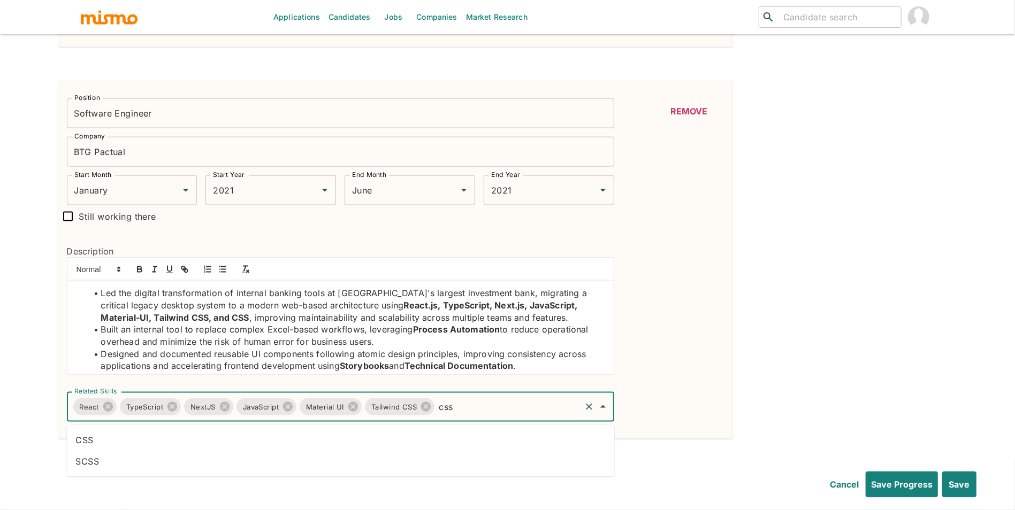
click at [228, 435] on li "CSS" at bounding box center [340, 439] width 547 height 21
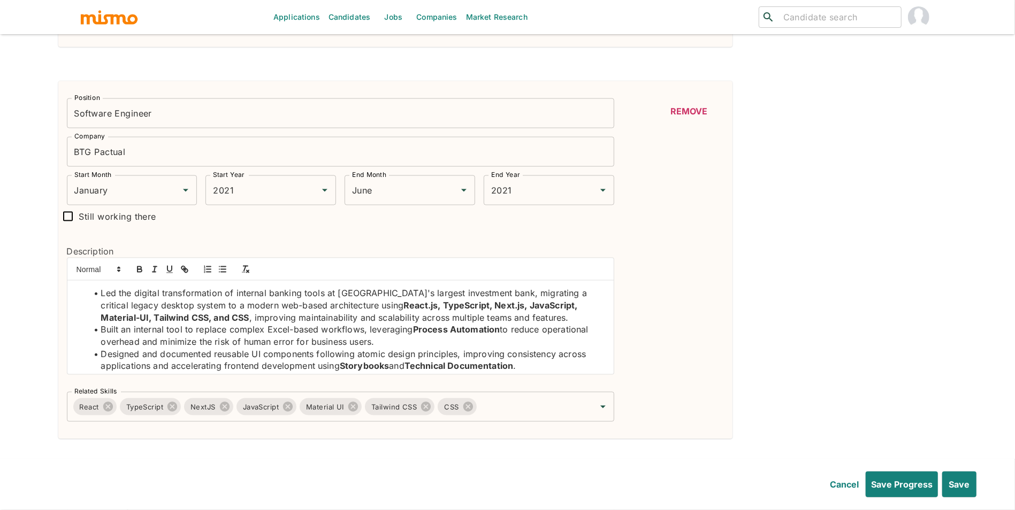
scroll to position [28, 0]
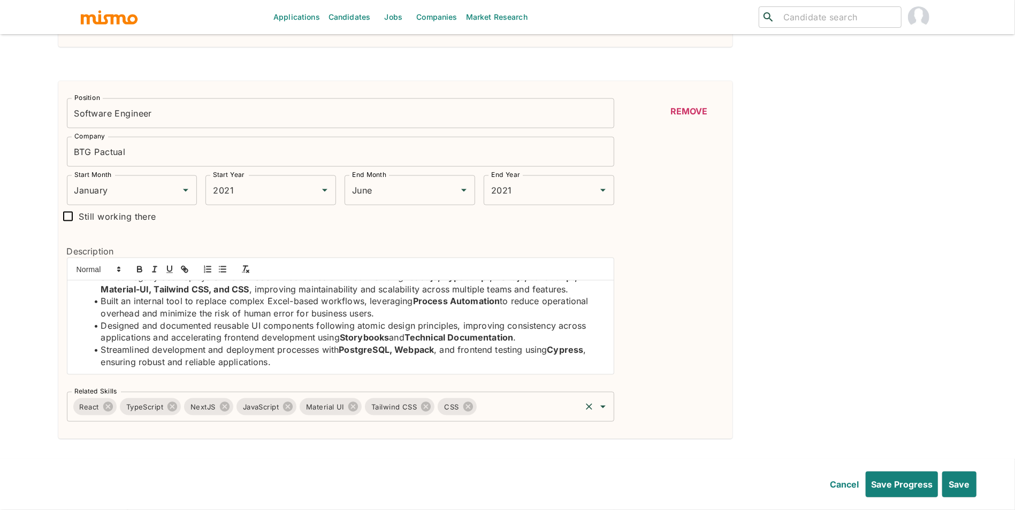
click at [554, 406] on input "Related Skills" at bounding box center [528, 407] width 101 height 20
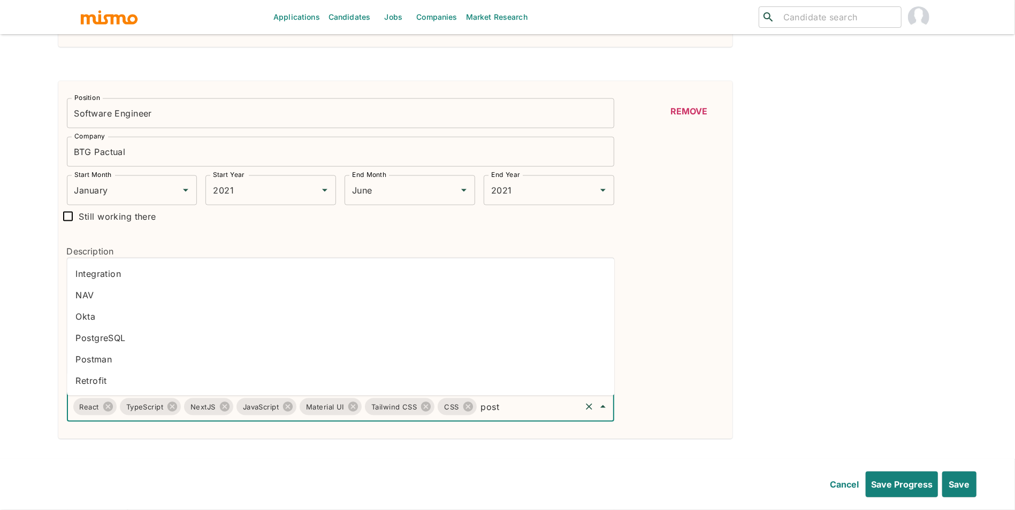
type input "postg"
click at [368, 366] on li "PostgreSQL" at bounding box center [340, 359] width 547 height 21
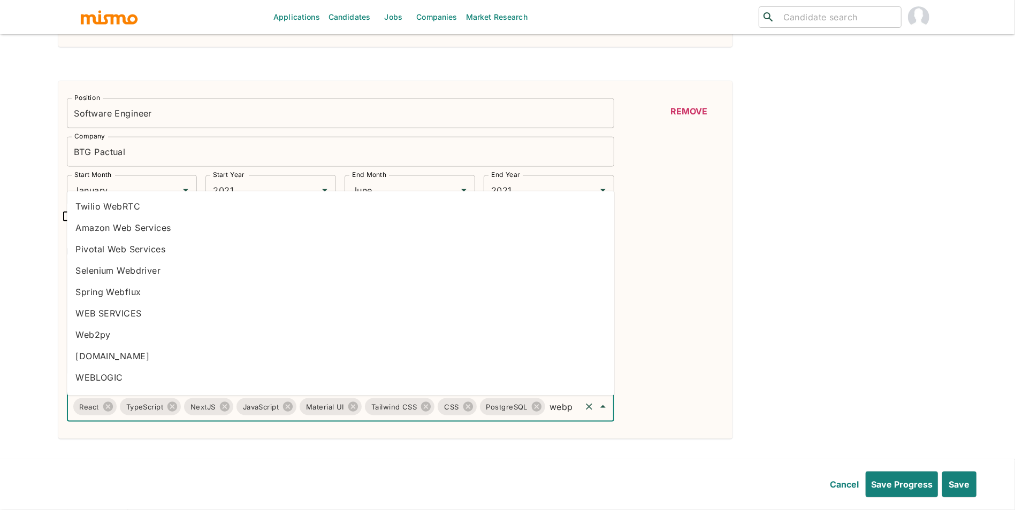
type input "webpa"
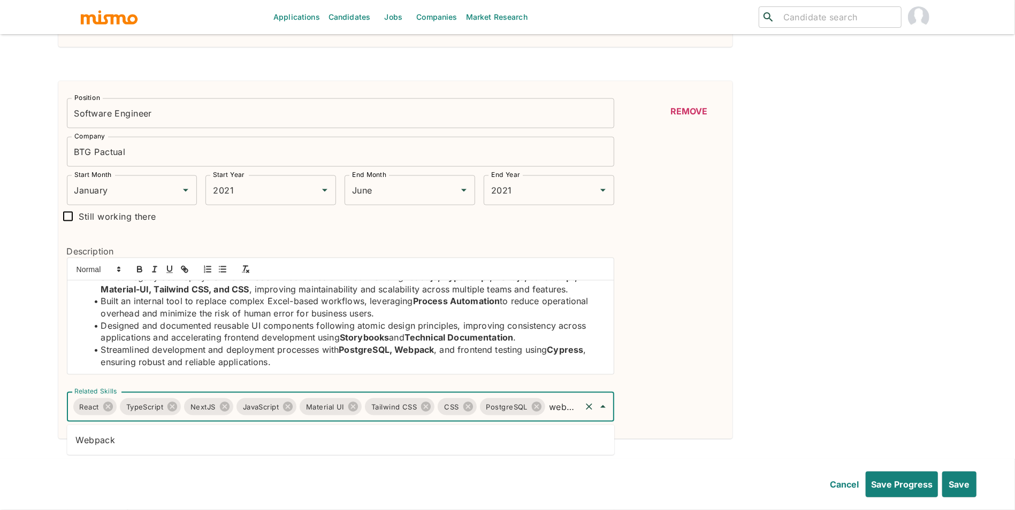
click at [372, 441] on li "Webpack" at bounding box center [340, 439] width 547 height 21
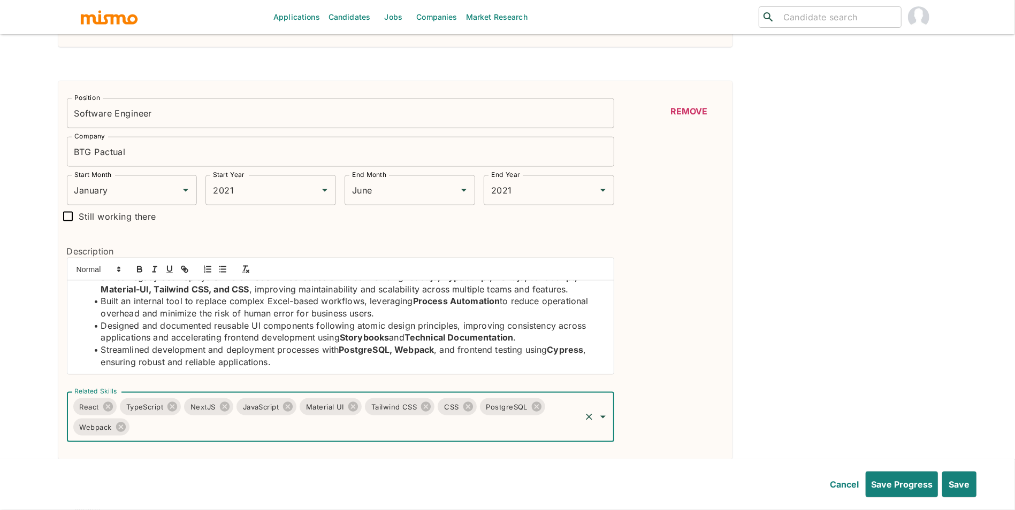
scroll to position [0, 0]
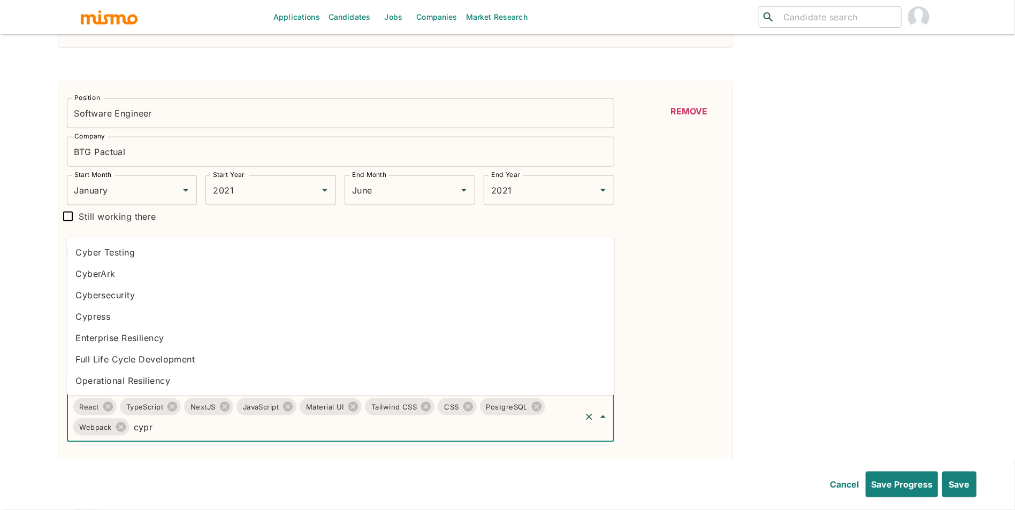
type input "cypre"
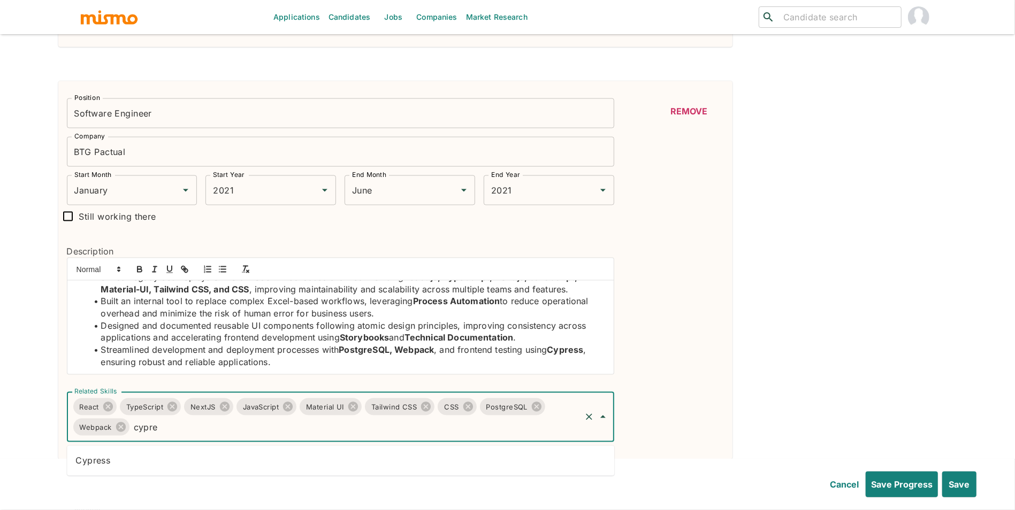
click at [364, 463] on li "Cypress" at bounding box center [340, 460] width 547 height 21
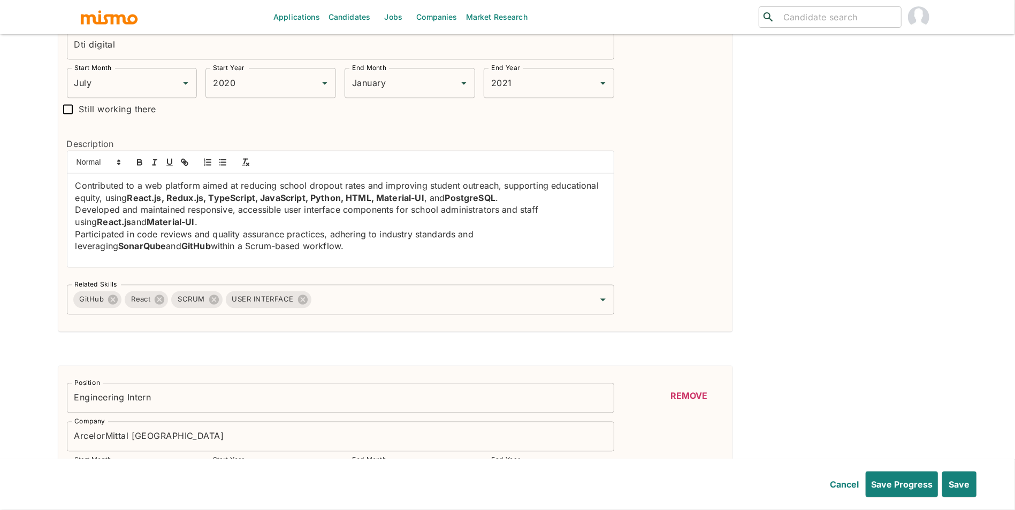
scroll to position [1576, 0]
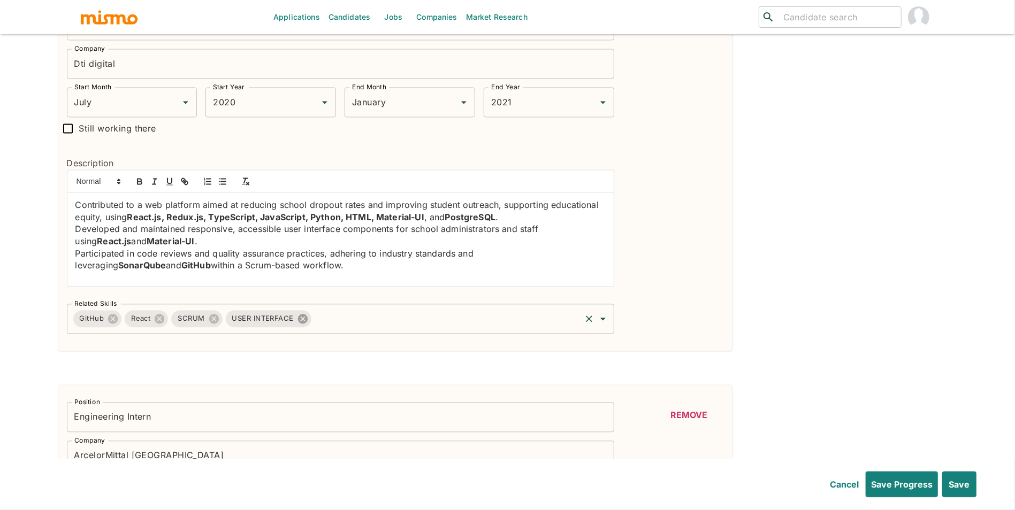
click at [298, 320] on icon at bounding box center [303, 319] width 10 height 10
click at [325, 320] on input "Related Skills" at bounding box center [401, 319] width 355 height 20
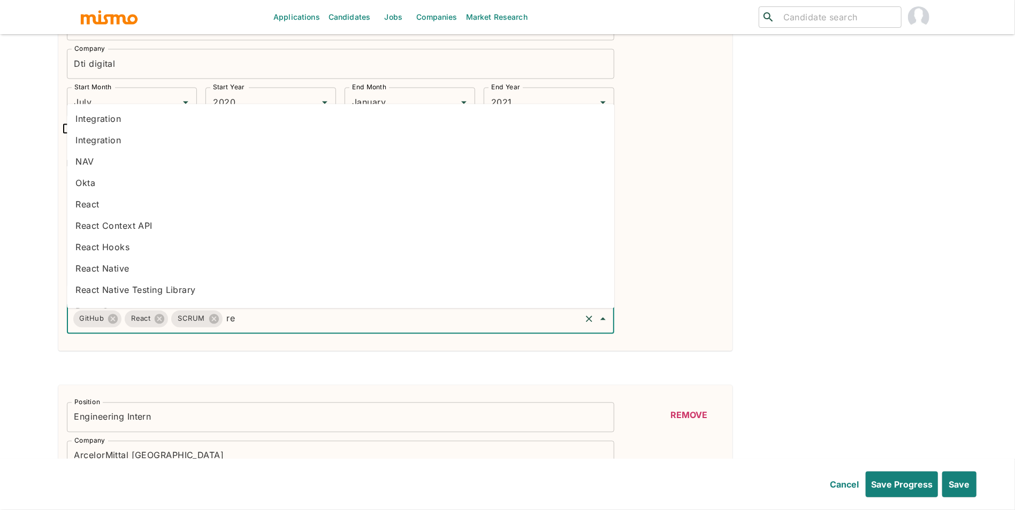
type input "r"
type input "redux"
click at [257, 343] on div "Position Software Engineer Position Company Dti digital Company Start Month Jul…" at bounding box center [395, 172] width 674 height 358
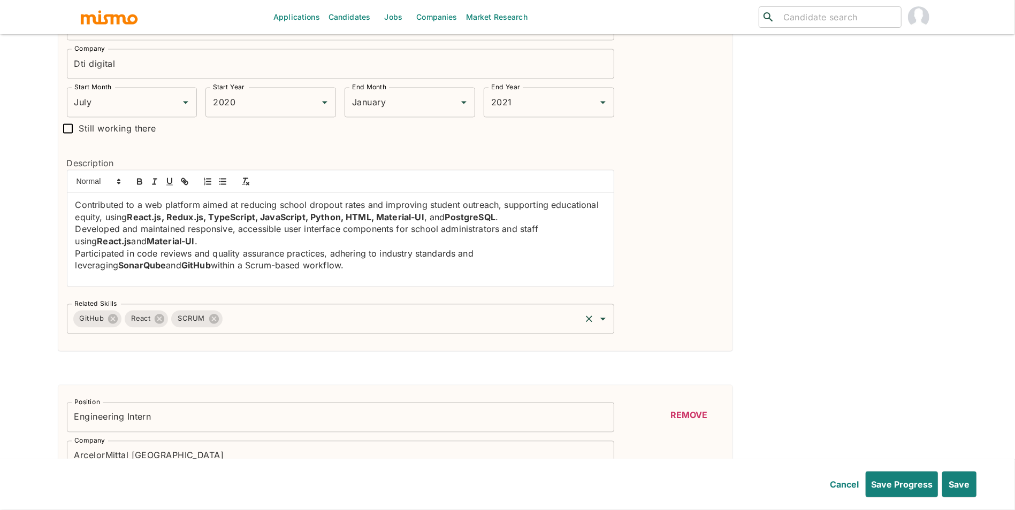
click at [265, 326] on input "Related Skills" at bounding box center [401, 319] width 355 height 20
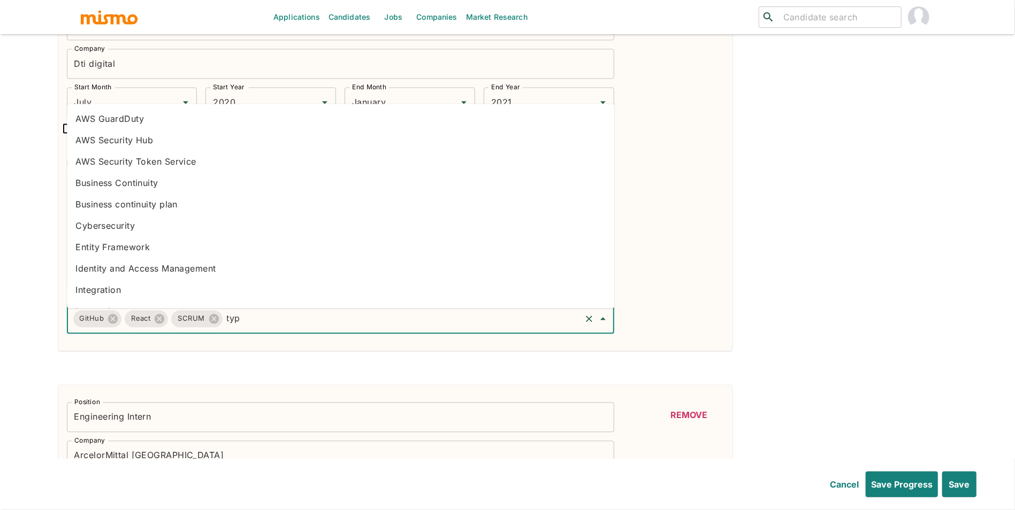
type input "type"
click at [202, 280] on li "TypeORM" at bounding box center [340, 271] width 547 height 21
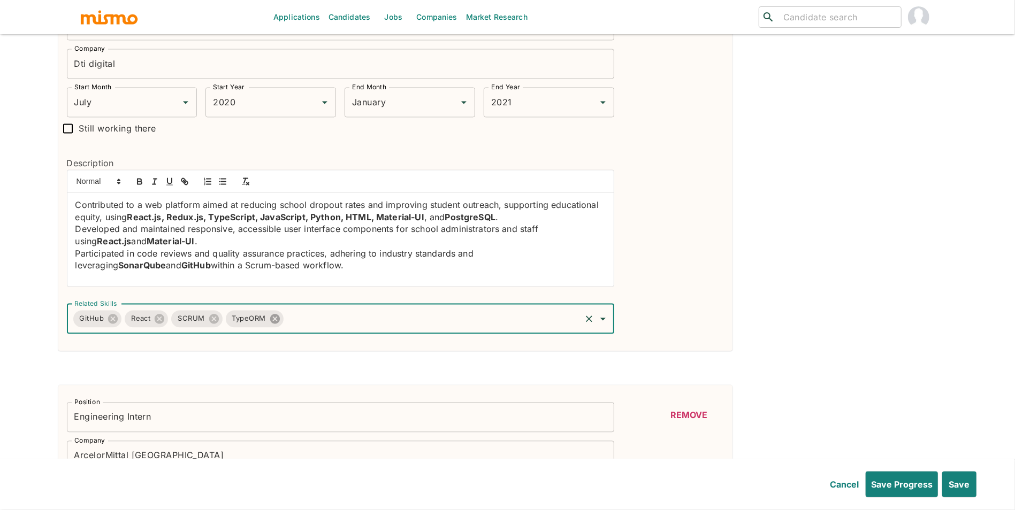
click at [278, 324] on icon at bounding box center [275, 319] width 10 height 10
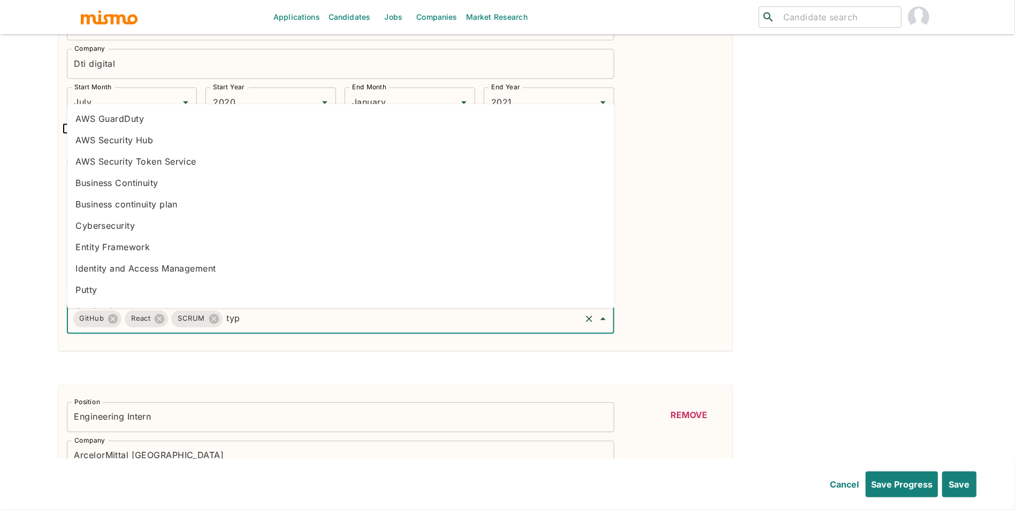
type input "type"
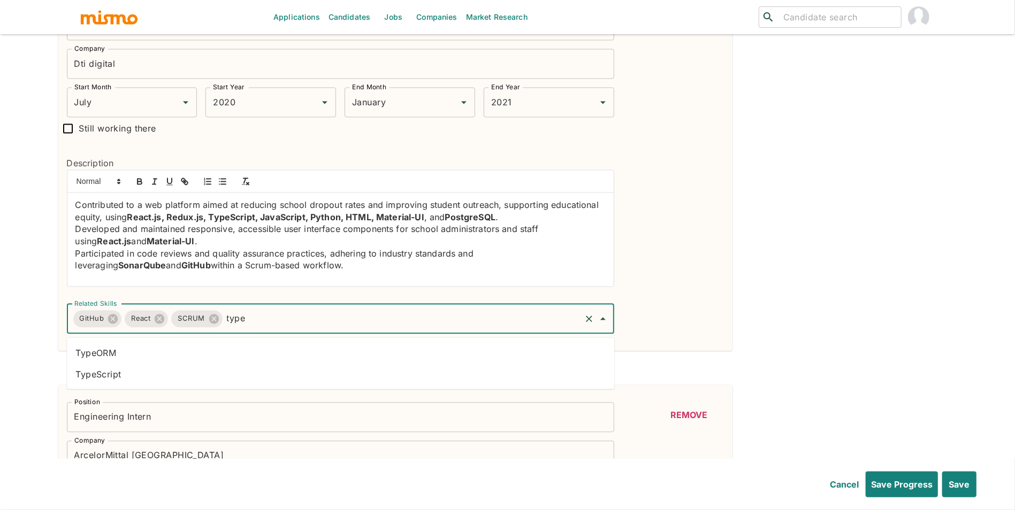
click at [216, 368] on li "TypeScript" at bounding box center [340, 373] width 547 height 21
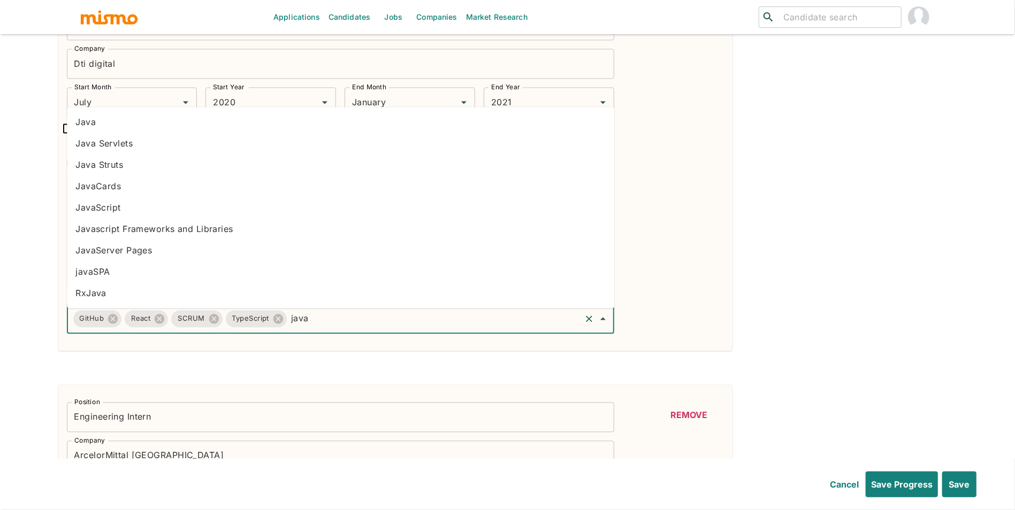
type input "javas"
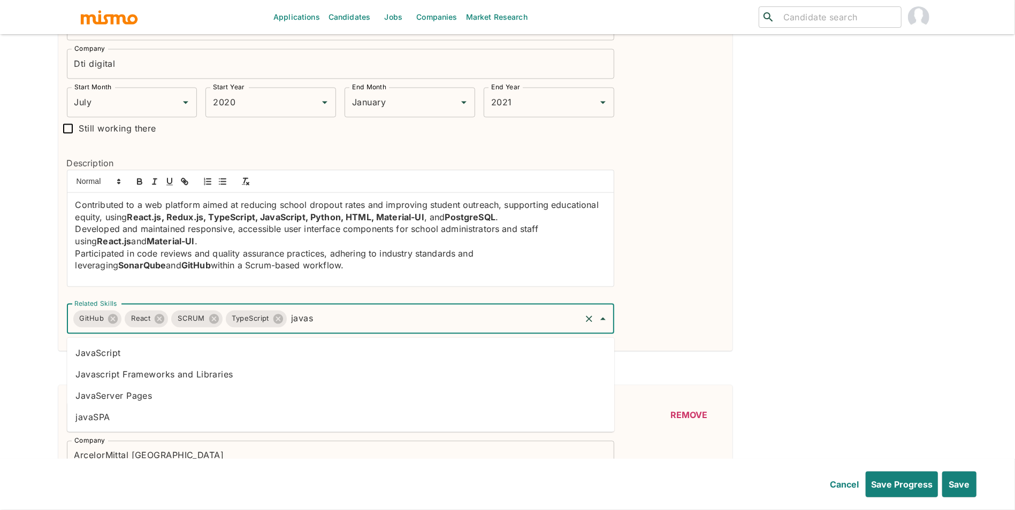
click at [149, 357] on li "JavaScript" at bounding box center [340, 352] width 547 height 21
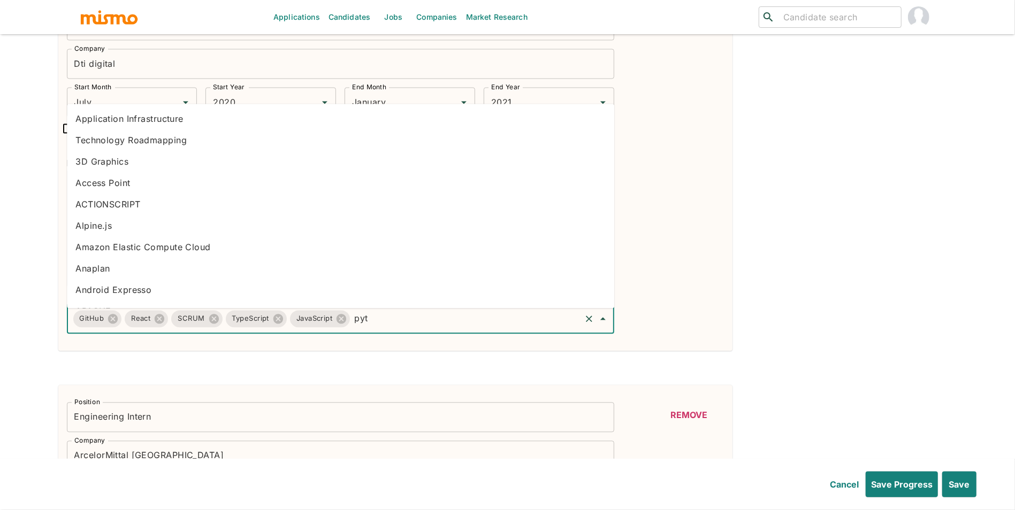
type input "pyth"
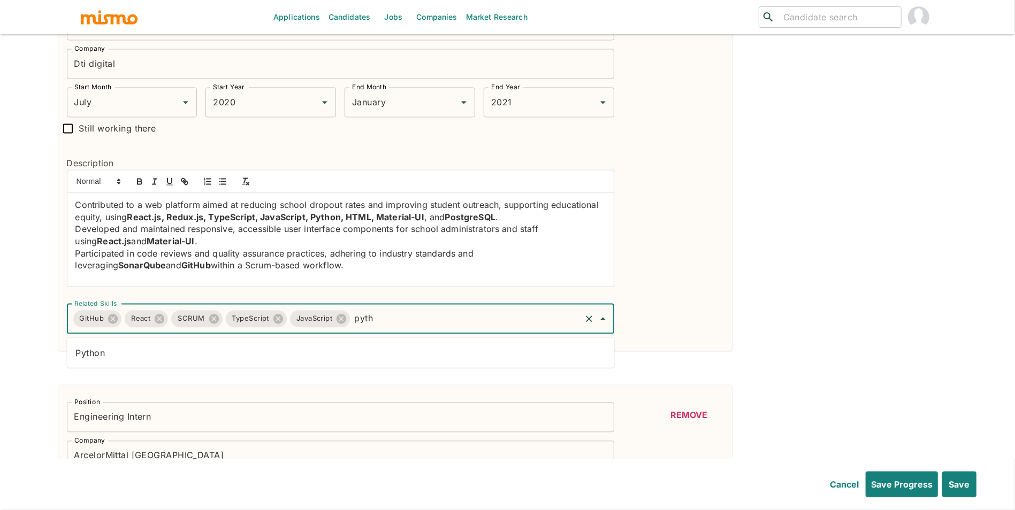
click at [291, 355] on li "Python" at bounding box center [340, 352] width 547 height 21
type input "html"
click at [351, 360] on li "HTML" at bounding box center [340, 352] width 547 height 21
click at [294, 374] on li "Material UI" at bounding box center [340, 373] width 547 height 21
click at [288, 363] on li "Postman" at bounding box center [340, 373] width 547 height 21
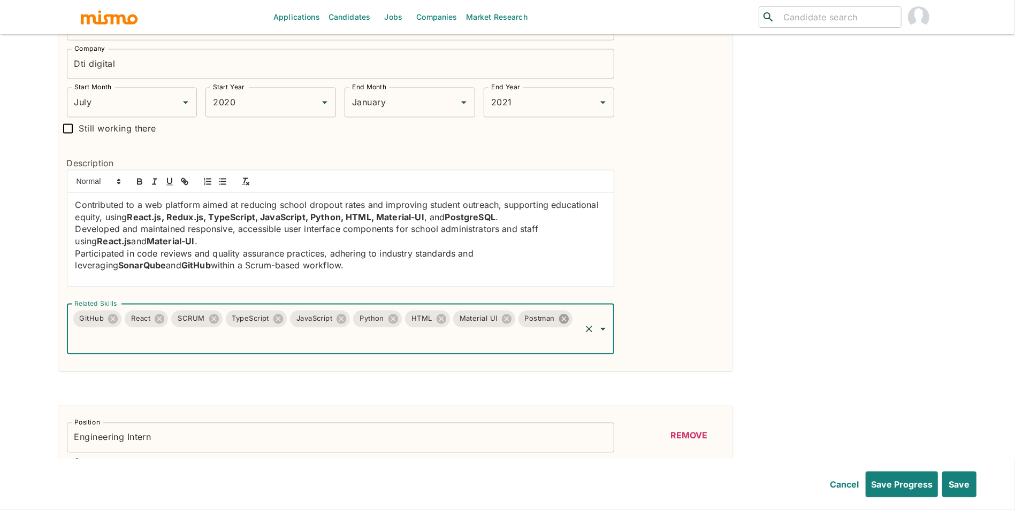
click at [563, 319] on icon at bounding box center [564, 319] width 10 height 10
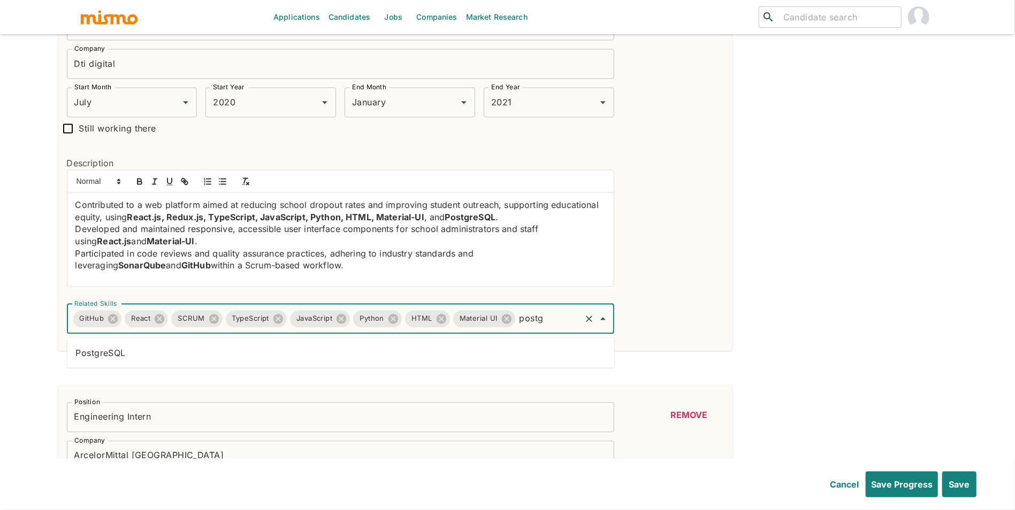
click at [491, 354] on li "PostgreSQL" at bounding box center [340, 352] width 547 height 21
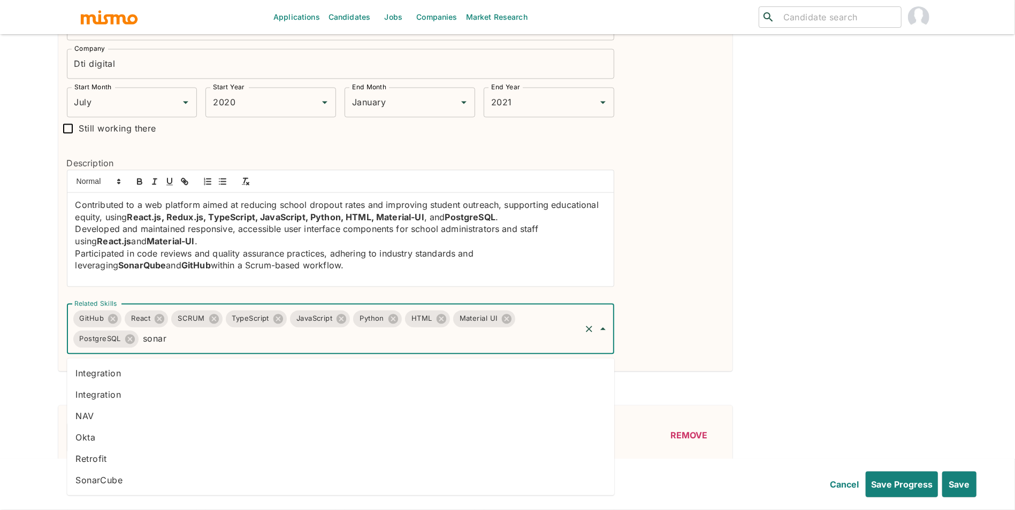
click at [355, 470] on li "SonarCube" at bounding box center [340, 480] width 547 height 21
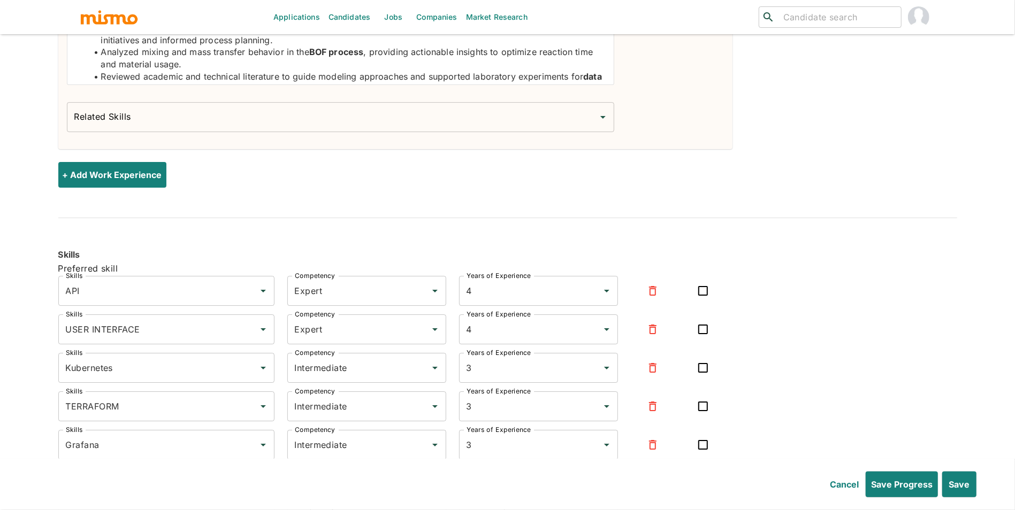
scroll to position [2581, 0]
click at [964, 481] on button "Save" at bounding box center [958, 485] width 36 height 26
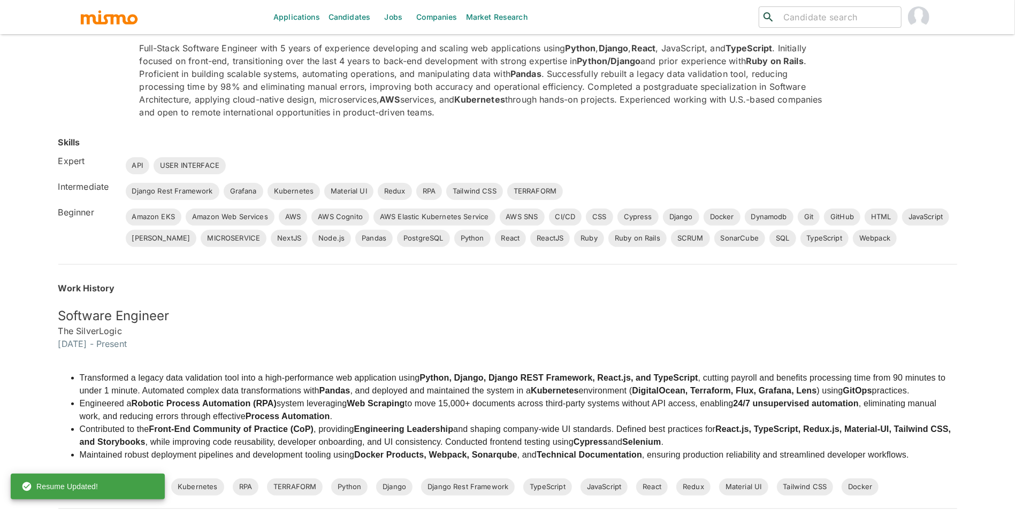
scroll to position [0, 0]
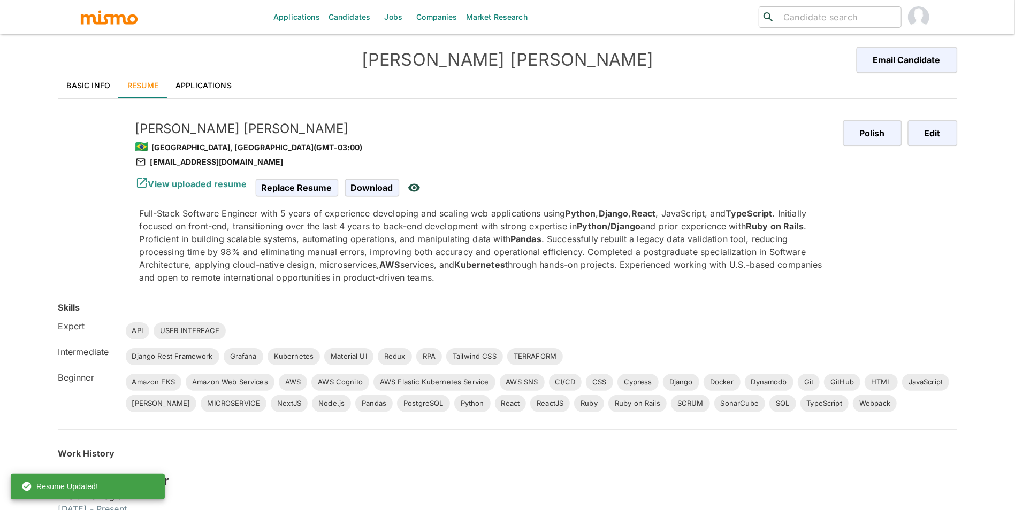
click at [958, 135] on div "Applications Candidates Jobs Companies Market Research ​ ​ Debora Silveira Emai…" at bounding box center [507, 268] width 1015 height 536
click at [942, 135] on button "Edit" at bounding box center [930, 133] width 52 height 26
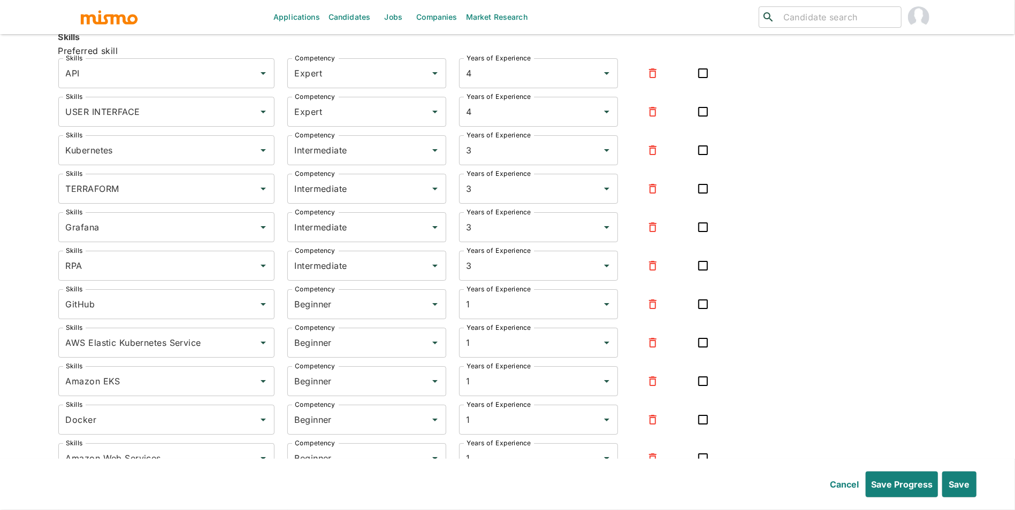
scroll to position [2792, 0]
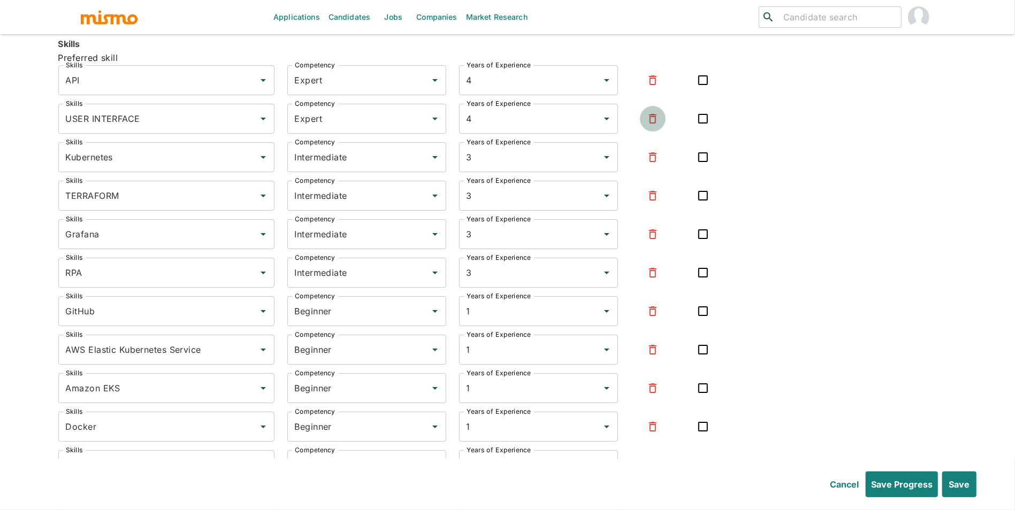
click at [644, 131] on button "button" at bounding box center [653, 119] width 26 height 26
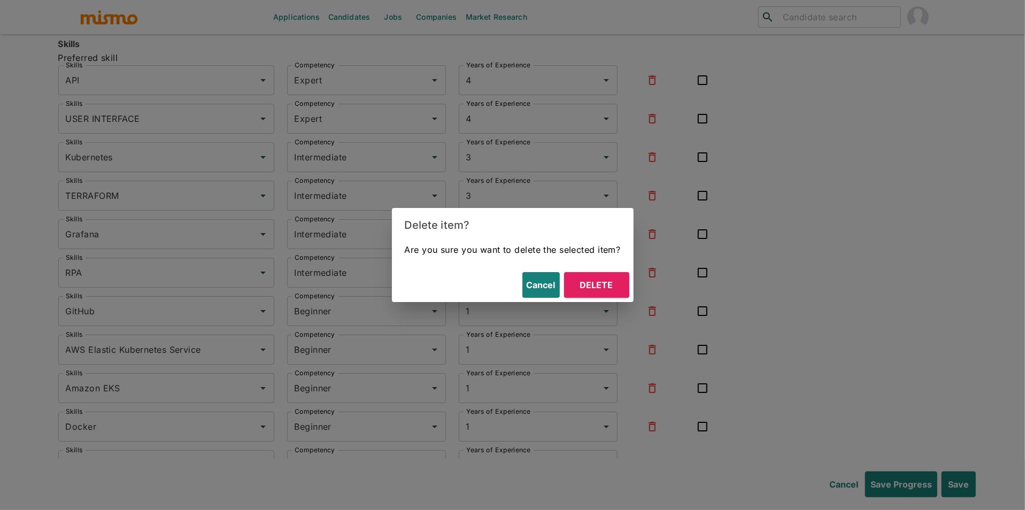
click at [612, 289] on button "Delete" at bounding box center [596, 285] width 65 height 26
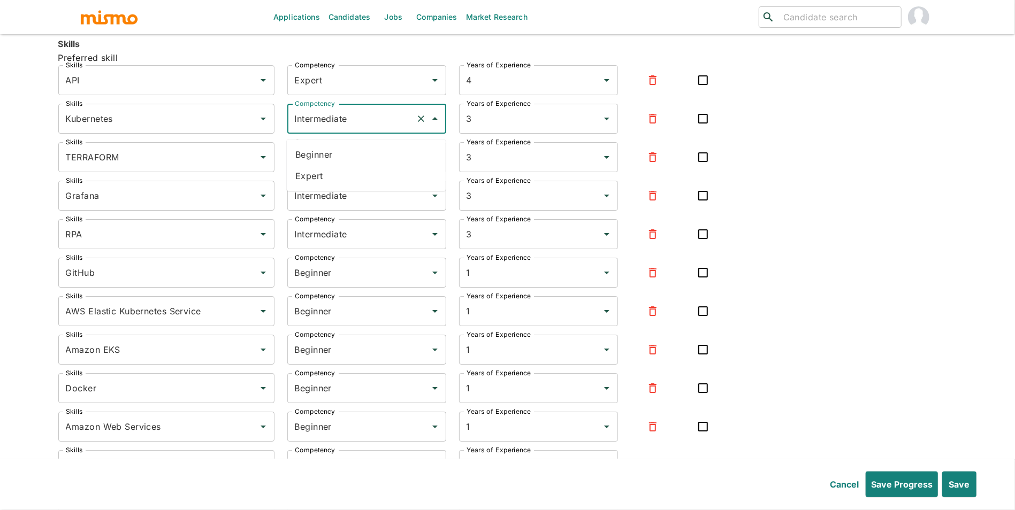
click at [350, 127] on input "Intermediate" at bounding box center [351, 119] width 119 height 20
click at [354, 175] on li "Expert" at bounding box center [366, 175] width 159 height 21
click at [359, 158] on input "Intermediate" at bounding box center [351, 157] width 119 height 20
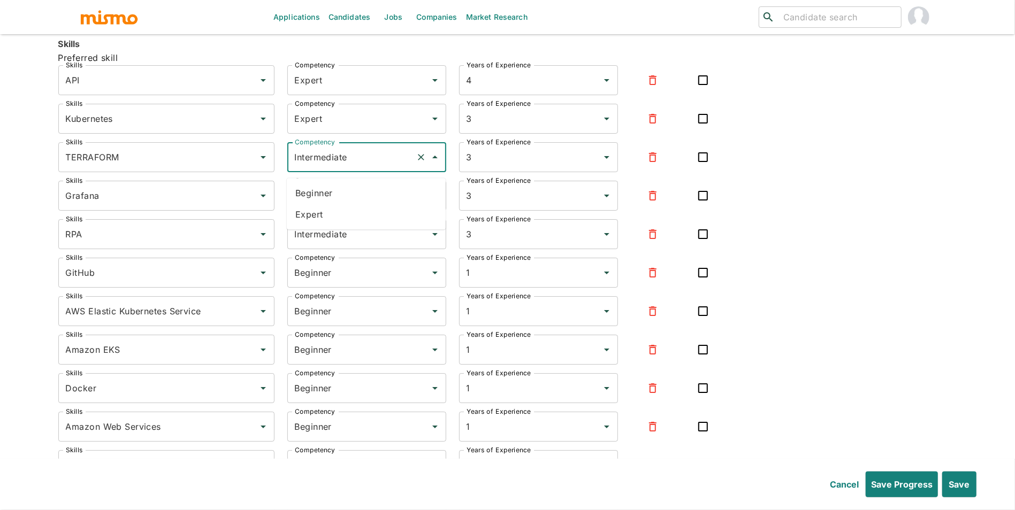
click at [360, 216] on li "Expert" at bounding box center [366, 214] width 159 height 21
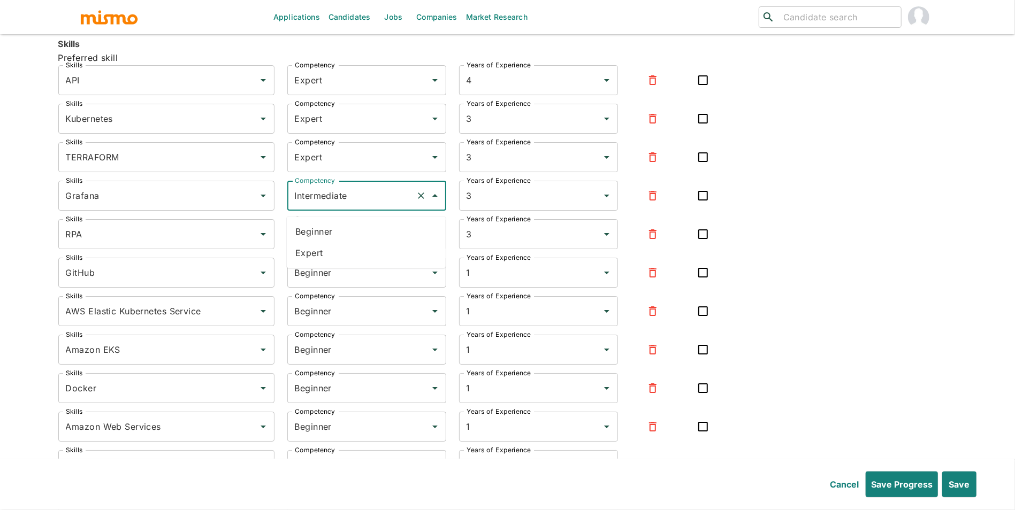
click at [368, 195] on input "Intermediate" at bounding box center [351, 196] width 119 height 20
click at [357, 242] on li "Expert" at bounding box center [366, 252] width 159 height 21
click at [360, 242] on input "Intermediate" at bounding box center [351, 234] width 119 height 20
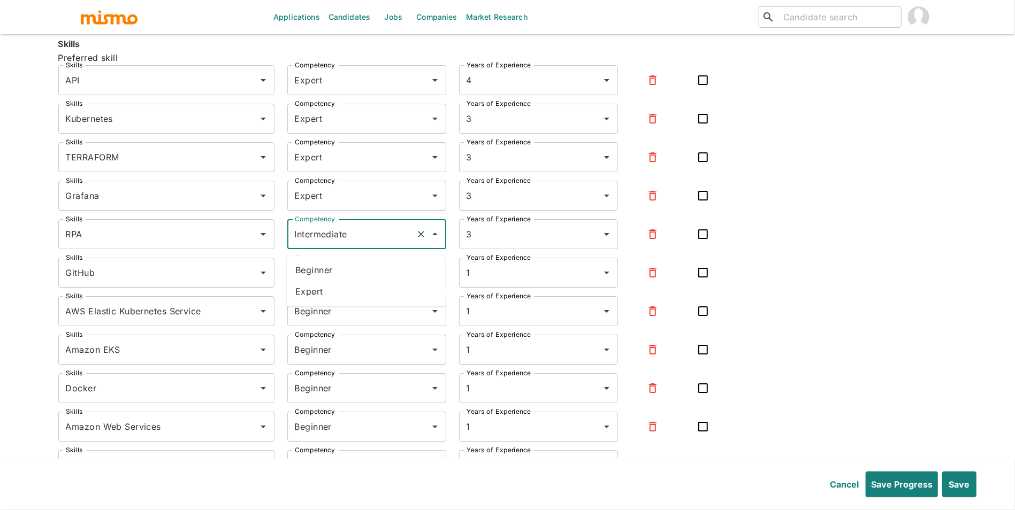
click at [356, 306] on ul "Beginner Expert" at bounding box center [366, 280] width 159 height 51
click at [357, 303] on ul "Beginner Expert" at bounding box center [366, 280] width 159 height 51
click at [357, 302] on li "Expert" at bounding box center [366, 291] width 159 height 21
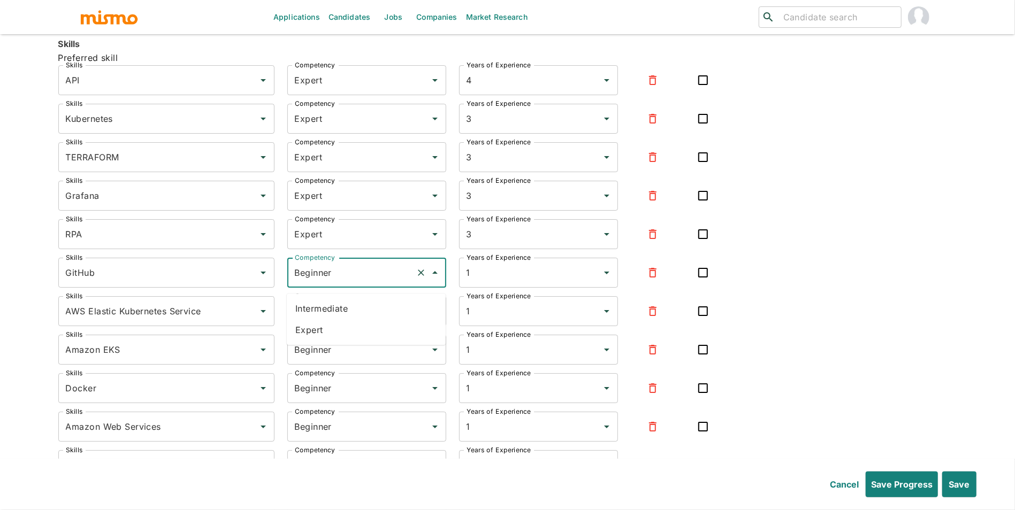
click at [360, 283] on input "Beginner" at bounding box center [351, 273] width 119 height 20
click at [336, 335] on li "Expert" at bounding box center [366, 329] width 159 height 21
click at [339, 326] on div "Beginner Competency" at bounding box center [366, 311] width 159 height 30
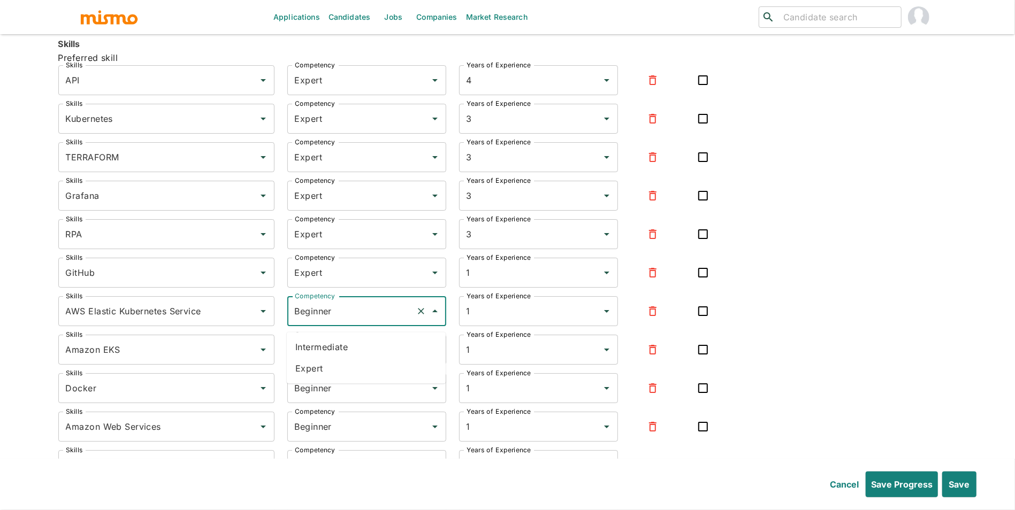
click at [336, 362] on li "Expert" at bounding box center [366, 368] width 159 height 21
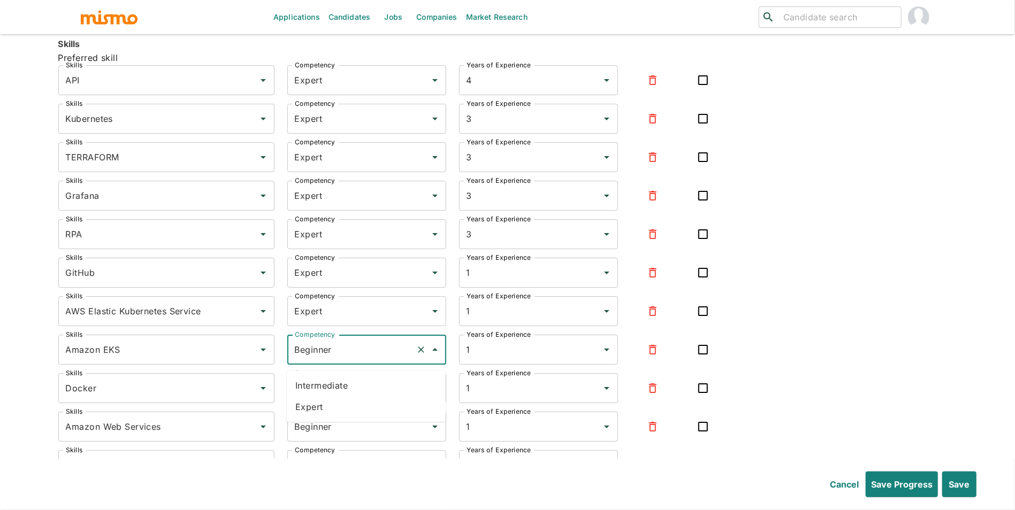
click at [346, 358] on input "Beginner" at bounding box center [351, 350] width 119 height 20
click at [334, 401] on li "Expert" at bounding box center [366, 406] width 159 height 21
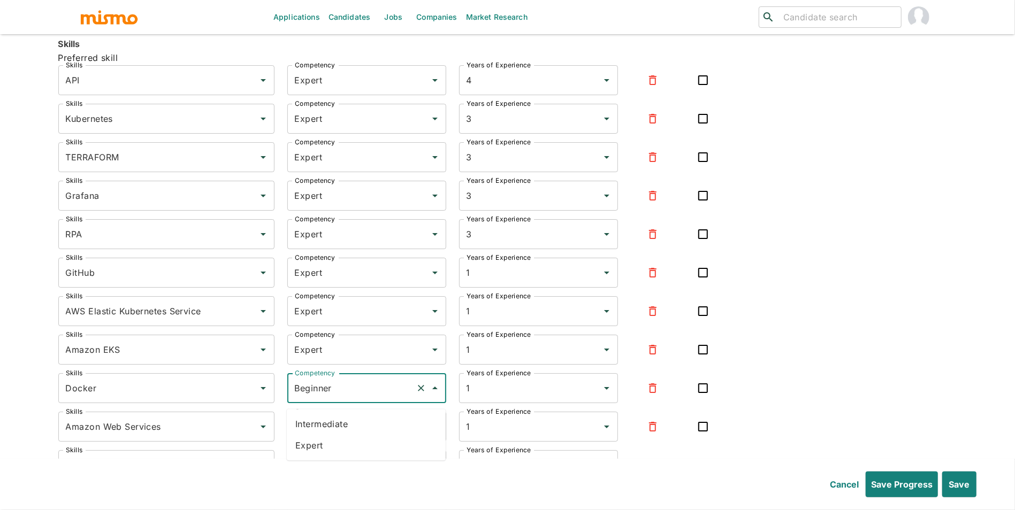
click at [335, 398] on input "Beginner" at bounding box center [351, 388] width 119 height 20
click at [331, 443] on li "Expert" at bounding box center [366, 445] width 159 height 21
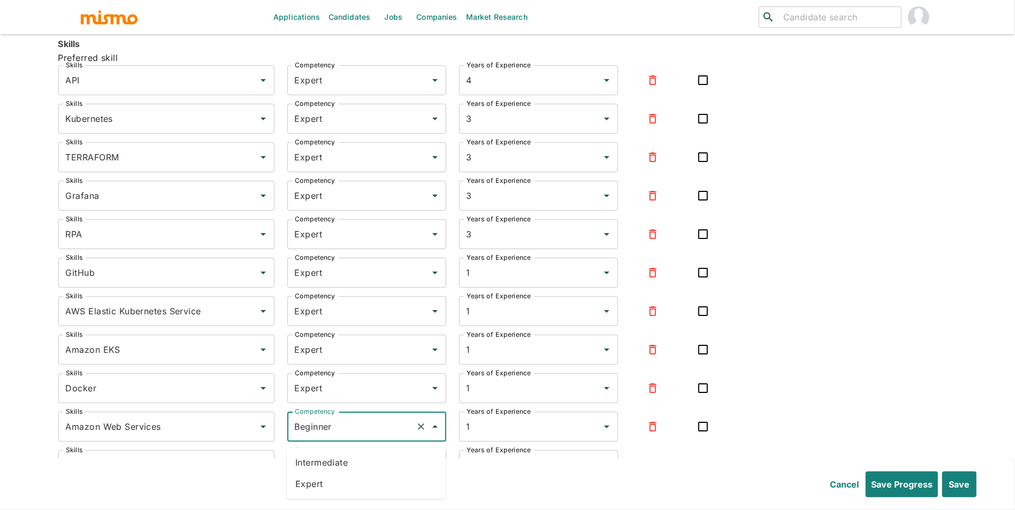
click at [337, 437] on input "Beginner" at bounding box center [351, 427] width 119 height 20
click at [651, 440] on button "button" at bounding box center [653, 427] width 26 height 26
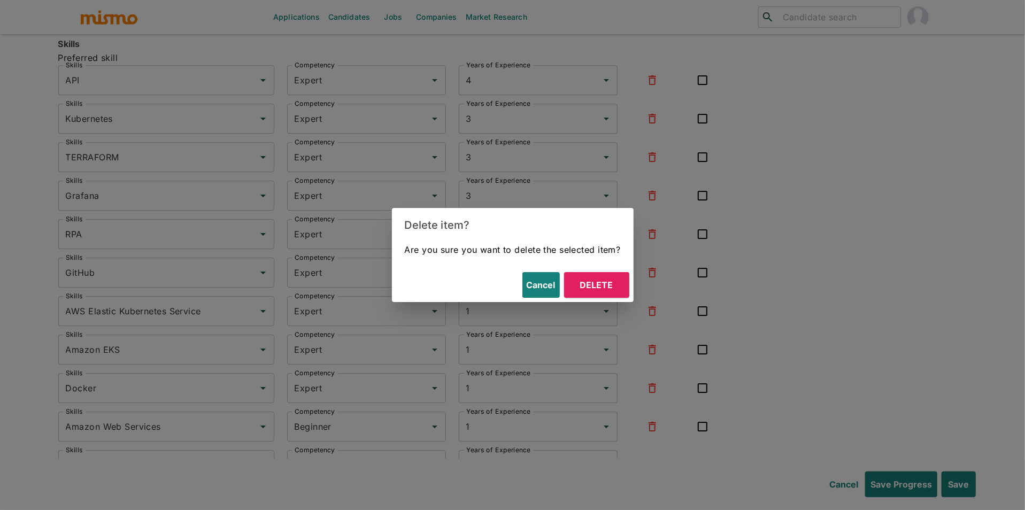
click at [605, 285] on button "Delete" at bounding box center [596, 285] width 65 height 26
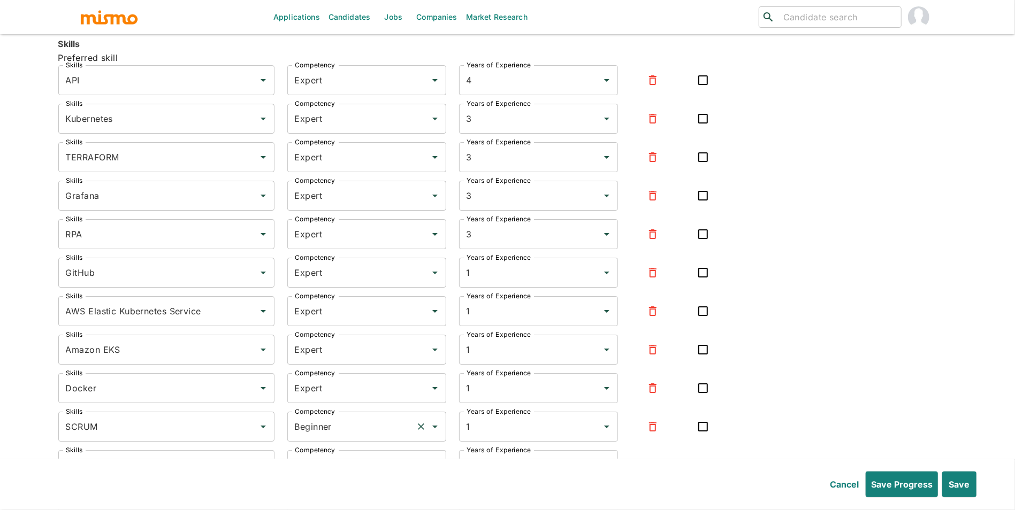
click at [391, 437] on input "Beginner" at bounding box center [351, 427] width 119 height 20
click at [345, 480] on li "Expert" at bounding box center [366, 483] width 159 height 21
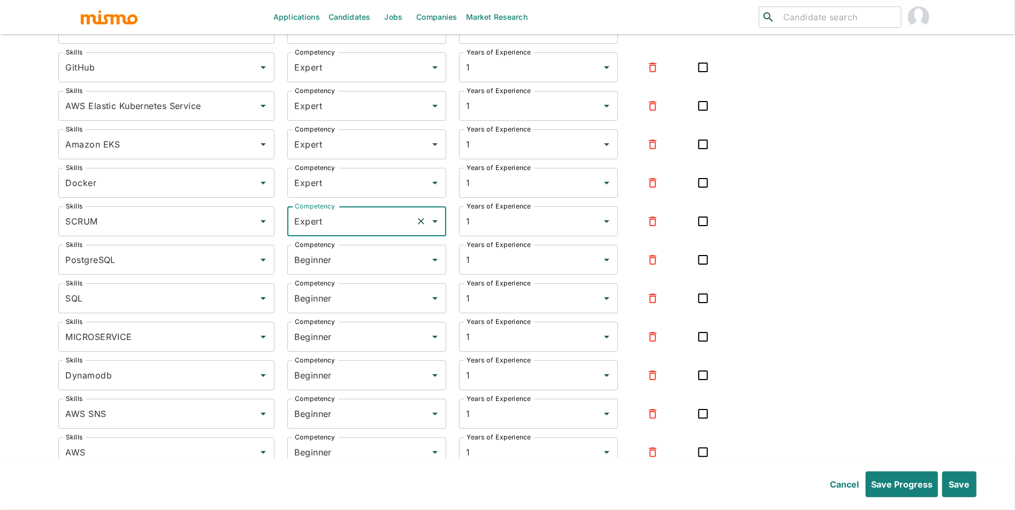
scroll to position [3025, 0]
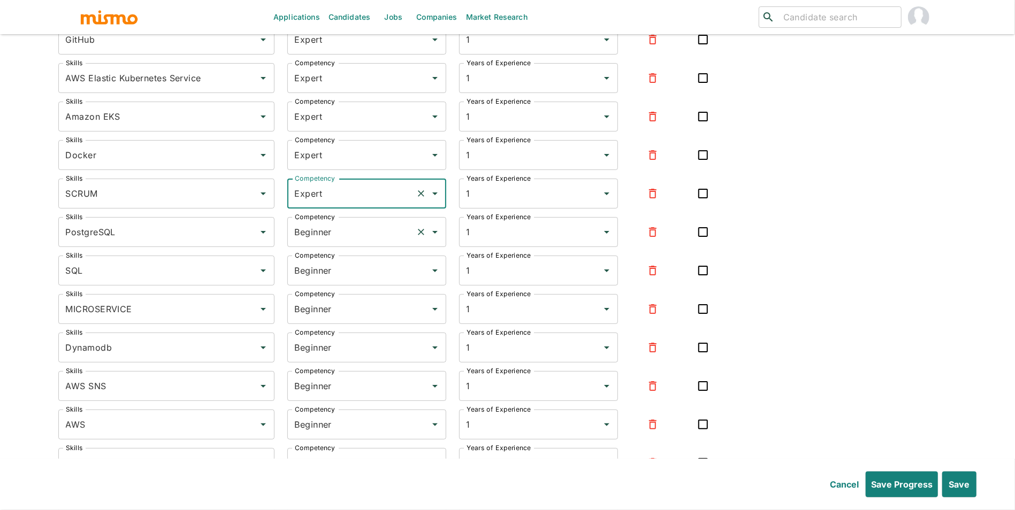
click at [328, 235] on input "Beginner" at bounding box center [351, 232] width 119 height 20
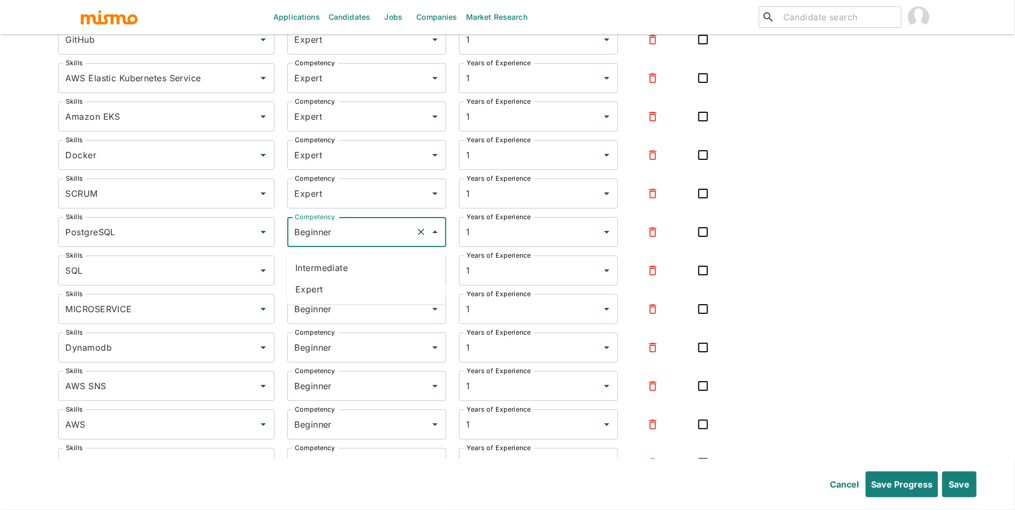
click at [333, 290] on li "Expert" at bounding box center [366, 289] width 159 height 21
click at [342, 286] on div "Beginner Competency" at bounding box center [366, 271] width 159 height 30
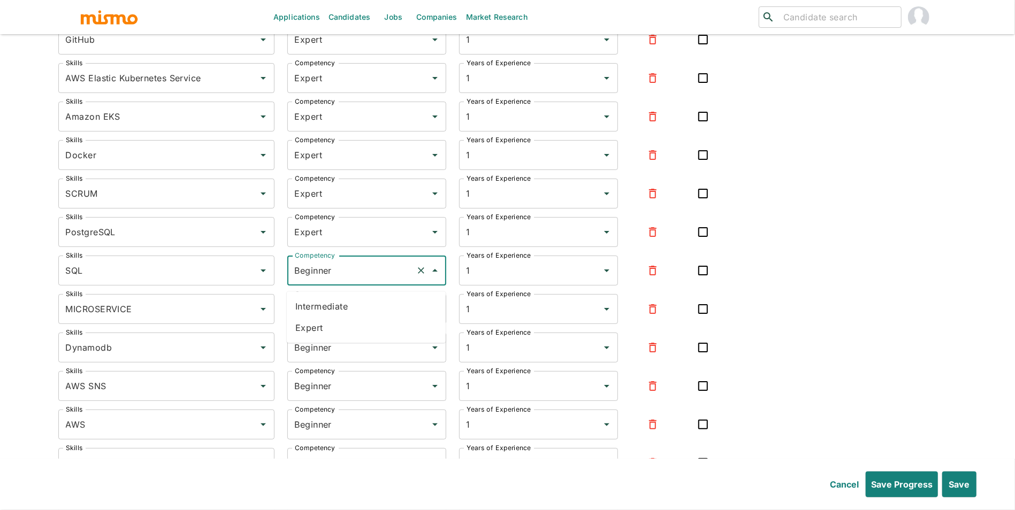
click at [339, 322] on li "Expert" at bounding box center [366, 327] width 159 height 21
click at [350, 319] on input "Beginner" at bounding box center [351, 309] width 119 height 20
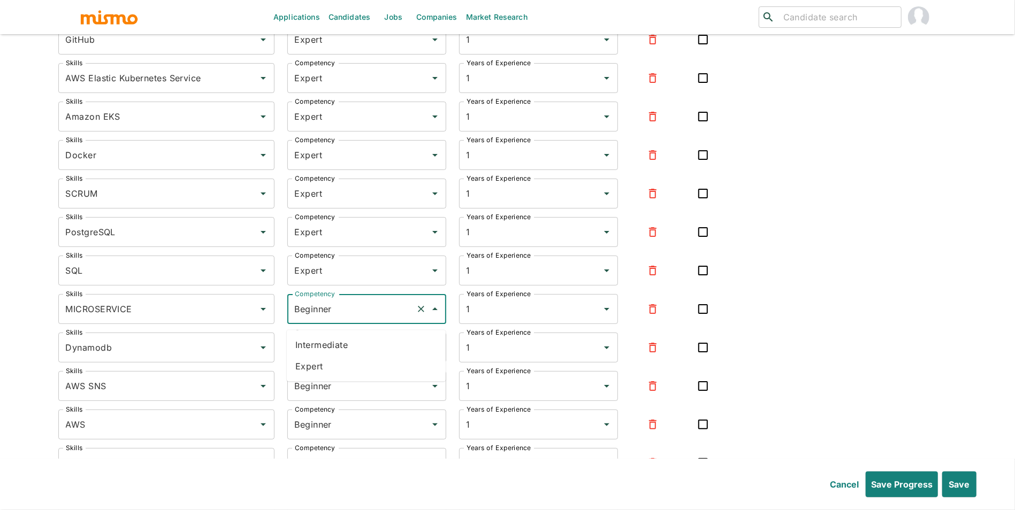
click at [344, 360] on li "Expert" at bounding box center [366, 366] width 159 height 21
click at [348, 358] on input "Beginner" at bounding box center [351, 347] width 119 height 20
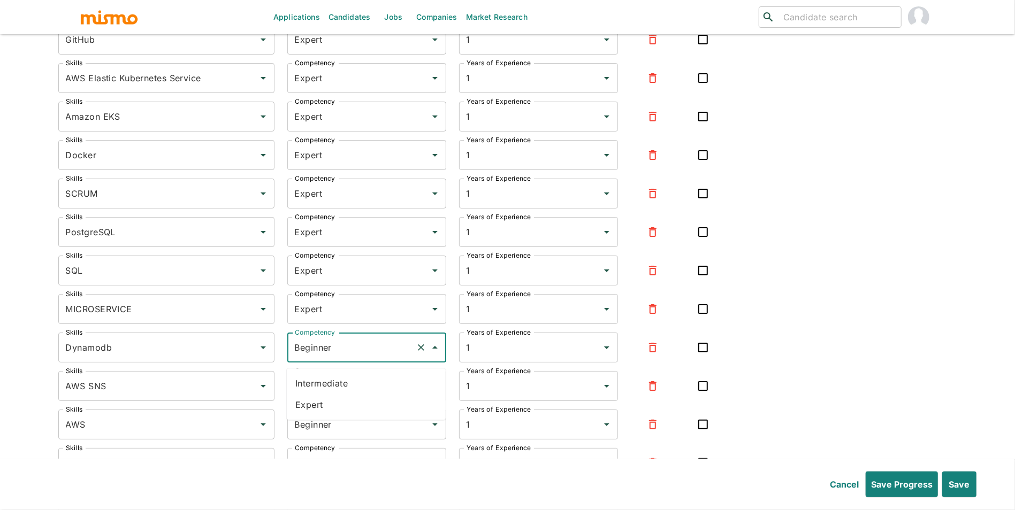
click at [342, 397] on li "Expert" at bounding box center [366, 404] width 159 height 21
click at [359, 393] on input "Beginner" at bounding box center [351, 386] width 119 height 20
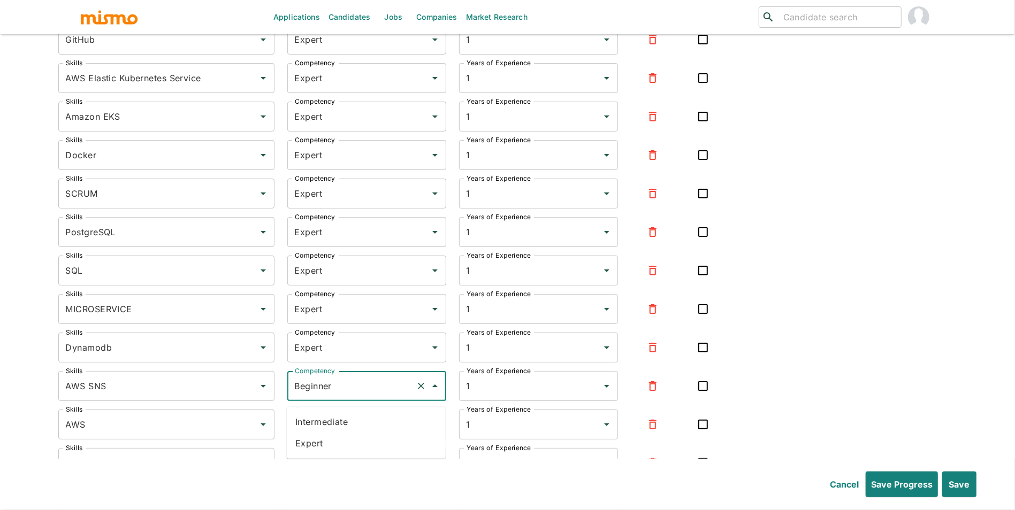
drag, startPoint x: 350, startPoint y: 425, endPoint x: 351, endPoint y: 433, distance: 7.5
click at [350, 426] on li "Intermediate" at bounding box center [366, 421] width 159 height 21
click at [356, 410] on div "Competency Beginner Competency" at bounding box center [360, 418] width 172 height 43
click at [359, 396] on input "Intermediate" at bounding box center [351, 386] width 119 height 20
click at [354, 435] on li "Expert" at bounding box center [366, 443] width 159 height 21
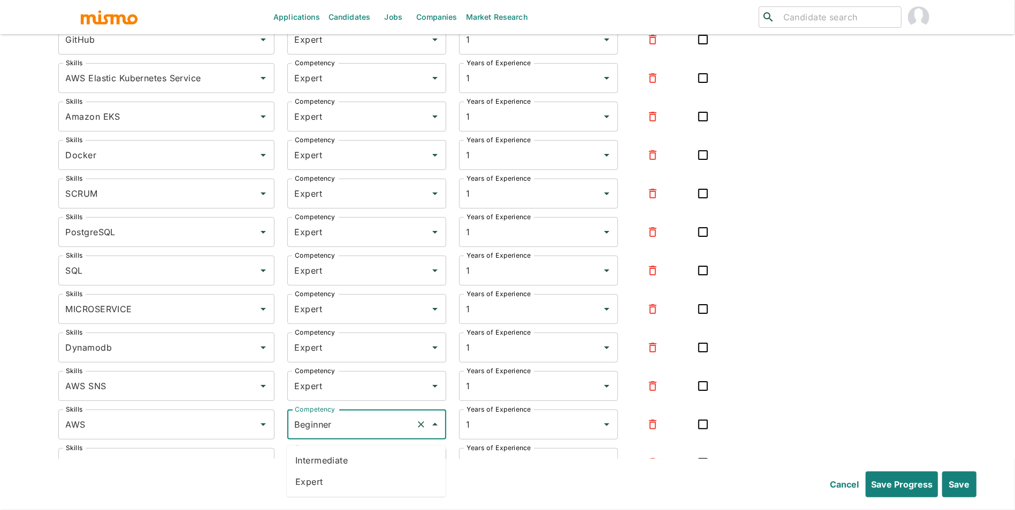
click at [363, 428] on input "Beginner" at bounding box center [351, 424] width 119 height 20
click at [356, 458] on li "Intermediate" at bounding box center [366, 460] width 159 height 21
click at [360, 435] on input "Intermediate" at bounding box center [351, 424] width 119 height 20
click at [352, 478] on li "Expert" at bounding box center [366, 481] width 159 height 21
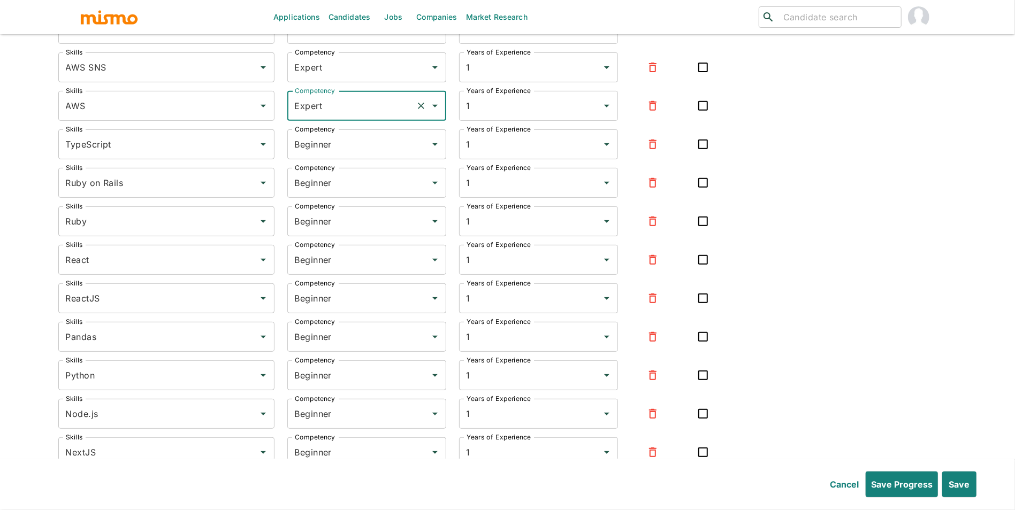
scroll to position [3441, 0]
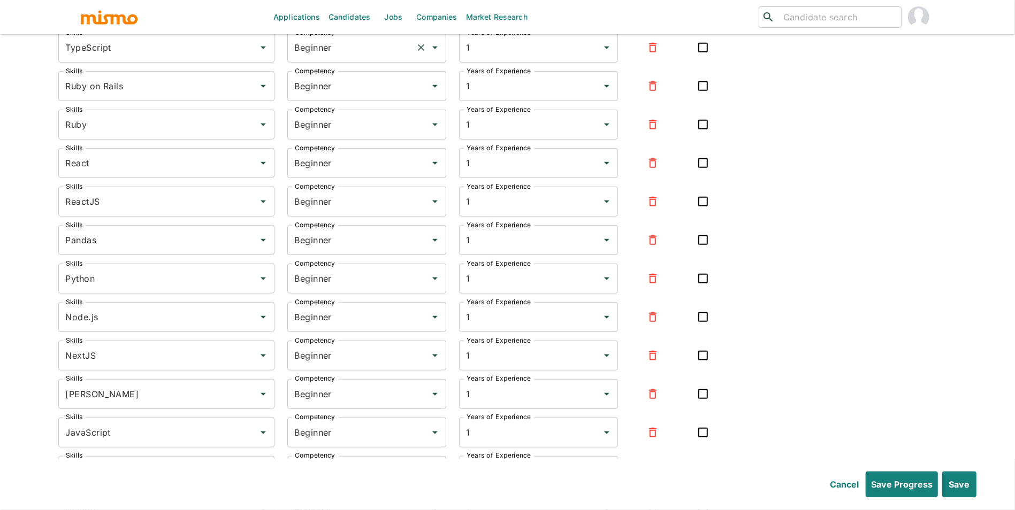
click at [363, 57] on input "Beginner" at bounding box center [351, 47] width 119 height 20
click at [351, 108] on li "Expert" at bounding box center [366, 104] width 159 height 21
click at [362, 93] on input "Beginner" at bounding box center [351, 86] width 119 height 20
click at [358, 136] on li "Expert" at bounding box center [366, 143] width 159 height 21
click at [359, 135] on input "Beginner" at bounding box center [351, 124] width 119 height 20
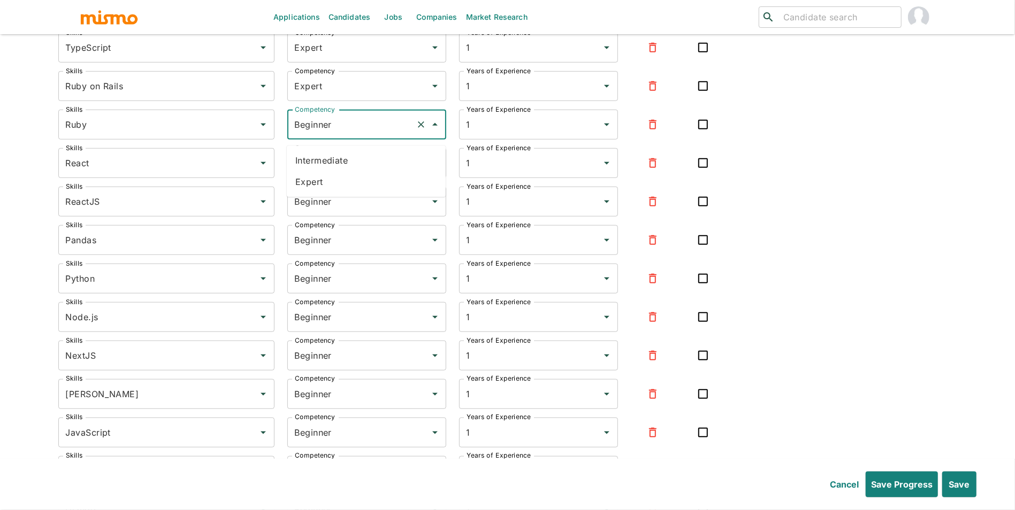
click at [357, 175] on li "Expert" at bounding box center [366, 181] width 159 height 21
click at [362, 168] on input "Beginner" at bounding box center [351, 163] width 119 height 20
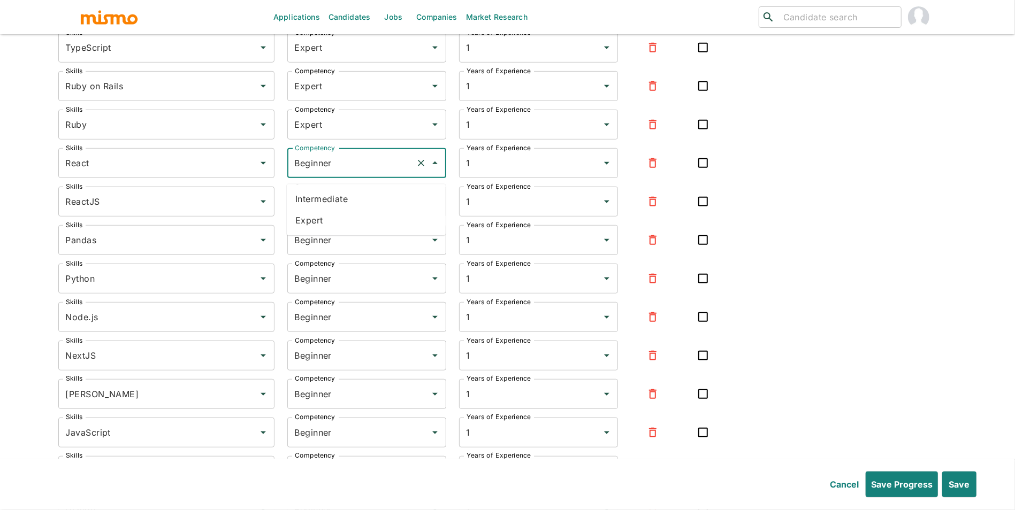
click at [352, 215] on li "Expert" at bounding box center [366, 220] width 159 height 21
click at [645, 210] on button "button" at bounding box center [653, 202] width 26 height 26
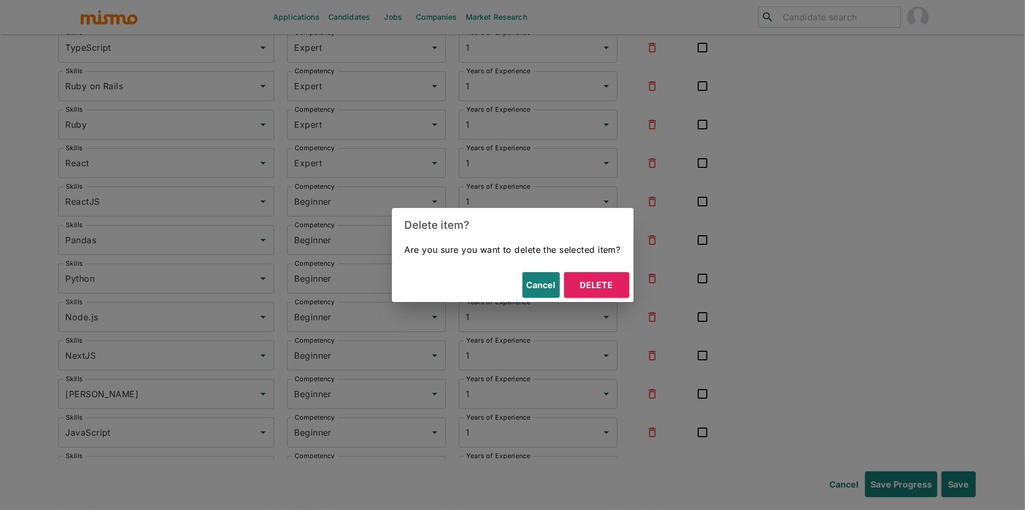
click at [611, 276] on button "Delete" at bounding box center [596, 285] width 65 height 26
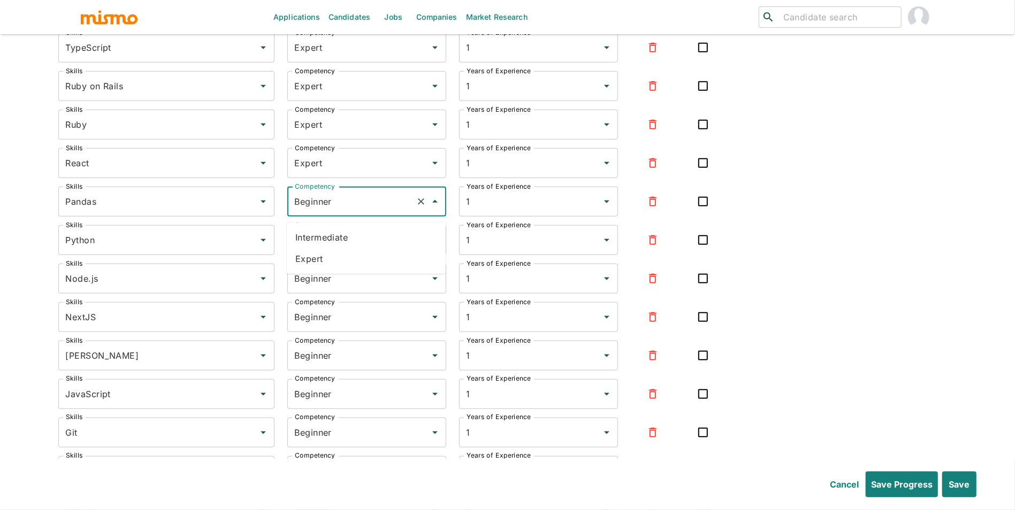
click at [343, 212] on input "Beginner" at bounding box center [351, 201] width 119 height 20
click at [336, 258] on li "Expert" at bounding box center [366, 258] width 159 height 21
click at [341, 250] on input "Beginner" at bounding box center [351, 240] width 119 height 20
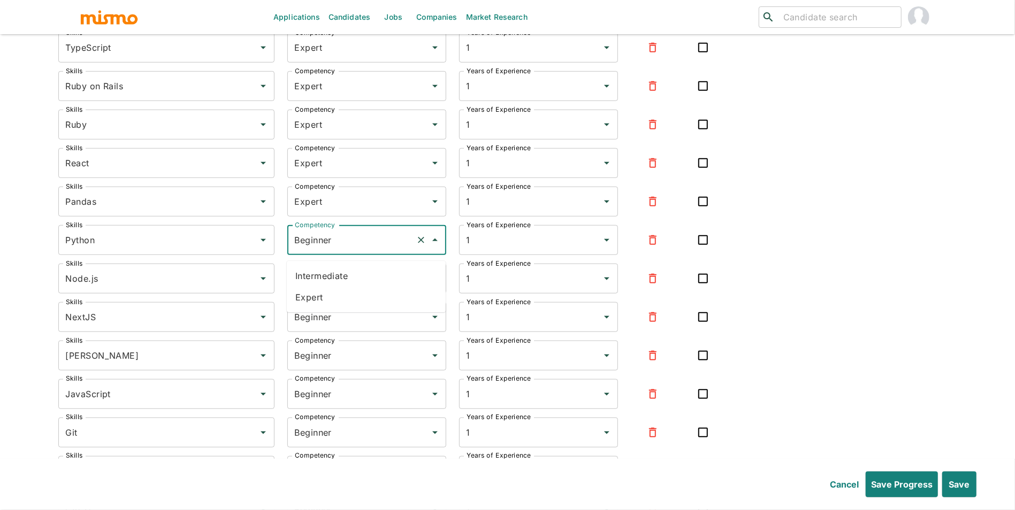
click at [337, 301] on li "Expert" at bounding box center [366, 297] width 159 height 21
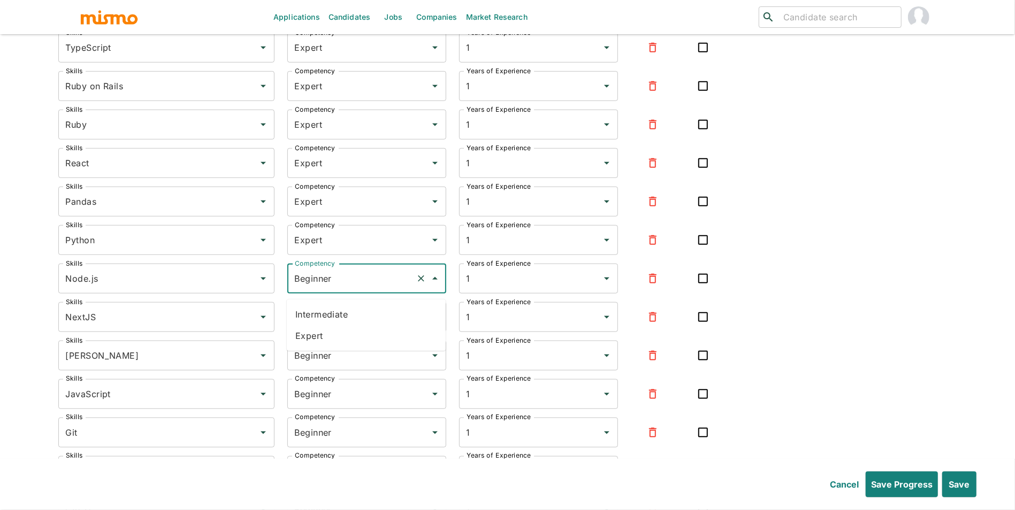
click at [343, 289] on input "Beginner" at bounding box center [351, 278] width 119 height 20
click at [339, 340] on li "Expert" at bounding box center [366, 335] width 159 height 21
click at [344, 327] on input "Beginner" at bounding box center [351, 317] width 119 height 20
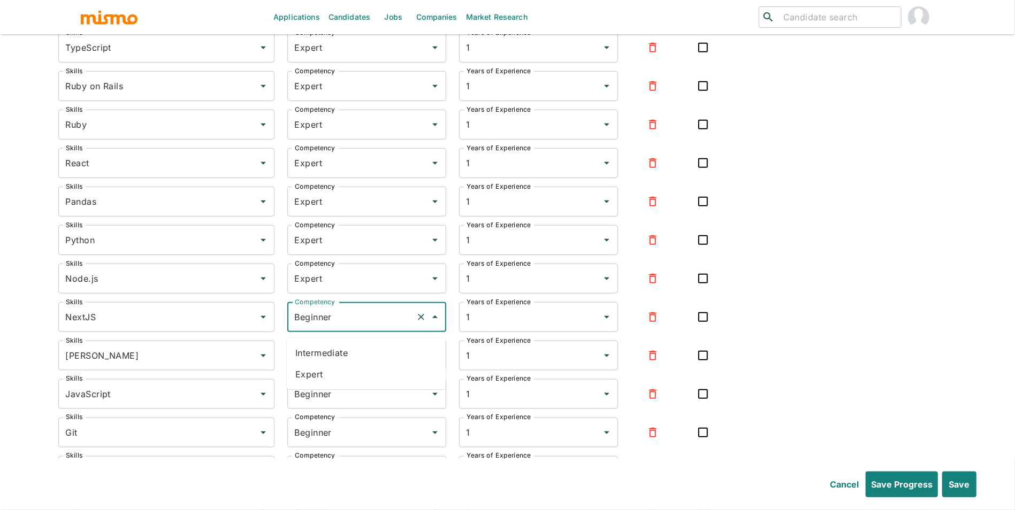
click at [343, 373] on li "Expert" at bounding box center [366, 374] width 159 height 21
click at [344, 371] on div "Beginner Competency" at bounding box center [366, 356] width 159 height 30
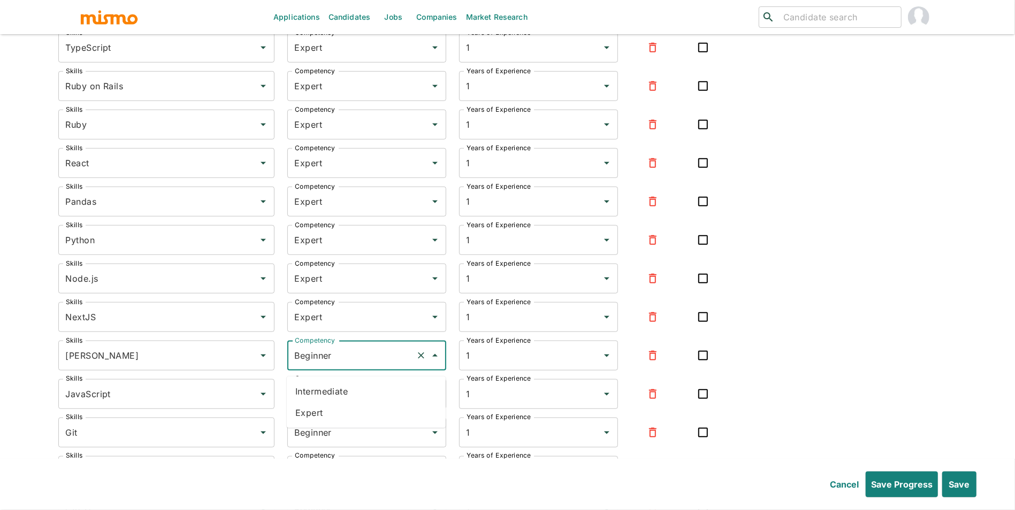
click at [342, 402] on li "Expert" at bounding box center [366, 412] width 159 height 21
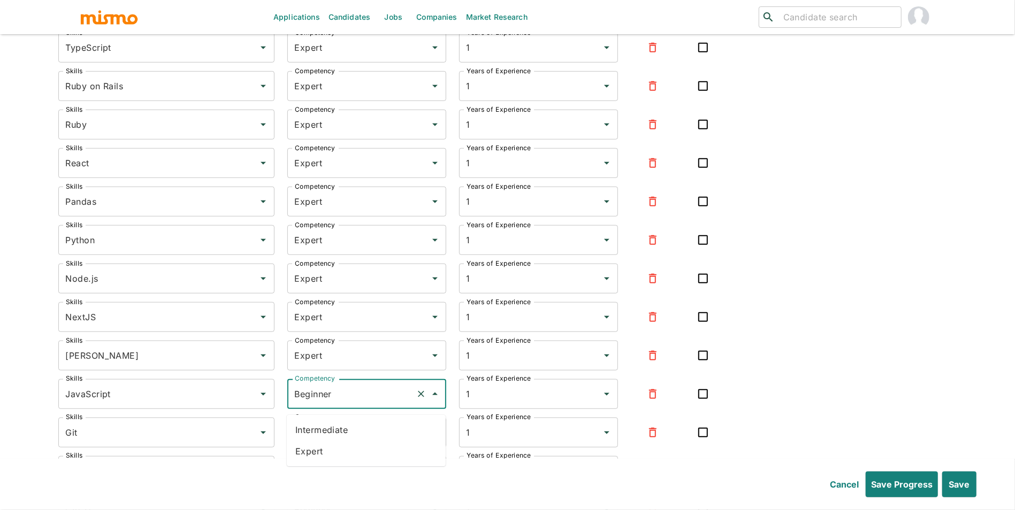
click at [346, 395] on input "Beginner" at bounding box center [351, 394] width 119 height 20
click at [337, 444] on li "Expert" at bounding box center [366, 451] width 159 height 21
click at [346, 443] on input "Beginner" at bounding box center [351, 433] width 119 height 20
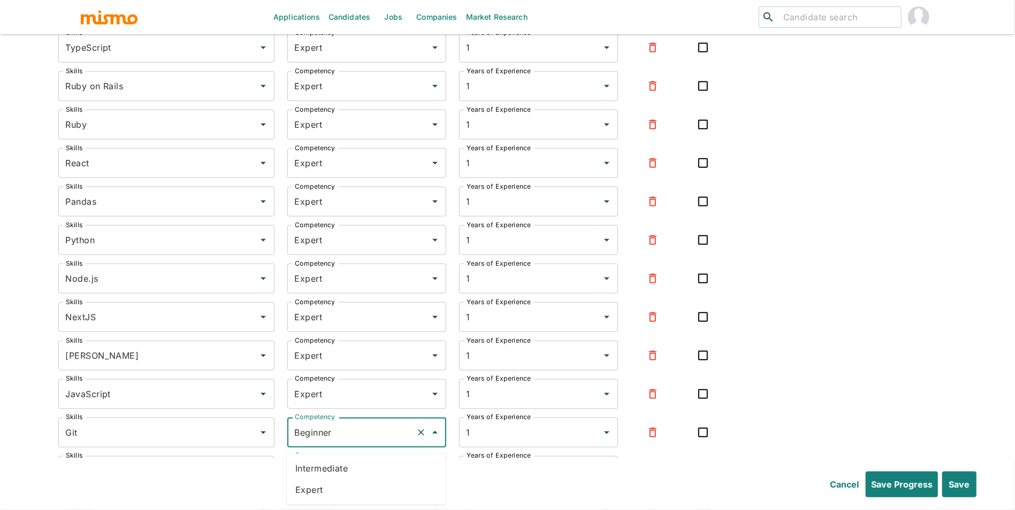
click at [339, 490] on li "Expert" at bounding box center [366, 489] width 159 height 21
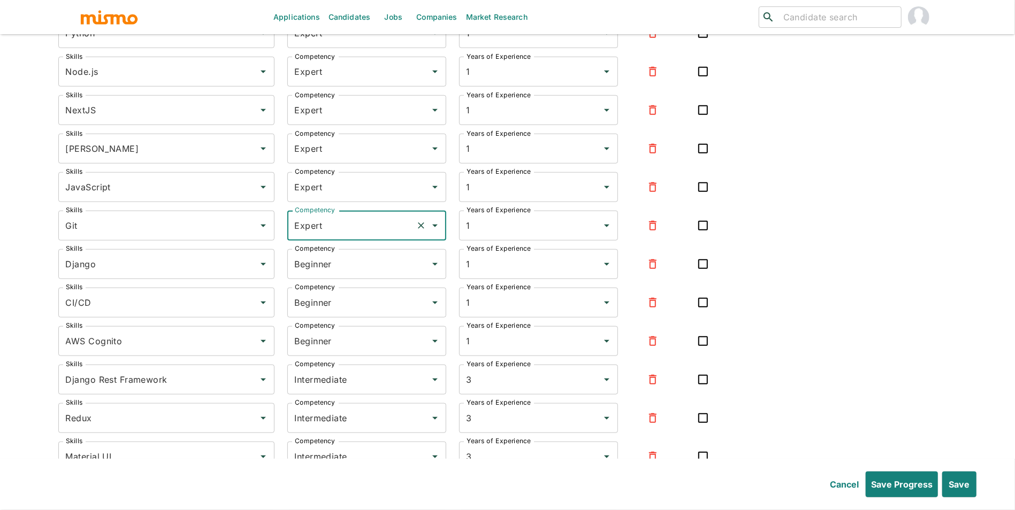
scroll to position [3654, 0]
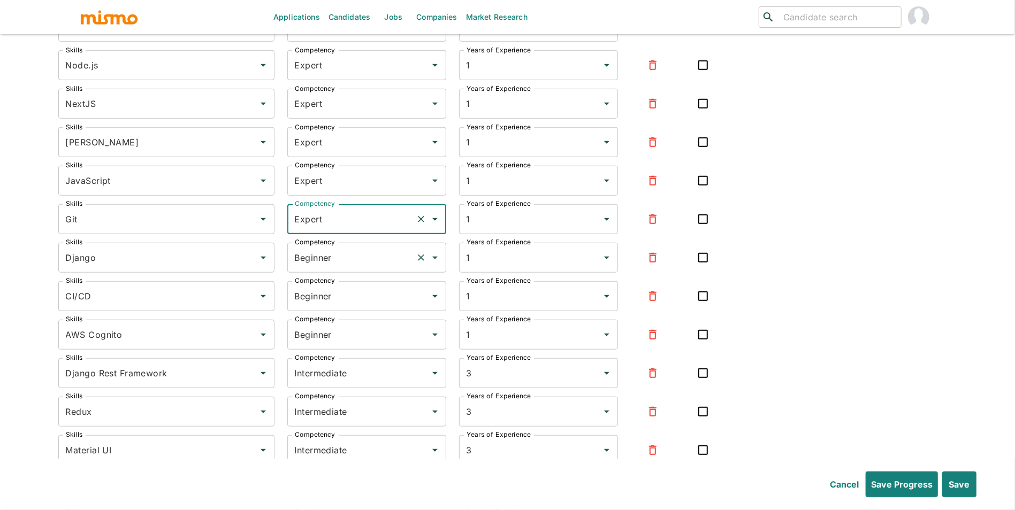
click at [318, 266] on input "Beginner" at bounding box center [351, 258] width 119 height 20
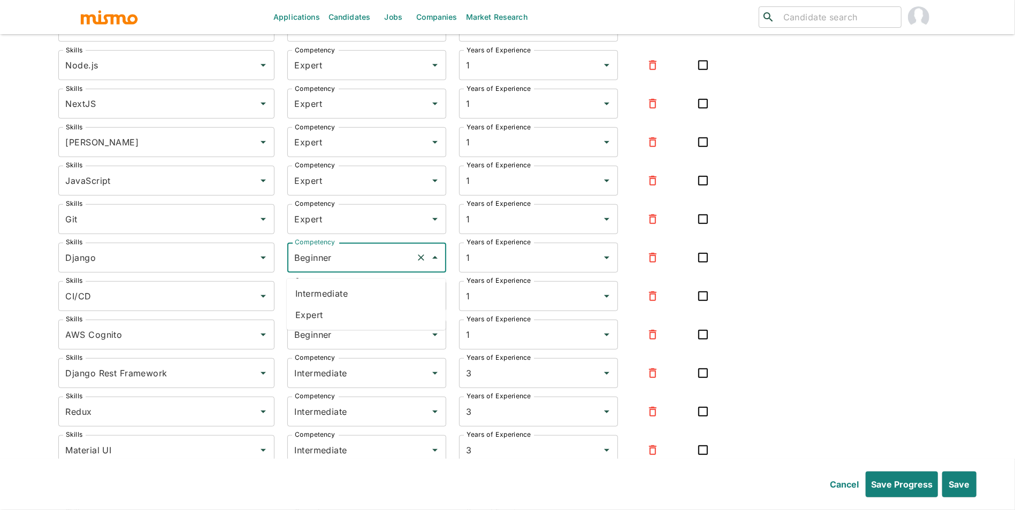
click at [320, 311] on li "Expert" at bounding box center [366, 314] width 159 height 21
click at [342, 306] on input "Beginner" at bounding box center [351, 296] width 119 height 20
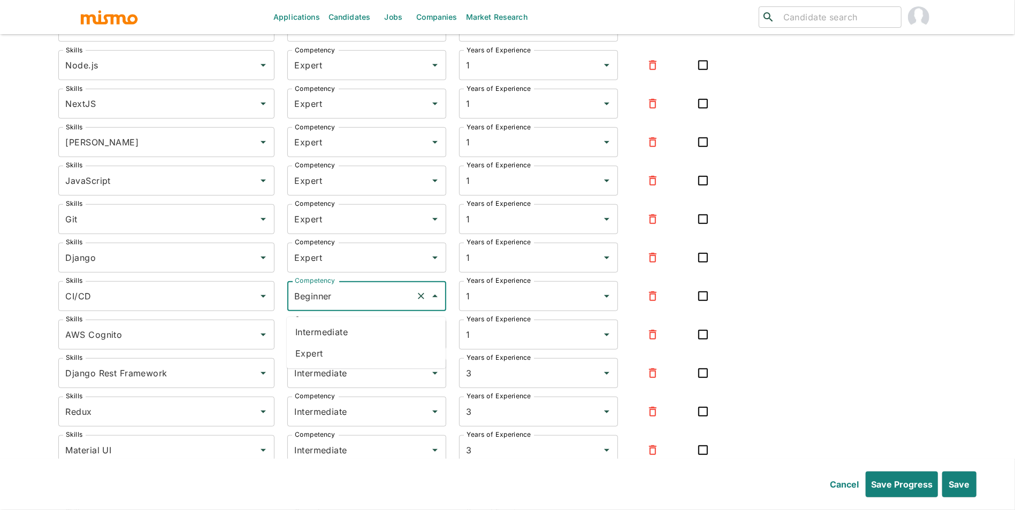
click at [344, 359] on li "Expert" at bounding box center [366, 353] width 159 height 21
click at [357, 345] on input "Beginner" at bounding box center [351, 335] width 119 height 20
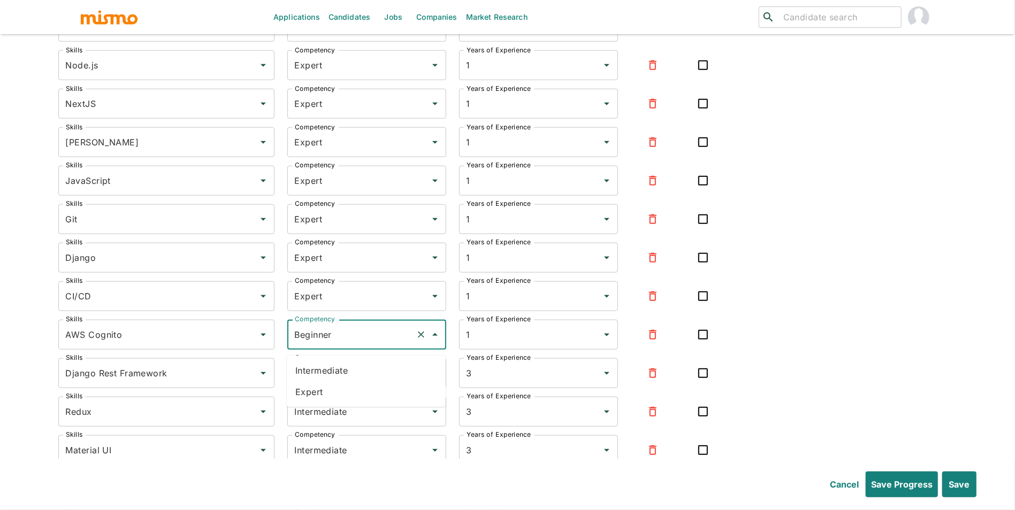
click at [350, 387] on li "Expert" at bounding box center [366, 391] width 159 height 21
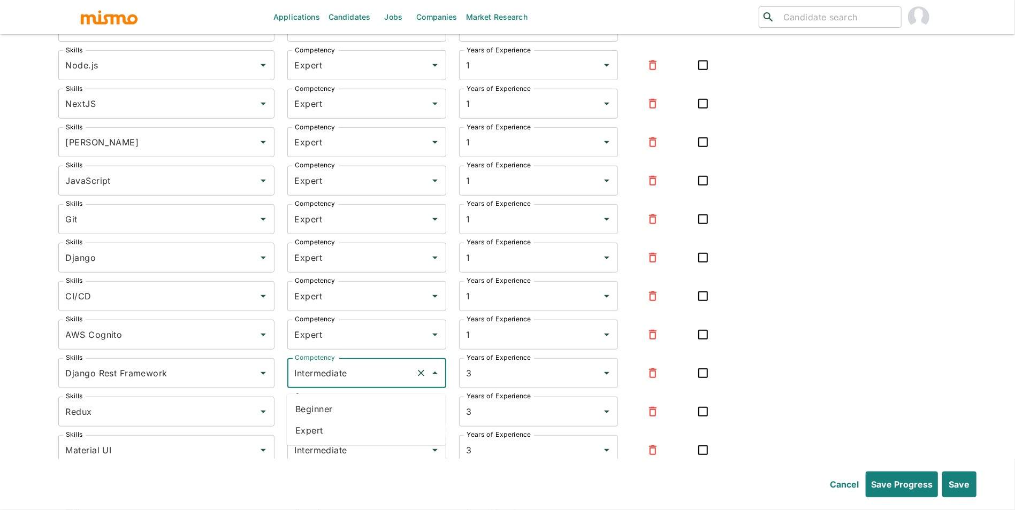
click at [358, 383] on input "Intermediate" at bounding box center [351, 373] width 119 height 20
click at [354, 421] on li "Expert" at bounding box center [366, 430] width 159 height 21
click at [357, 416] on input "Intermediate" at bounding box center [351, 412] width 119 height 20
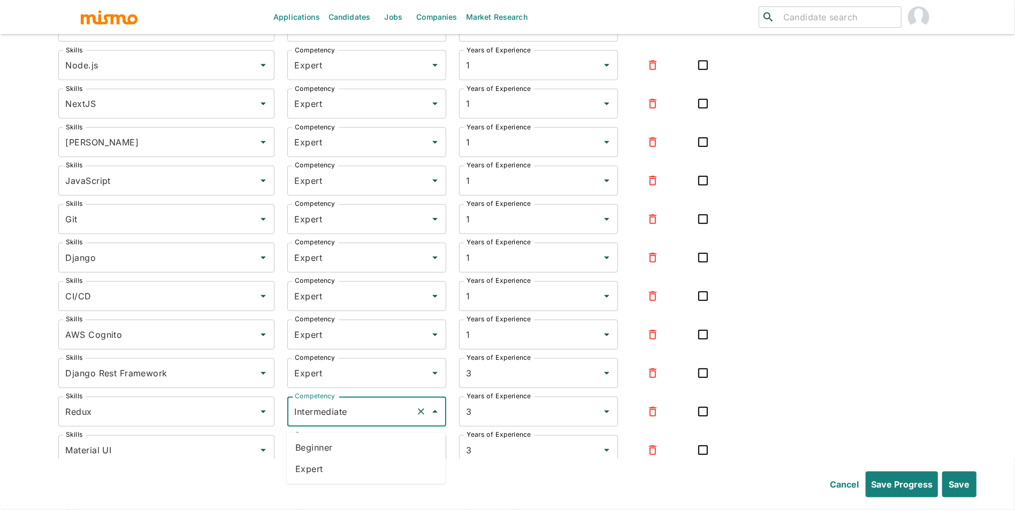
click at [347, 467] on li "Expert" at bounding box center [366, 468] width 159 height 21
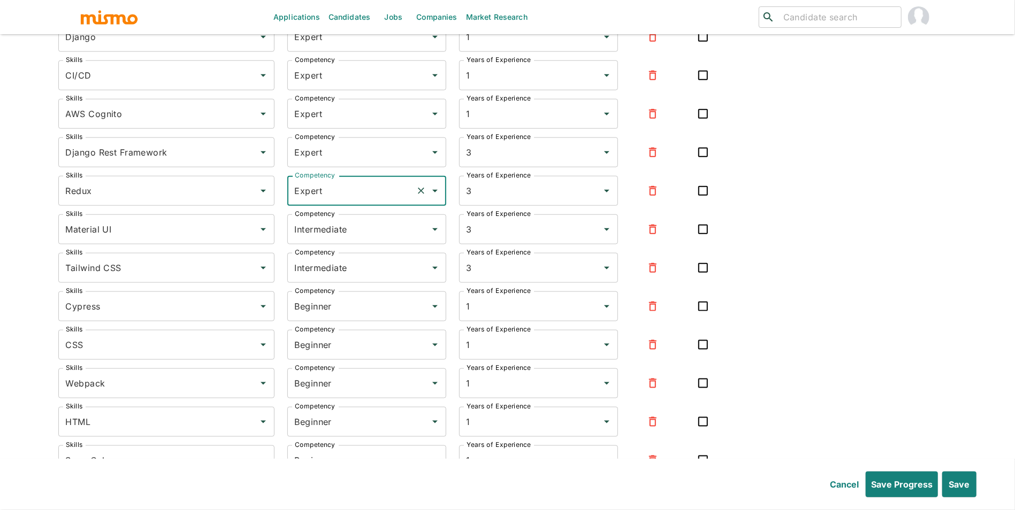
scroll to position [3903, 0]
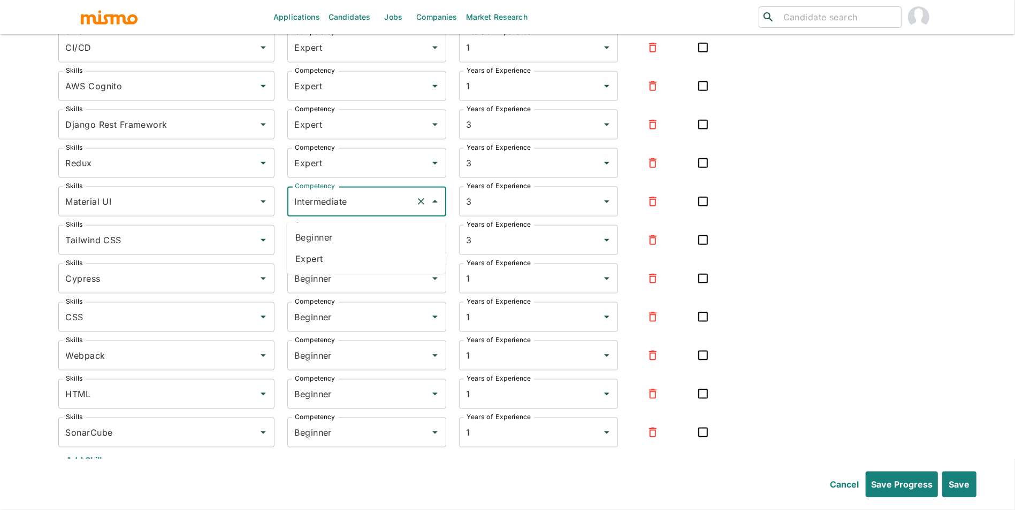
click at [331, 212] on input "Intermediate" at bounding box center [351, 201] width 119 height 20
click at [331, 254] on li "Expert" at bounding box center [366, 258] width 159 height 21
click at [346, 250] on input "Intermediate" at bounding box center [351, 240] width 119 height 20
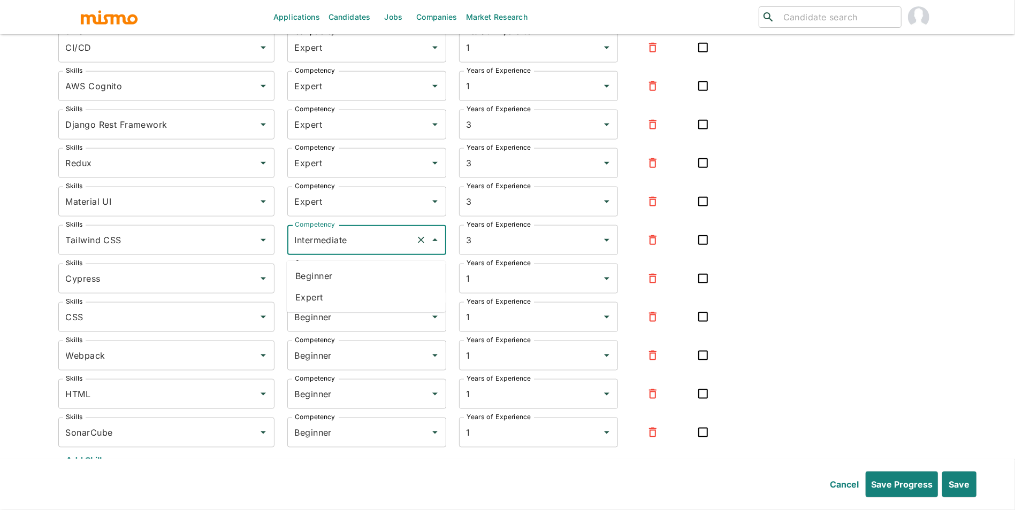
click at [348, 302] on li "Expert" at bounding box center [366, 297] width 159 height 21
click at [363, 289] on input "Beginner" at bounding box center [351, 278] width 119 height 20
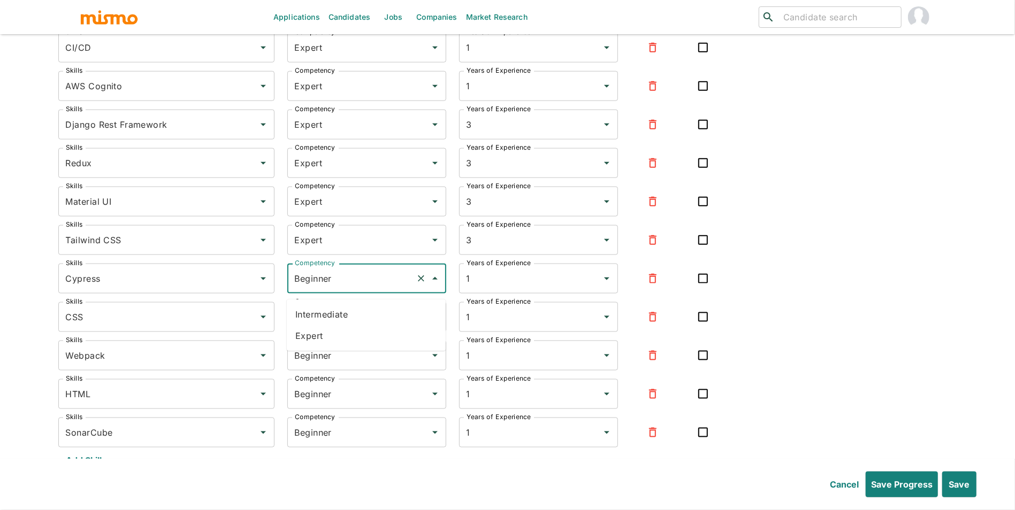
click at [361, 326] on li "Expert" at bounding box center [366, 335] width 159 height 21
click at [371, 326] on input "Beginner" at bounding box center [351, 317] width 119 height 20
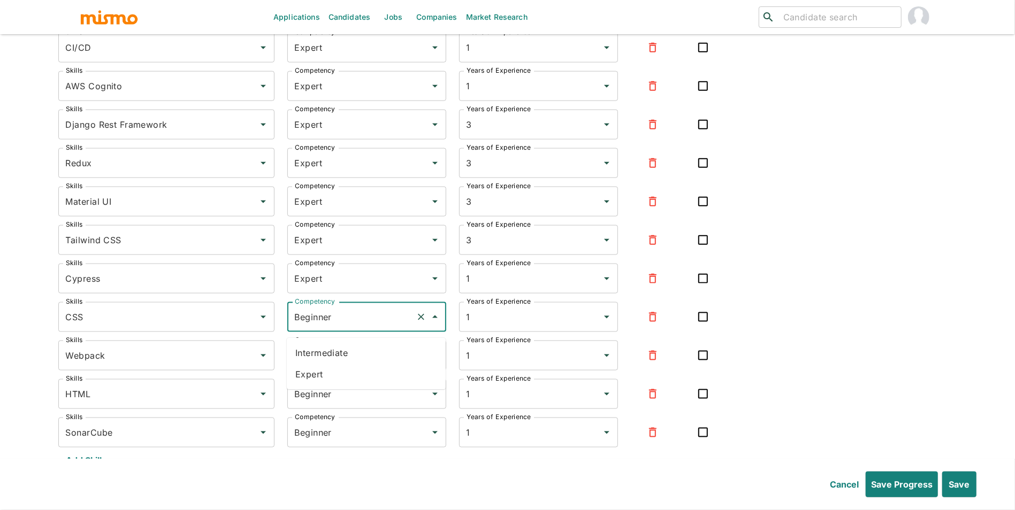
click at [370, 371] on li "Expert" at bounding box center [366, 374] width 159 height 21
click at [375, 366] on input "Beginner" at bounding box center [351, 356] width 119 height 20
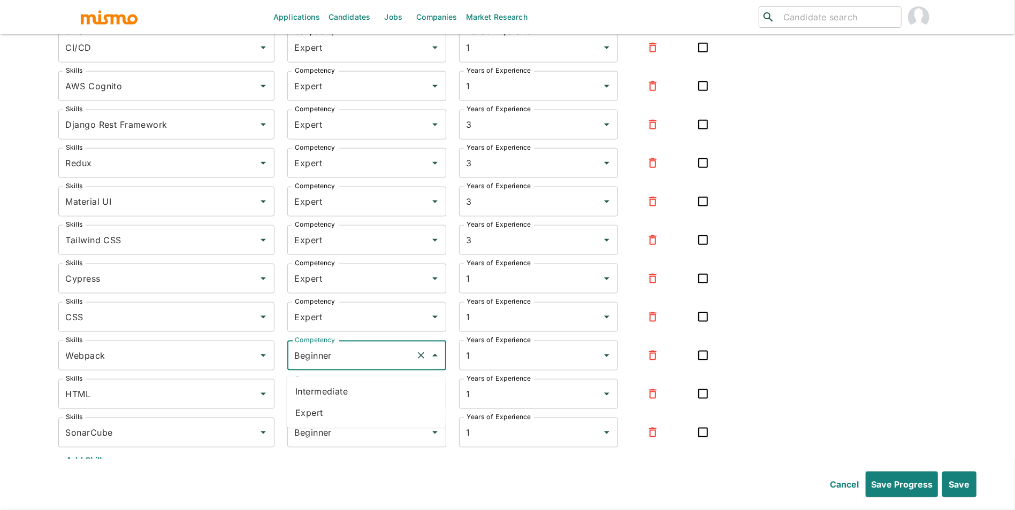
click at [370, 406] on li "Expert" at bounding box center [366, 412] width 159 height 21
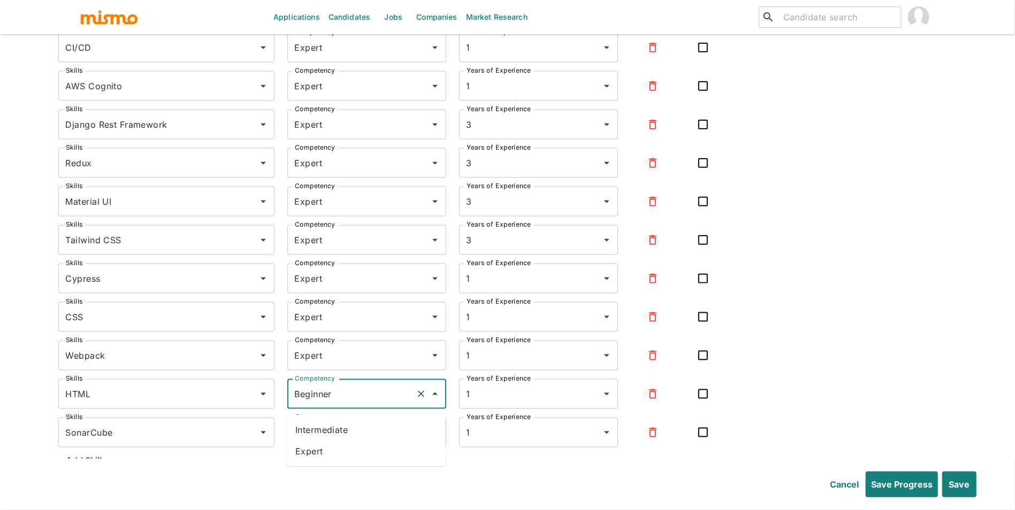
click at [379, 402] on input "Beginner" at bounding box center [351, 394] width 119 height 20
click at [373, 448] on li "Expert" at bounding box center [366, 451] width 159 height 21
click at [383, 442] on input "Beginner" at bounding box center [351, 433] width 119 height 20
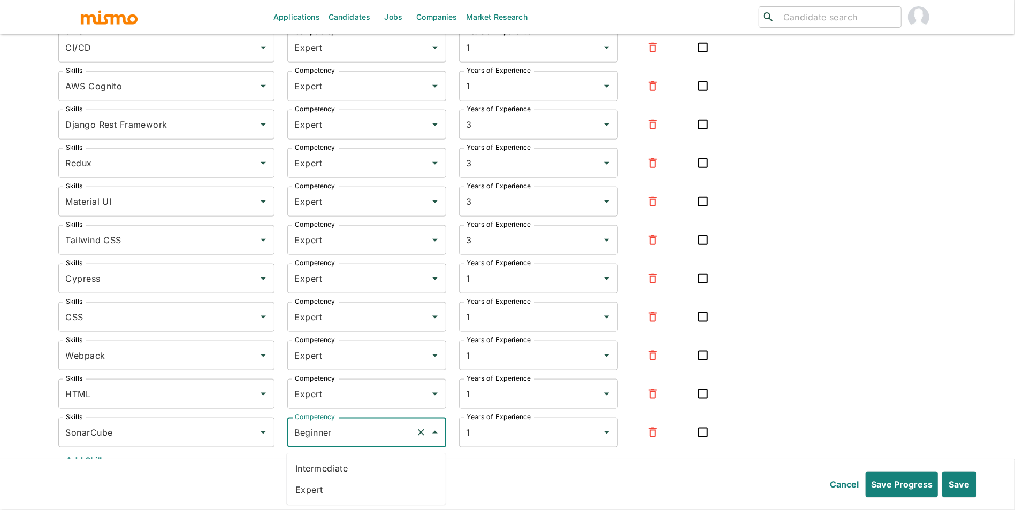
click at [370, 495] on li "Expert" at bounding box center [366, 489] width 159 height 21
click at [940, 481] on div "Save" at bounding box center [957, 482] width 39 height 30
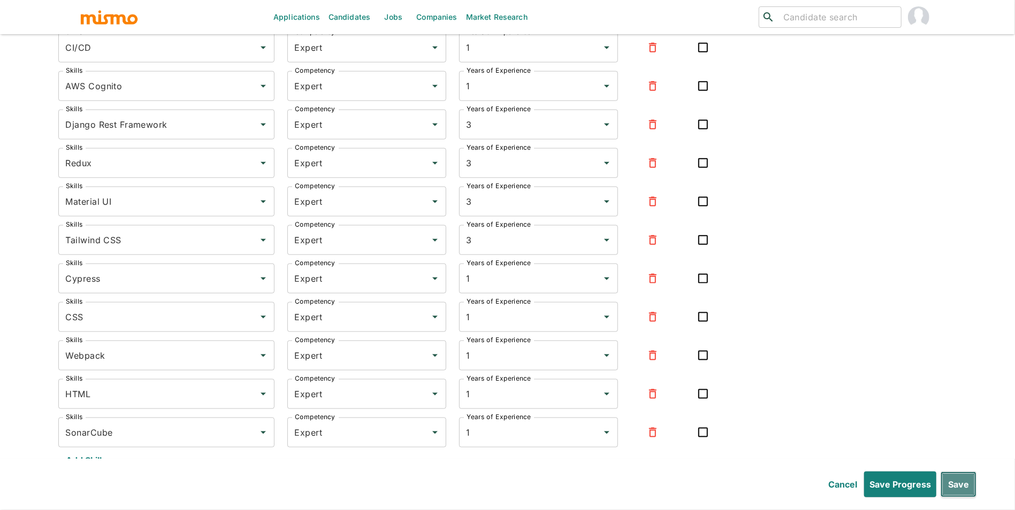
click at [947, 481] on button "Save" at bounding box center [958, 485] width 36 height 26
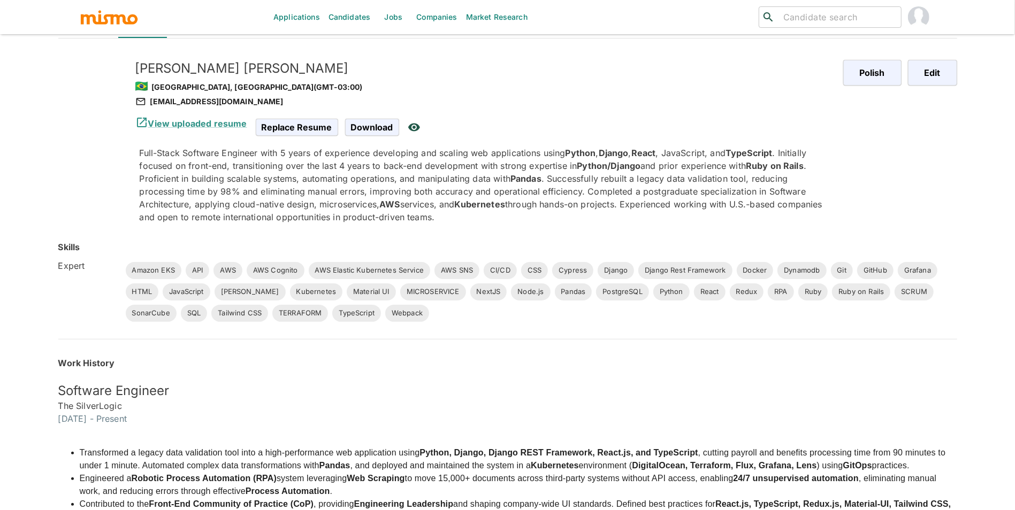
scroll to position [14, 0]
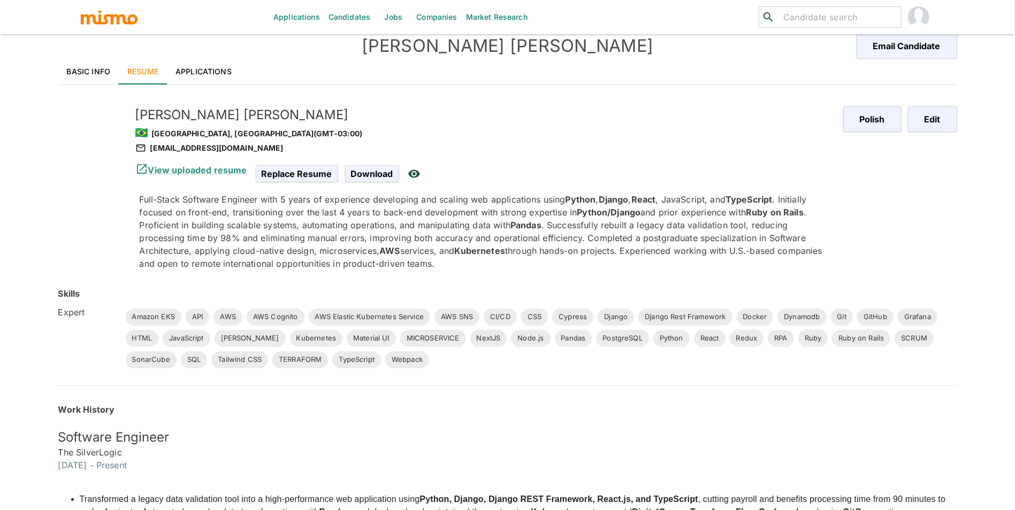
click at [205, 73] on link "Applications" at bounding box center [203, 72] width 73 height 26
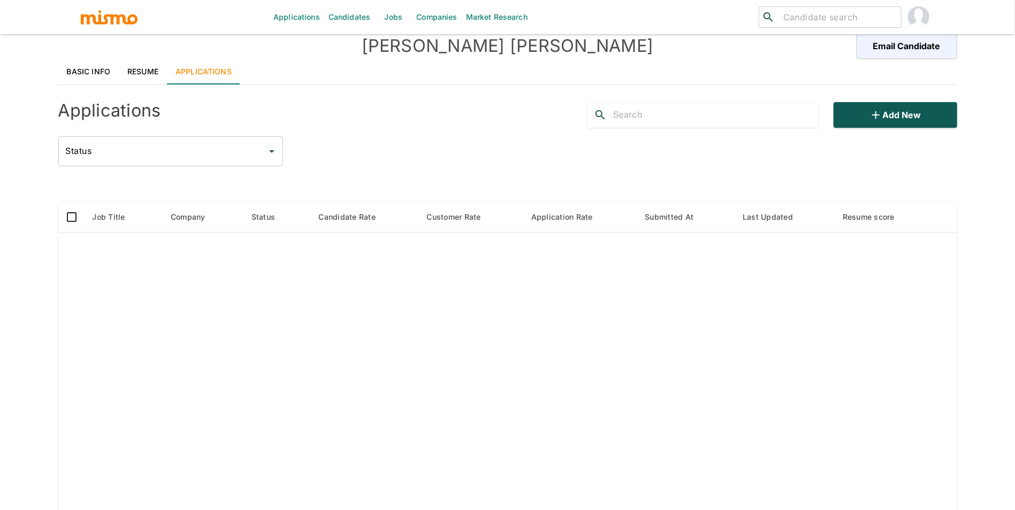
click at [873, 127] on div "Applications Add new Status Status" at bounding box center [507, 130] width 899 height 73
click at [877, 121] on icon "button" at bounding box center [875, 115] width 13 height 13
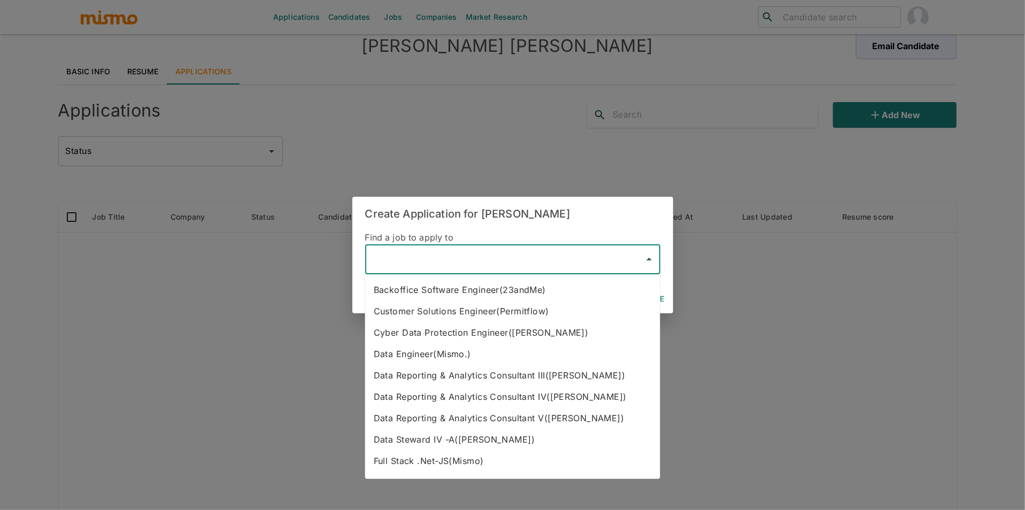
click at [462, 263] on input "text" at bounding box center [505, 259] width 270 height 20
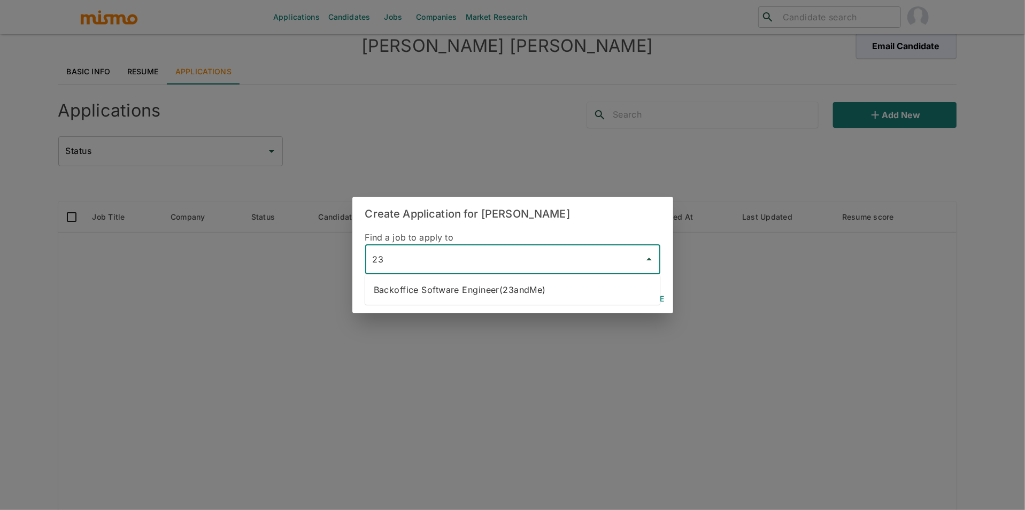
click at [472, 291] on li "Backoffice Software Engineer(23andMe)" at bounding box center [512, 289] width 295 height 21
click at [646, 296] on button "Continue" at bounding box center [645, 299] width 48 height 20
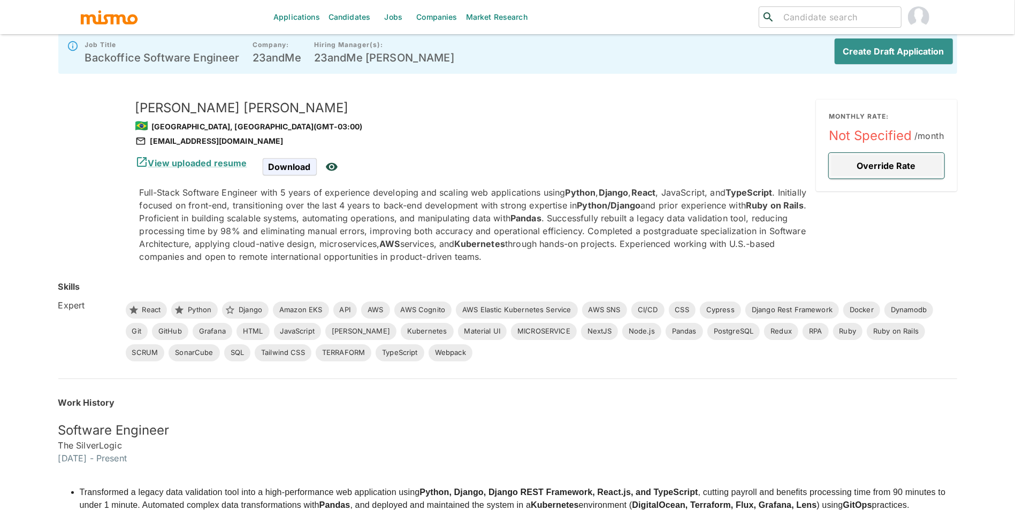
click at [864, 169] on button "Override Rate" at bounding box center [886, 166] width 116 height 26
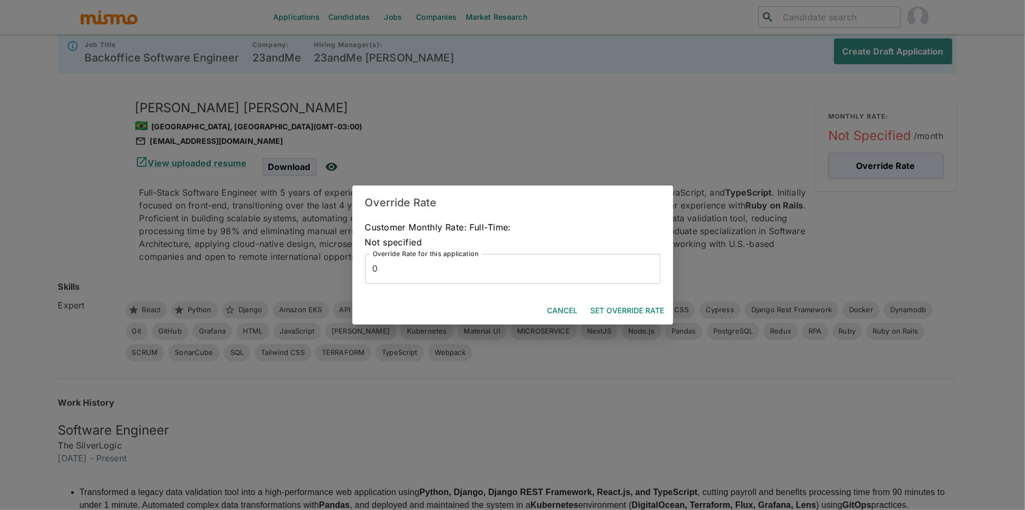
drag, startPoint x: 534, startPoint y: 288, endPoint x: 534, endPoint y: 282, distance: 5.9
click at [534, 285] on div "Customer Monthly Rate: Full-Time: Not specified Override Rate for this applicat…" at bounding box center [512, 258] width 321 height 77
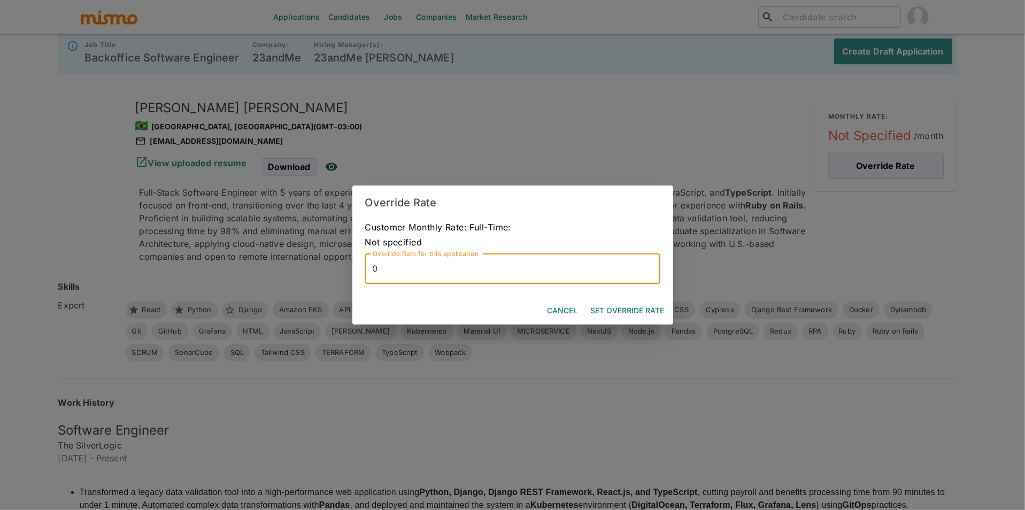
click at [541, 269] on input "0" at bounding box center [512, 269] width 295 height 30
click at [619, 305] on button "Set Override Rate" at bounding box center [628, 311] width 82 height 20
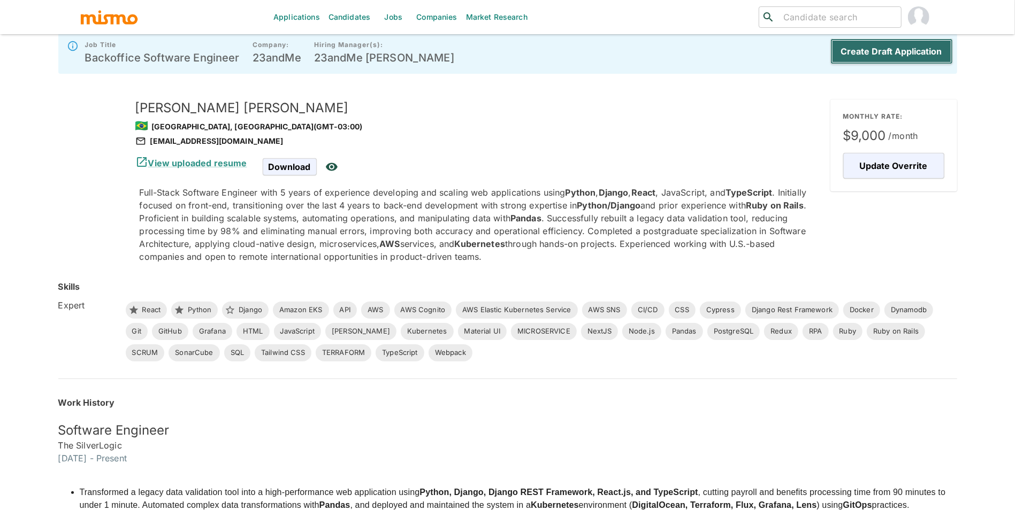
click at [887, 55] on button "Create Draft Application" at bounding box center [891, 52] width 122 height 26
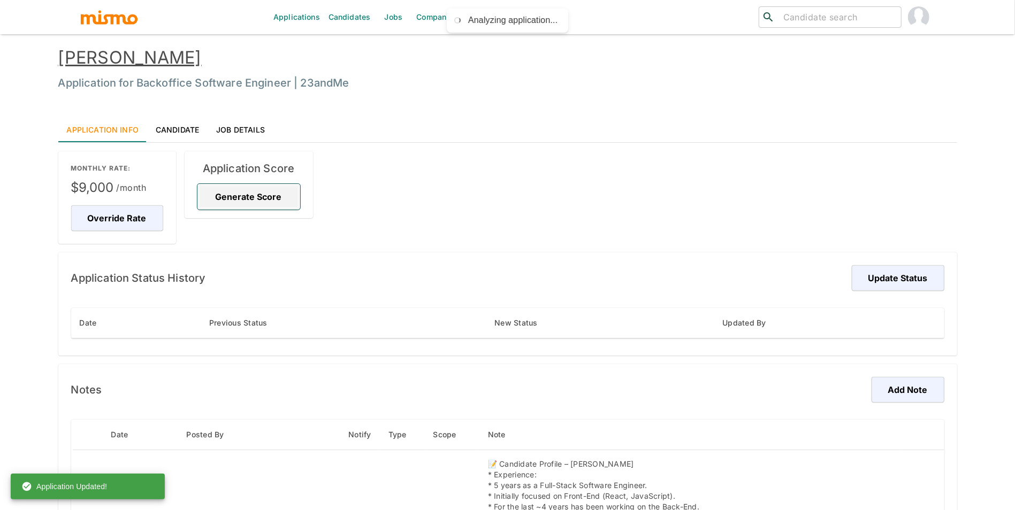
click at [227, 208] on button "Generate Score" at bounding box center [248, 197] width 103 height 26
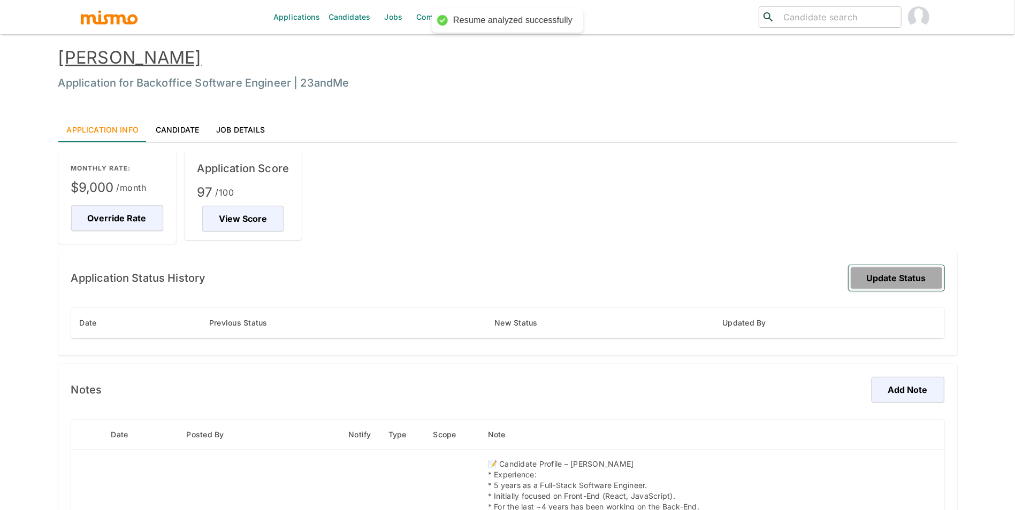
click at [931, 279] on button "Update Status" at bounding box center [896, 278] width 96 height 26
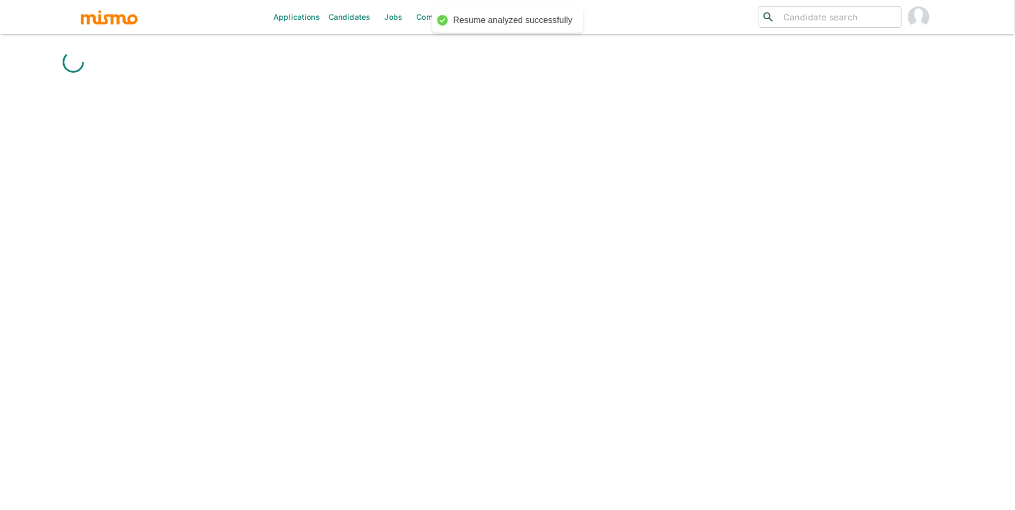
click at [585, 311] on div "Applications Candidates Jobs Companies Market Research ​ ​" at bounding box center [507, 268] width 899 height 510
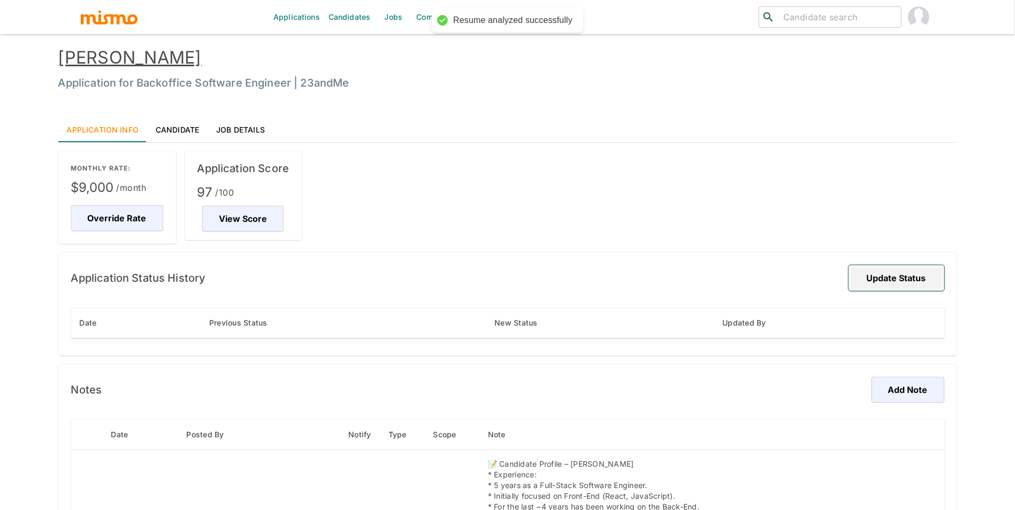
click at [862, 286] on button "Update Status" at bounding box center [896, 278] width 96 height 26
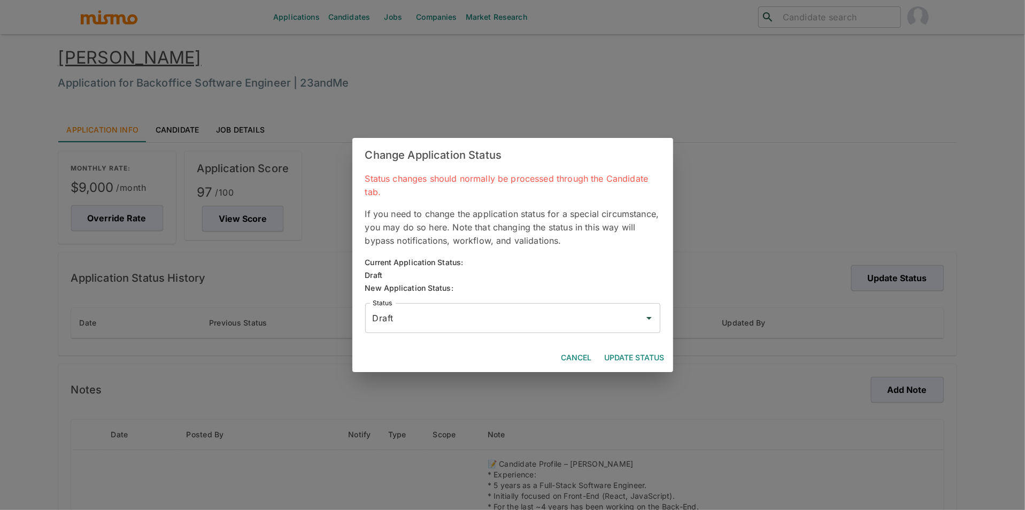
click at [502, 316] on input "Draft" at bounding box center [505, 318] width 270 height 20
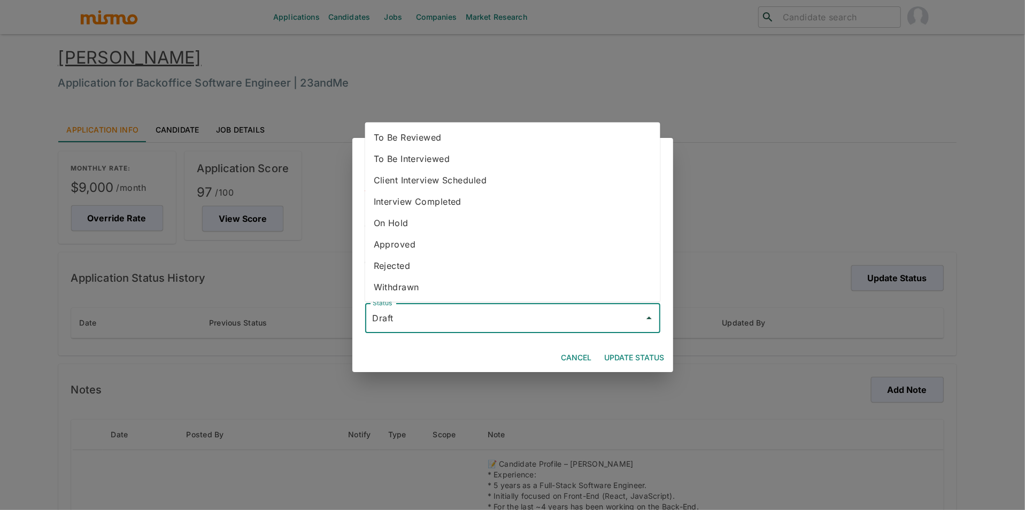
click at [481, 130] on li "To Be Reviewed" at bounding box center [512, 137] width 295 height 21
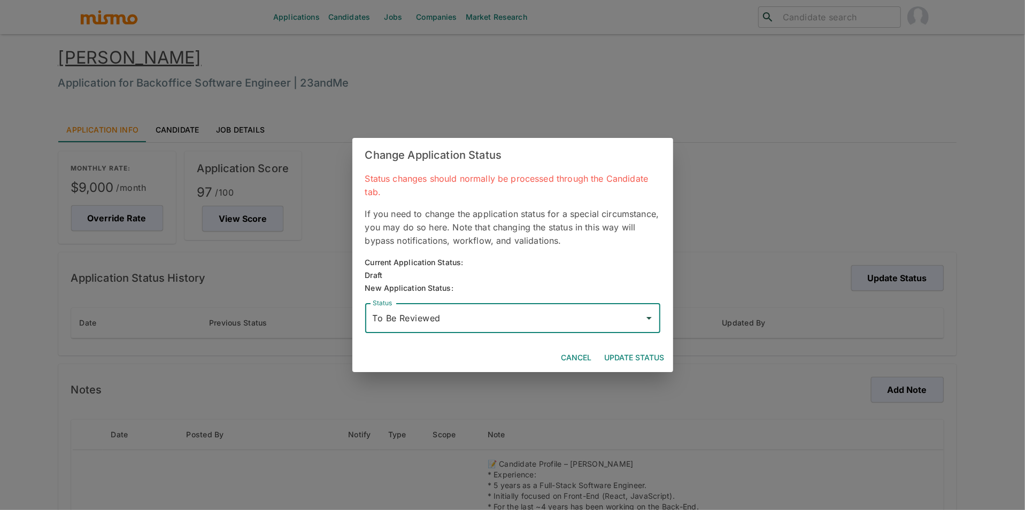
click at [640, 360] on button "Update Status" at bounding box center [635, 358] width 68 height 20
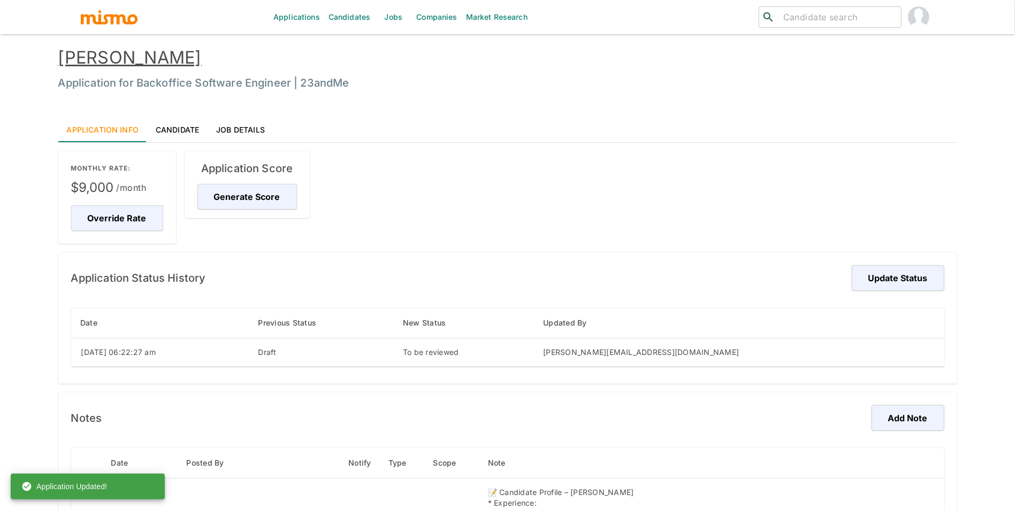
drag, startPoint x: 197, startPoint y: 67, endPoint x: 47, endPoint y: 61, distance: 149.9
click at [47, 61] on div "Debora Silveira Application for Backoffice Software Engineer | 23andMe" at bounding box center [497, 61] width 920 height 70
copy link "[PERSON_NAME]"
click at [385, 20] on link "Jobs" at bounding box center [392, 17] width 37 height 34
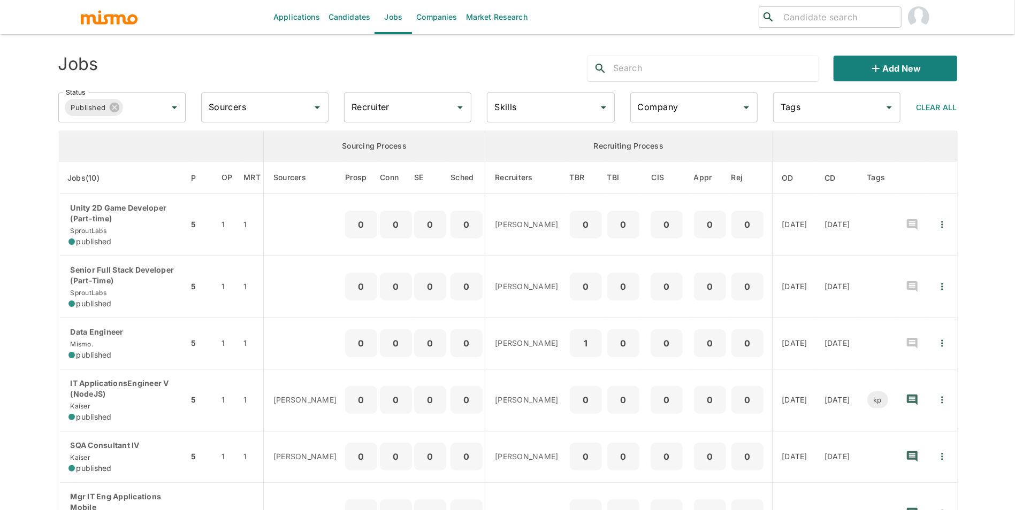
click at [643, 116] on input "Company" at bounding box center [686, 107] width 102 height 20
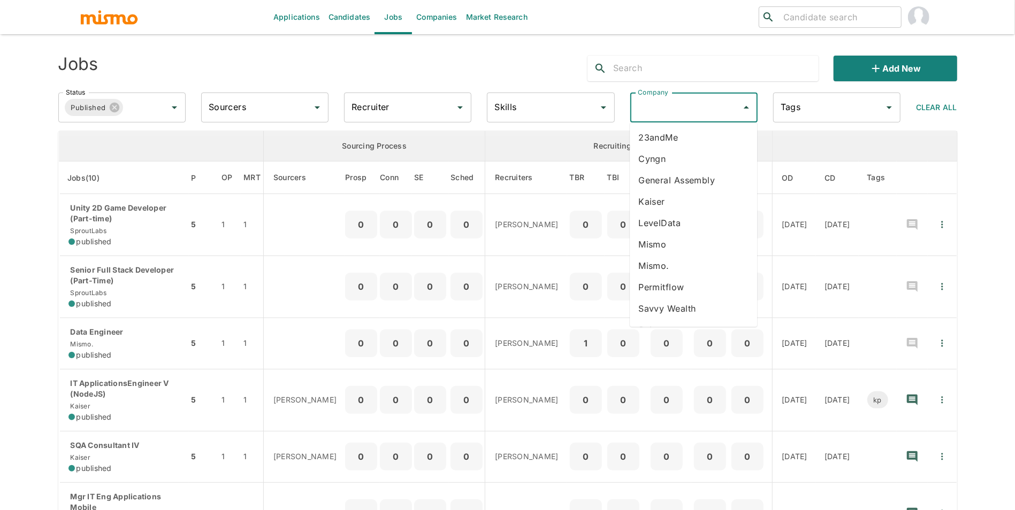
click at [659, 140] on li "23andMe" at bounding box center [692, 137] width 127 height 21
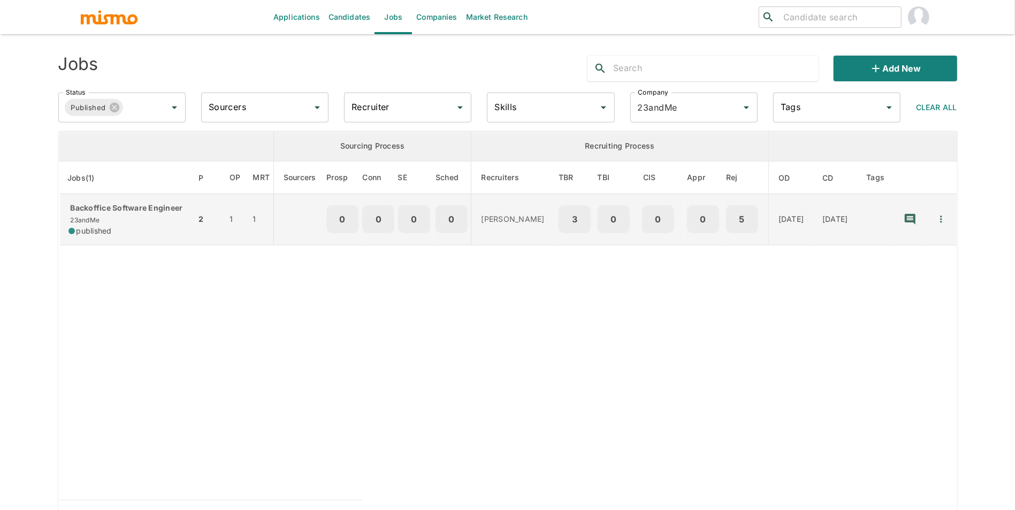
click at [156, 229] on div "Backoffice Software Engineer 23andMe published" at bounding box center [127, 220] width 119 height 34
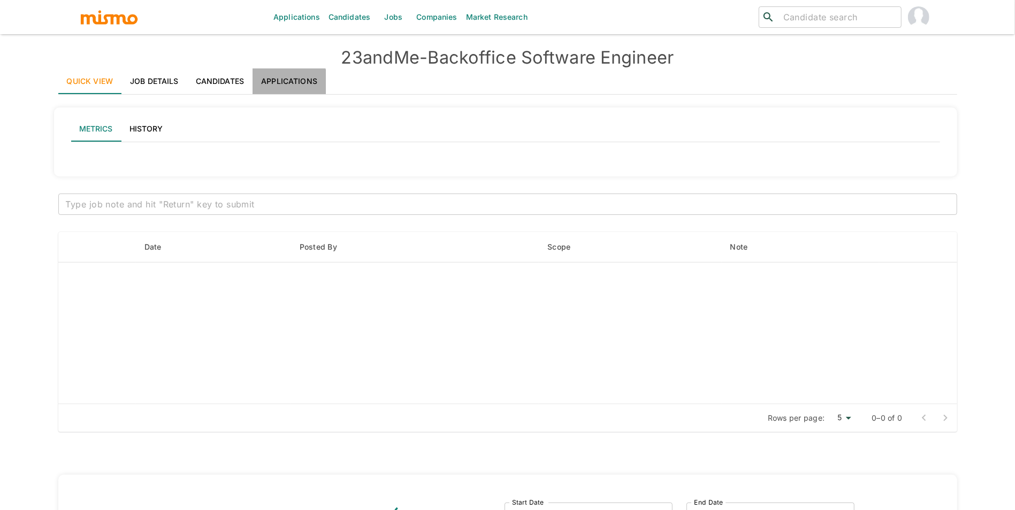
click at [271, 85] on link "Applications" at bounding box center [288, 81] width 73 height 26
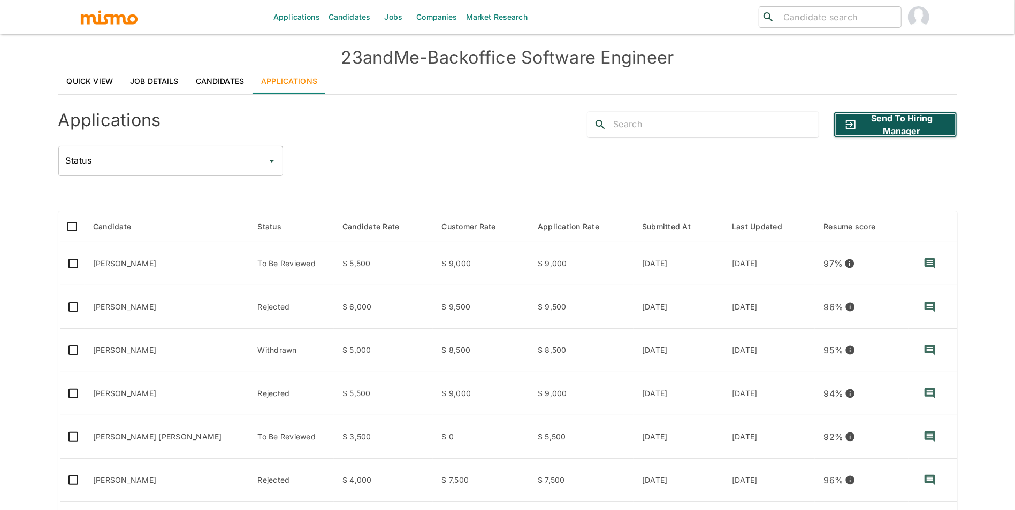
click at [884, 127] on button "Send to Hiring Manager" at bounding box center [894, 125] width 123 height 26
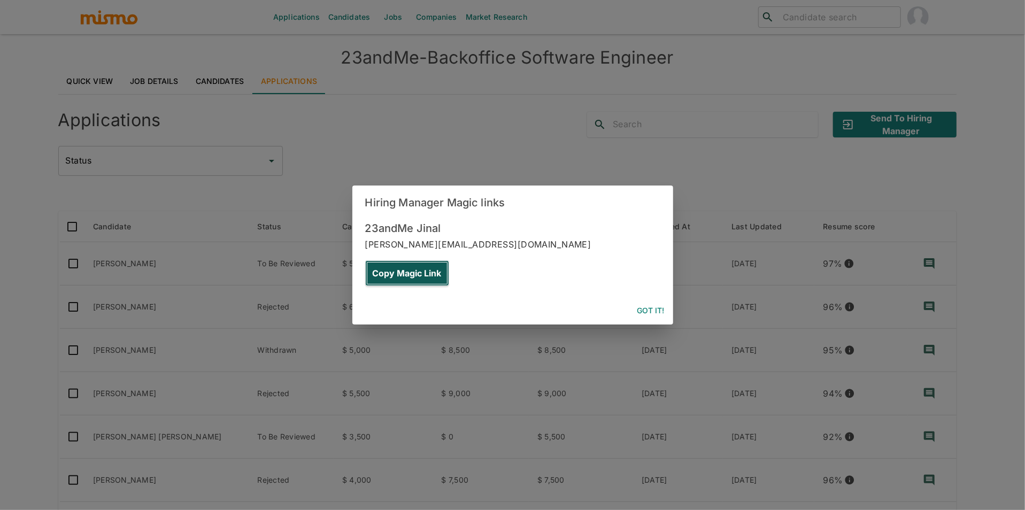
click at [449, 260] on button "Copy Magic Link" at bounding box center [407, 273] width 84 height 26
